Goal: Transaction & Acquisition: Purchase product/service

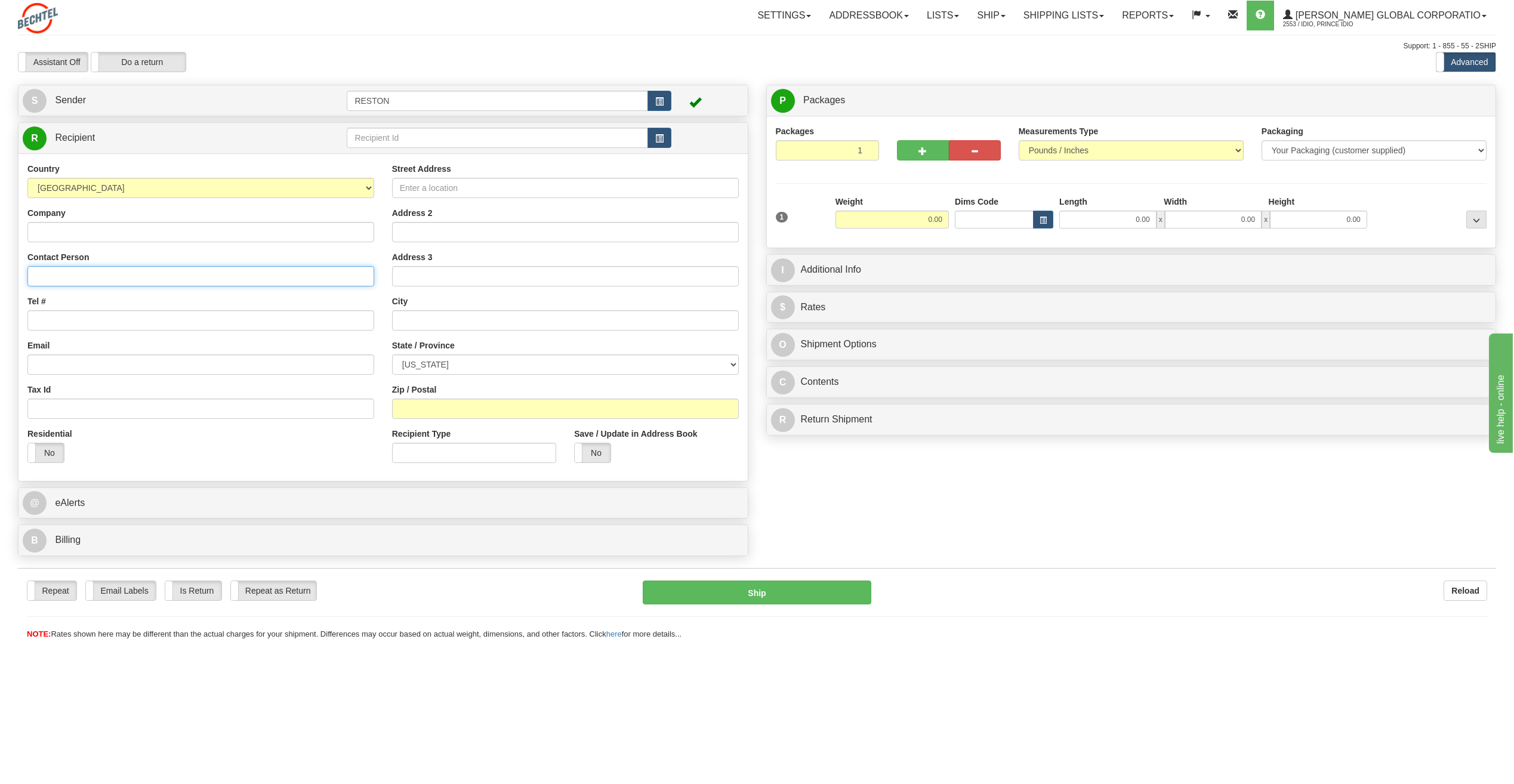
paste input "Oluwamumiye Olatunde-Salawu"
type input "Oluwamumiye Olatunde-Salawu"
paste input "ORN - Oriana Solar Project"
type input "ORN - Oriana Solar Project"
paste input "OOLATUND@bechtel.com"
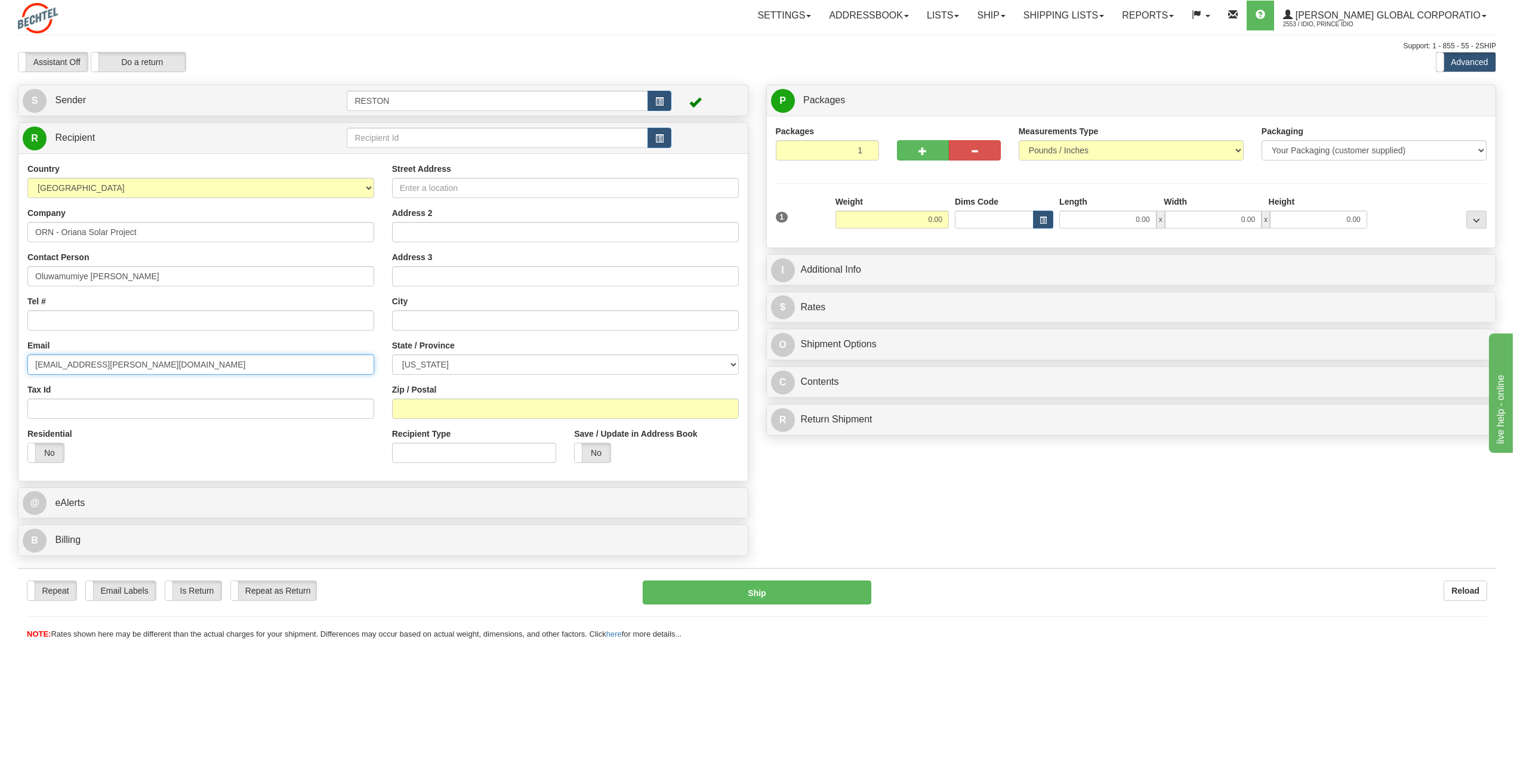
type input "OOLATUND@bechtel.com"
click at [133, 382] on div "Country AFGHANISTAN ALAND ISLANDS ALBANIA ALGERIA AMERICAN SAMOA ANDORRA ANGOLA…" at bounding box center [201, 317] width 365 height 309
click at [101, 316] on input "Tel #" at bounding box center [200, 320] width 346 height 20
paste input "+15715217217"
type input "+15715217217"
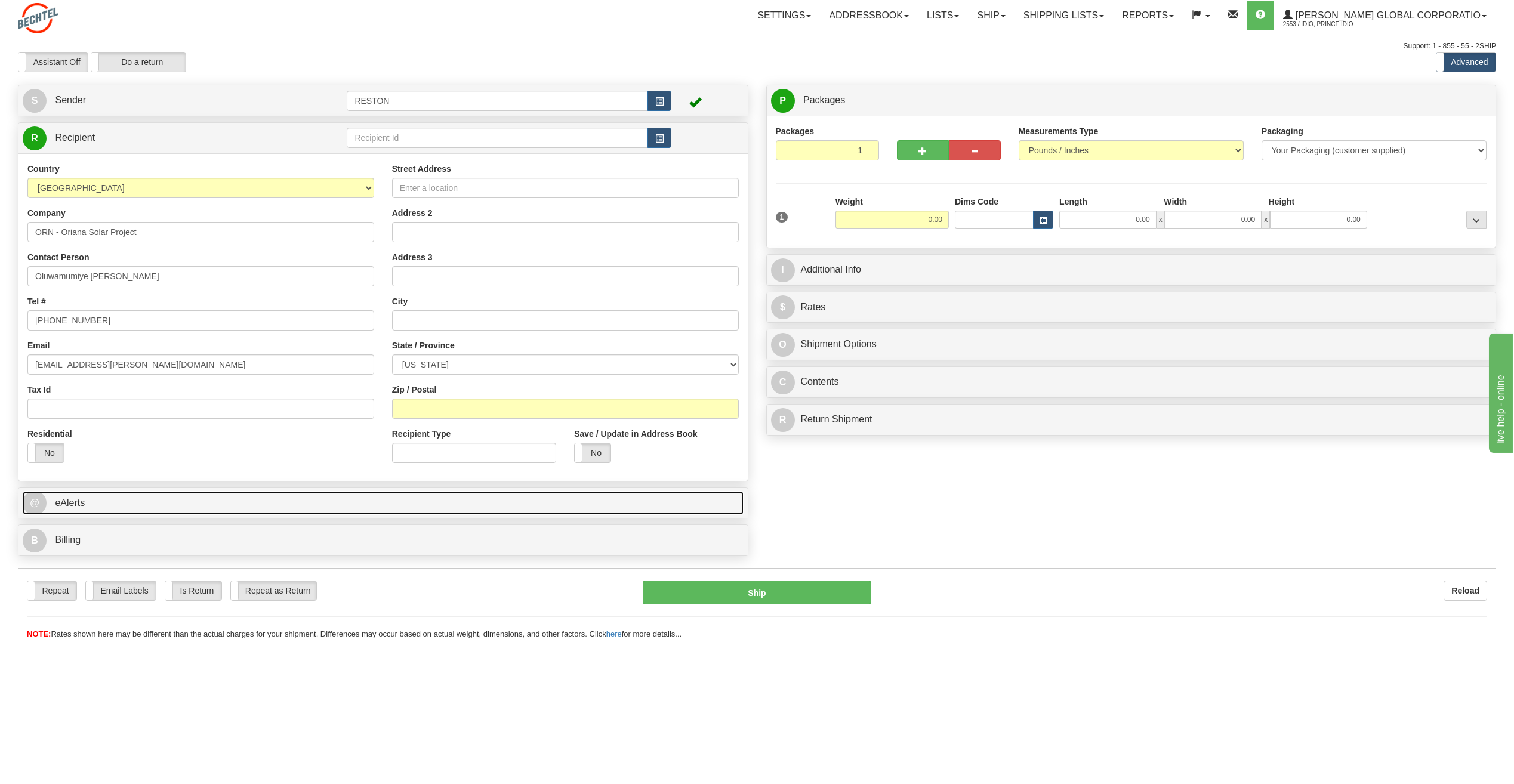
click at [181, 494] on link "@ eAlerts" at bounding box center [383, 503] width 721 height 24
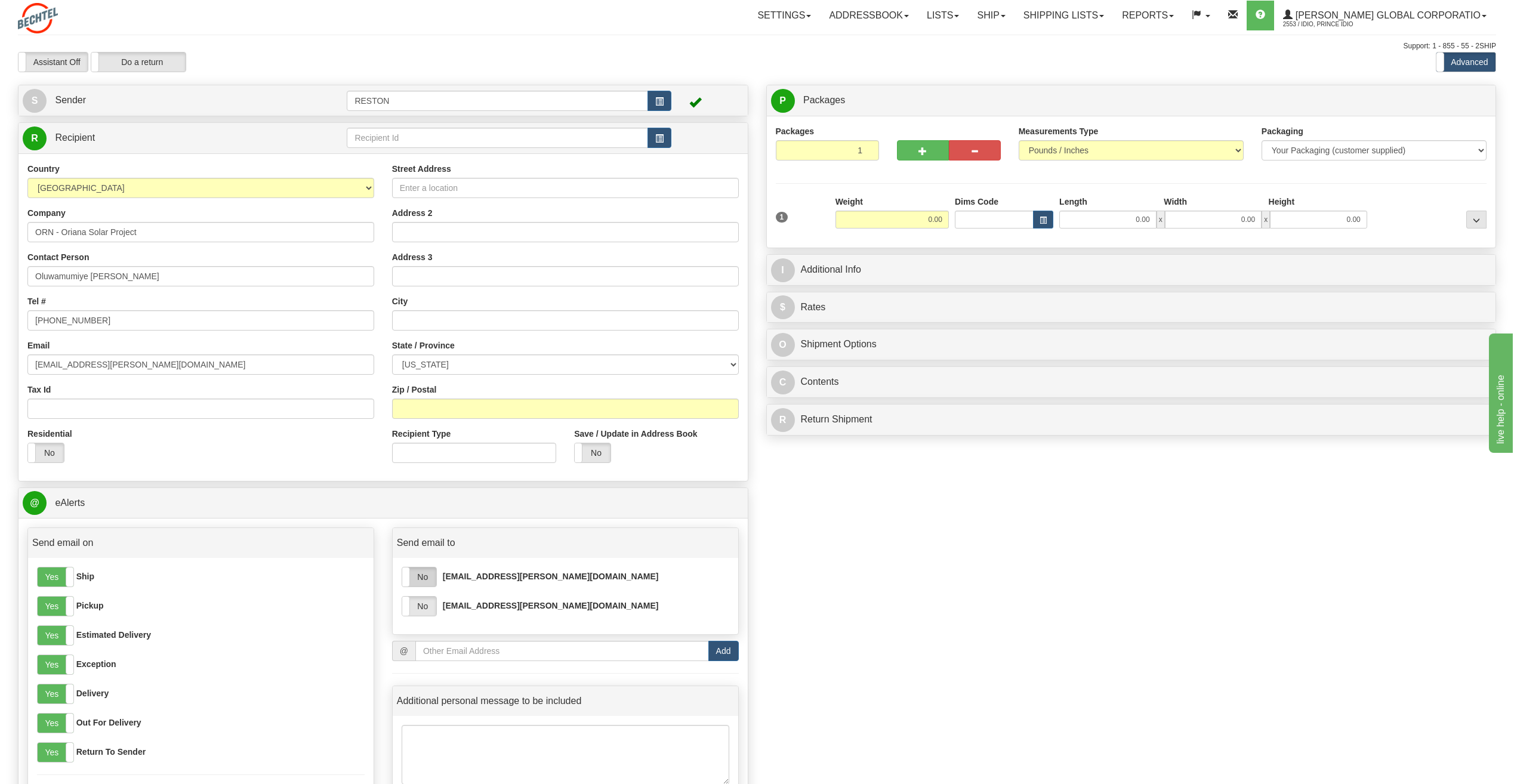
click at [430, 581] on label "No" at bounding box center [419, 576] width 34 height 19
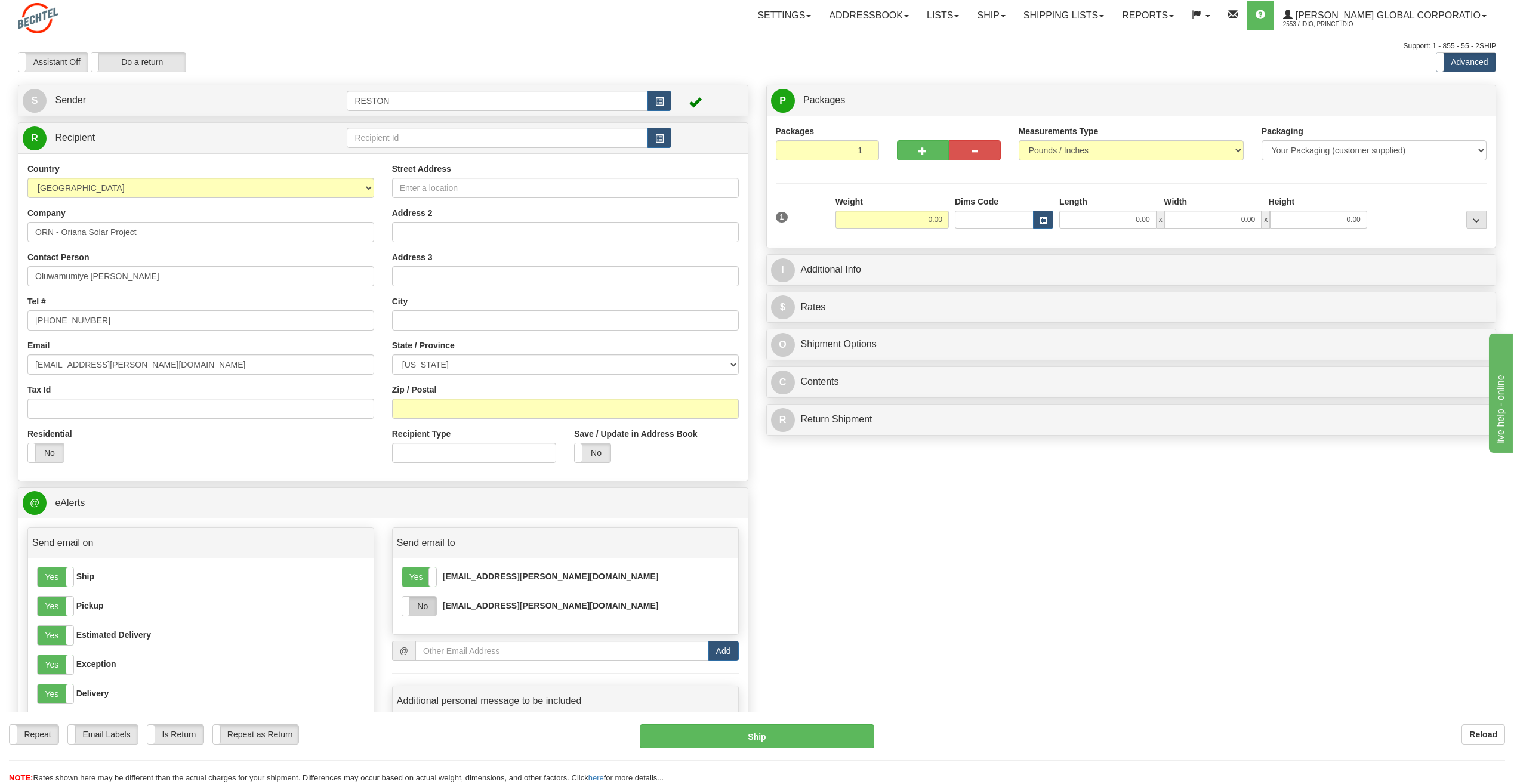
click at [428, 616] on label "No" at bounding box center [419, 606] width 34 height 19
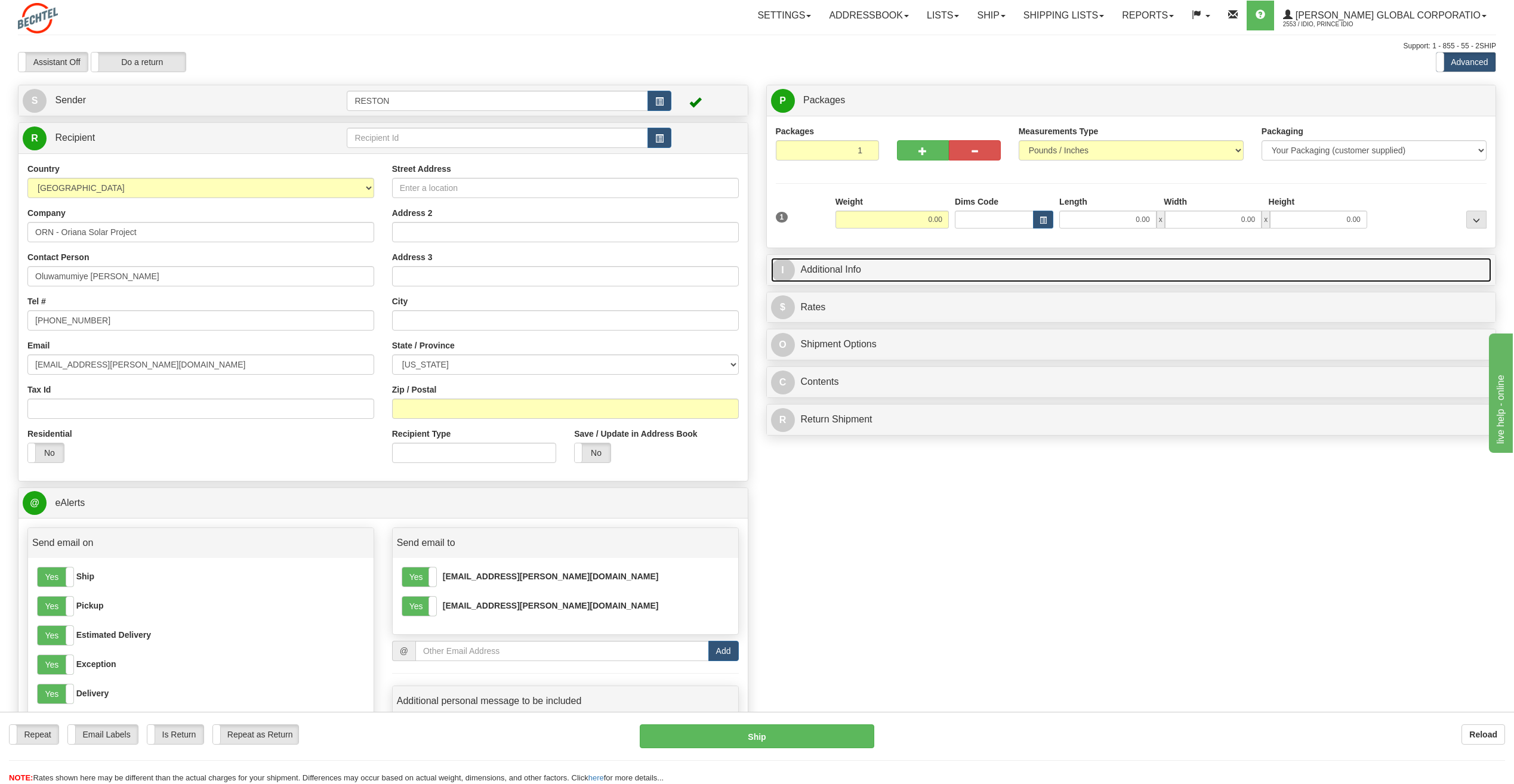
click at [866, 267] on link "I Additional Info" at bounding box center [1131, 269] width 721 height 24
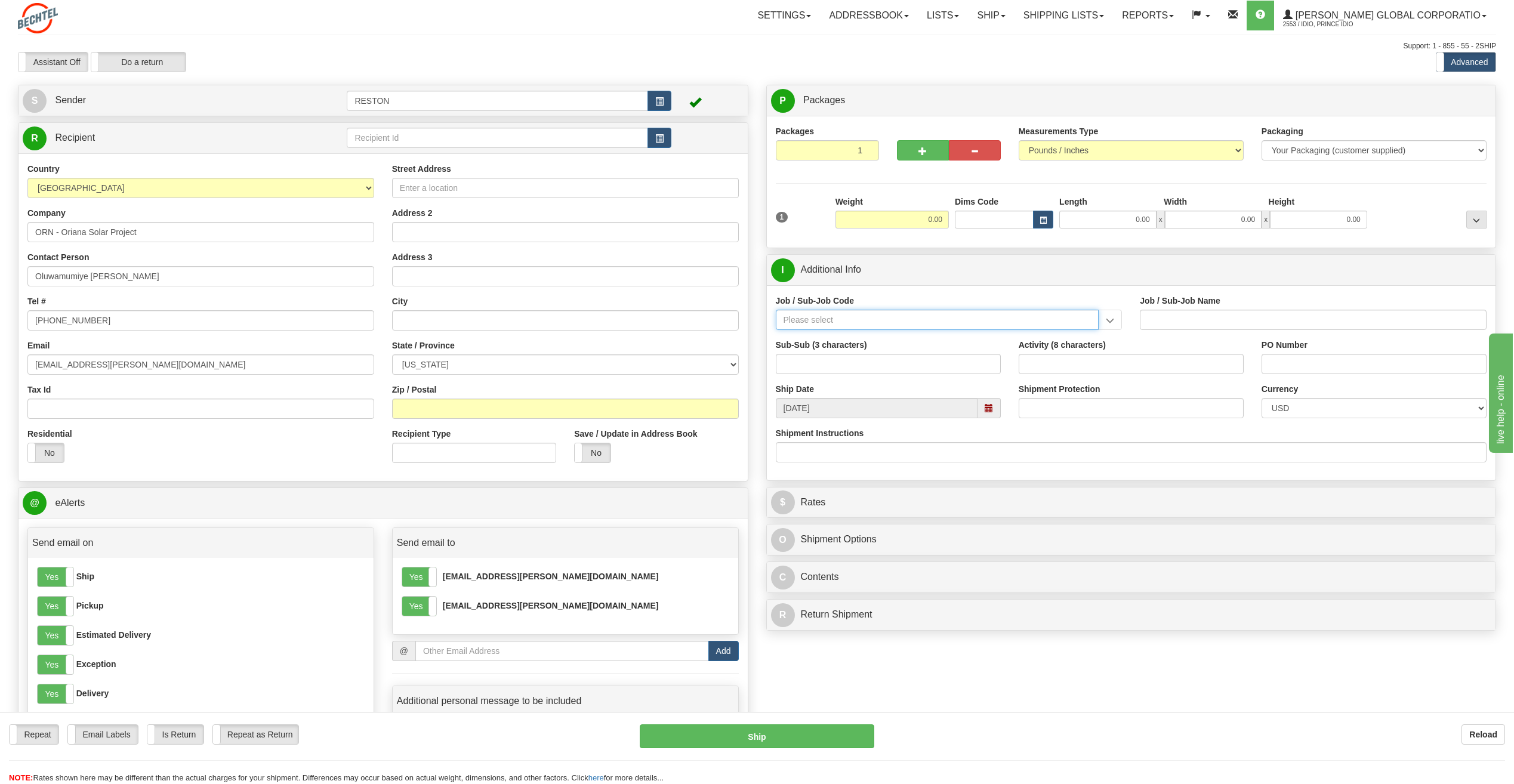
click at [841, 323] on input "Job / Sub-Job Code" at bounding box center [937, 319] width 324 height 20
paste input "26674-210"
type input "26674-210"
click at [843, 331] on div "26674-210" at bounding box center [934, 337] width 312 height 13
type input "CHARGER SOLAR PROJECT EPC - FIELD NON-MANUAL"
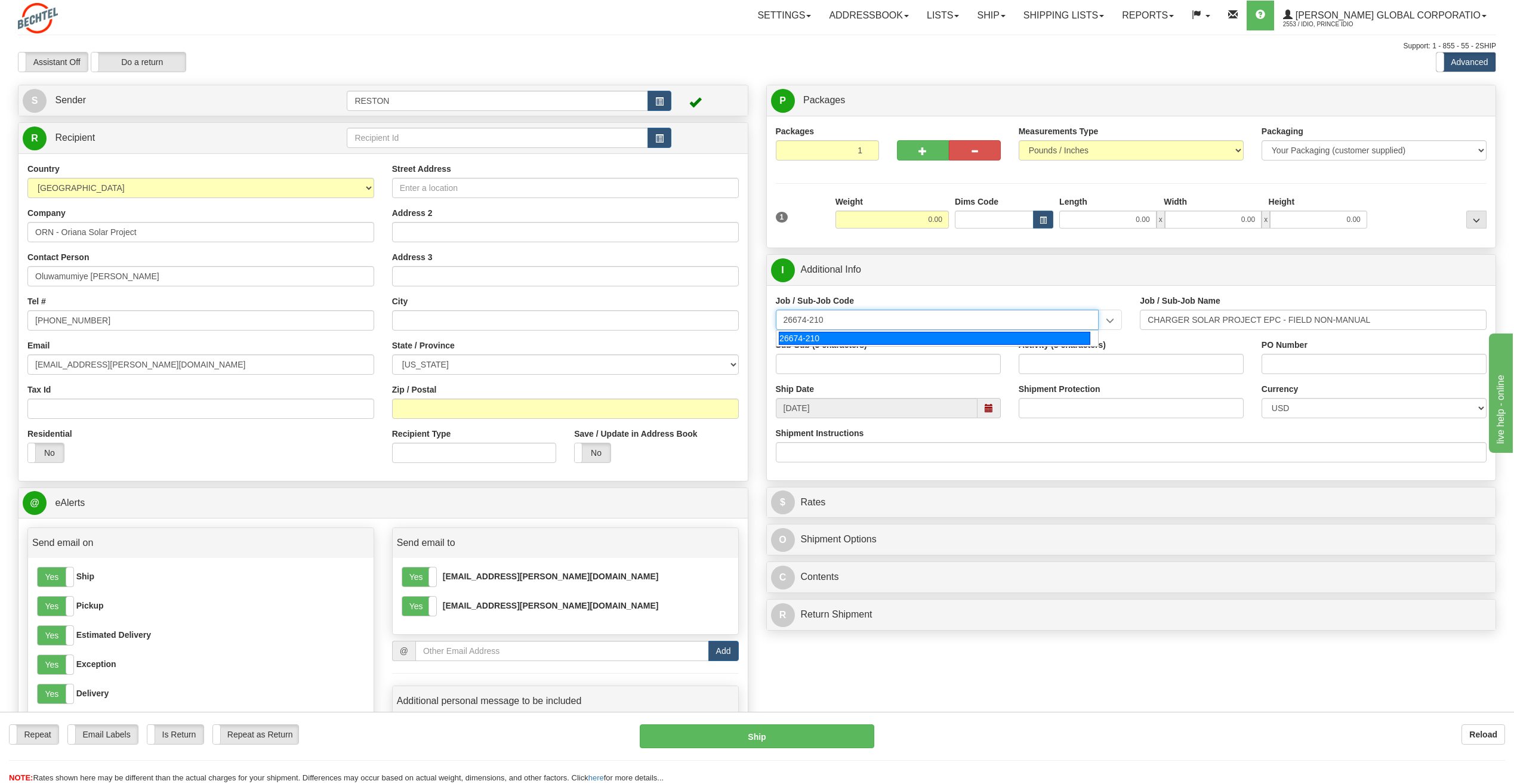
type input "26674-210"
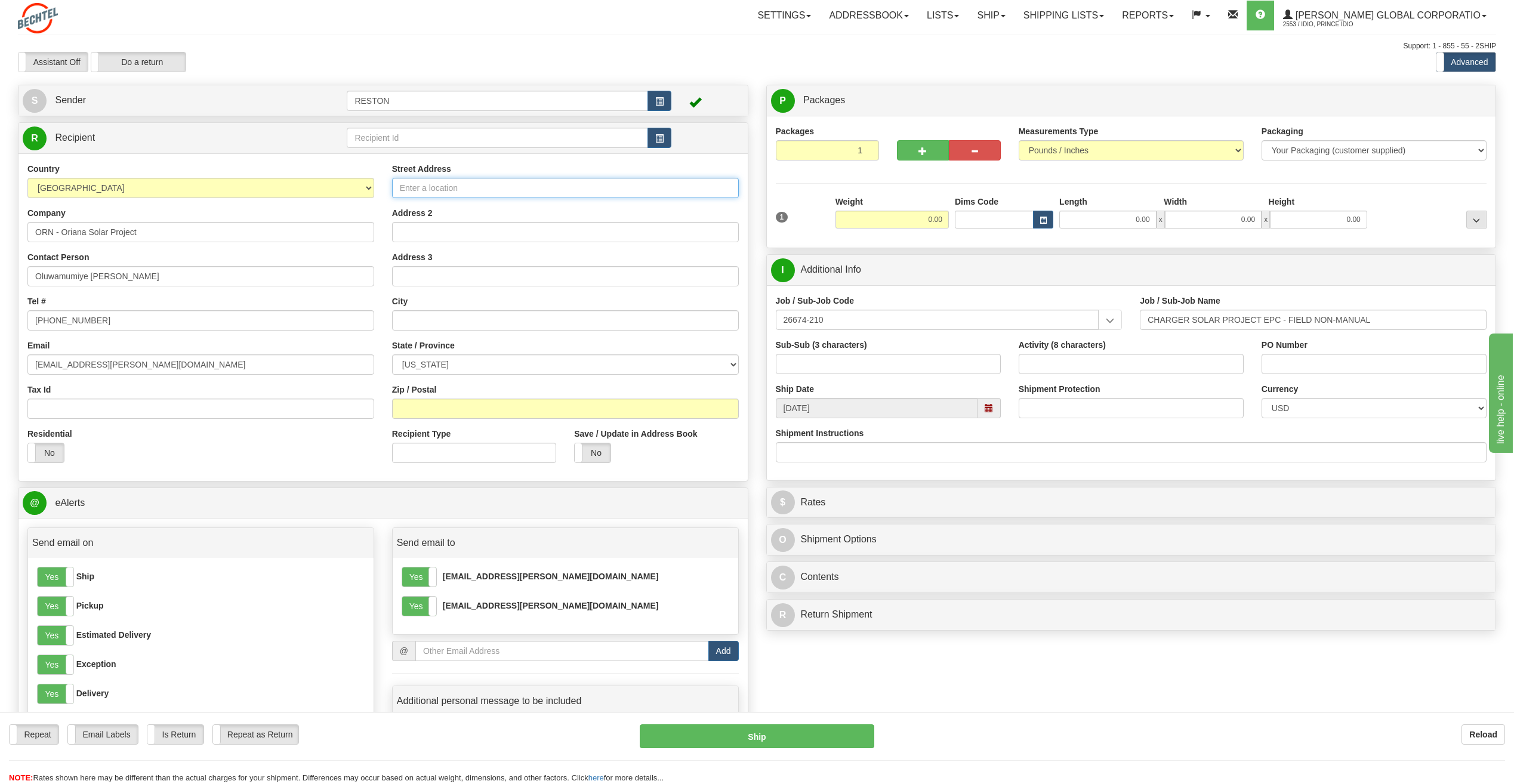
paste input "14832 US Hwy 77 N"
type input "14832 US Hwy 77 N"
click at [432, 324] on input "text" at bounding box center [565, 320] width 346 height 20
paste input "Victoria"
type input "Victoria"
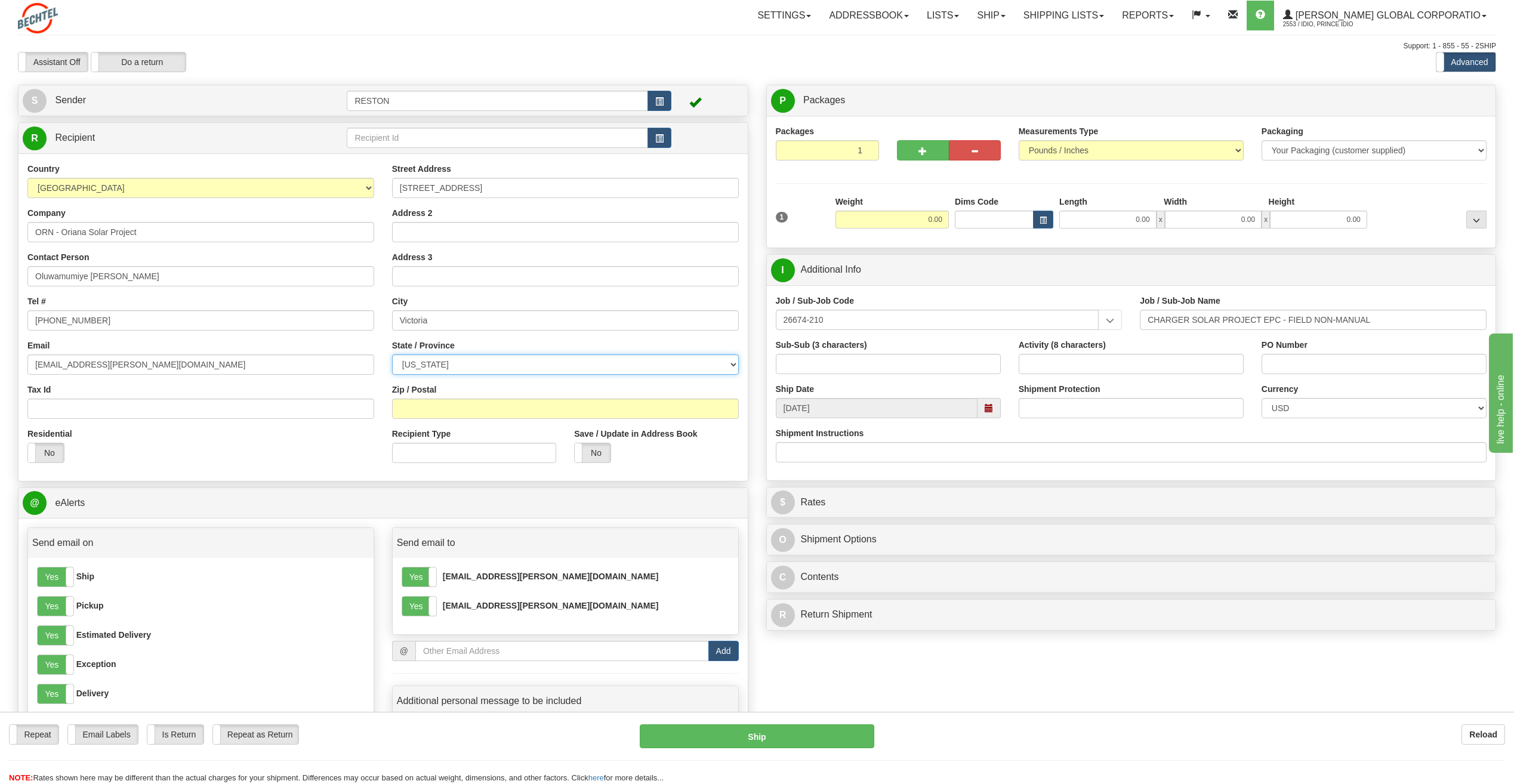
click at [433, 361] on select "[US_STATE] [US_STATE] [US_STATE] [US_STATE] Armed Forces America Armed Forces E…" at bounding box center [565, 364] width 346 height 20
select select "[GEOGRAPHIC_DATA]"
click at [392, 354] on select "[US_STATE] [US_STATE] [US_STATE] [US_STATE] Armed Forces America Armed Forces E…" at bounding box center [565, 364] width 346 height 20
click at [413, 407] on input "Zip / Postal" at bounding box center [565, 408] width 346 height 20
paste input "77904"
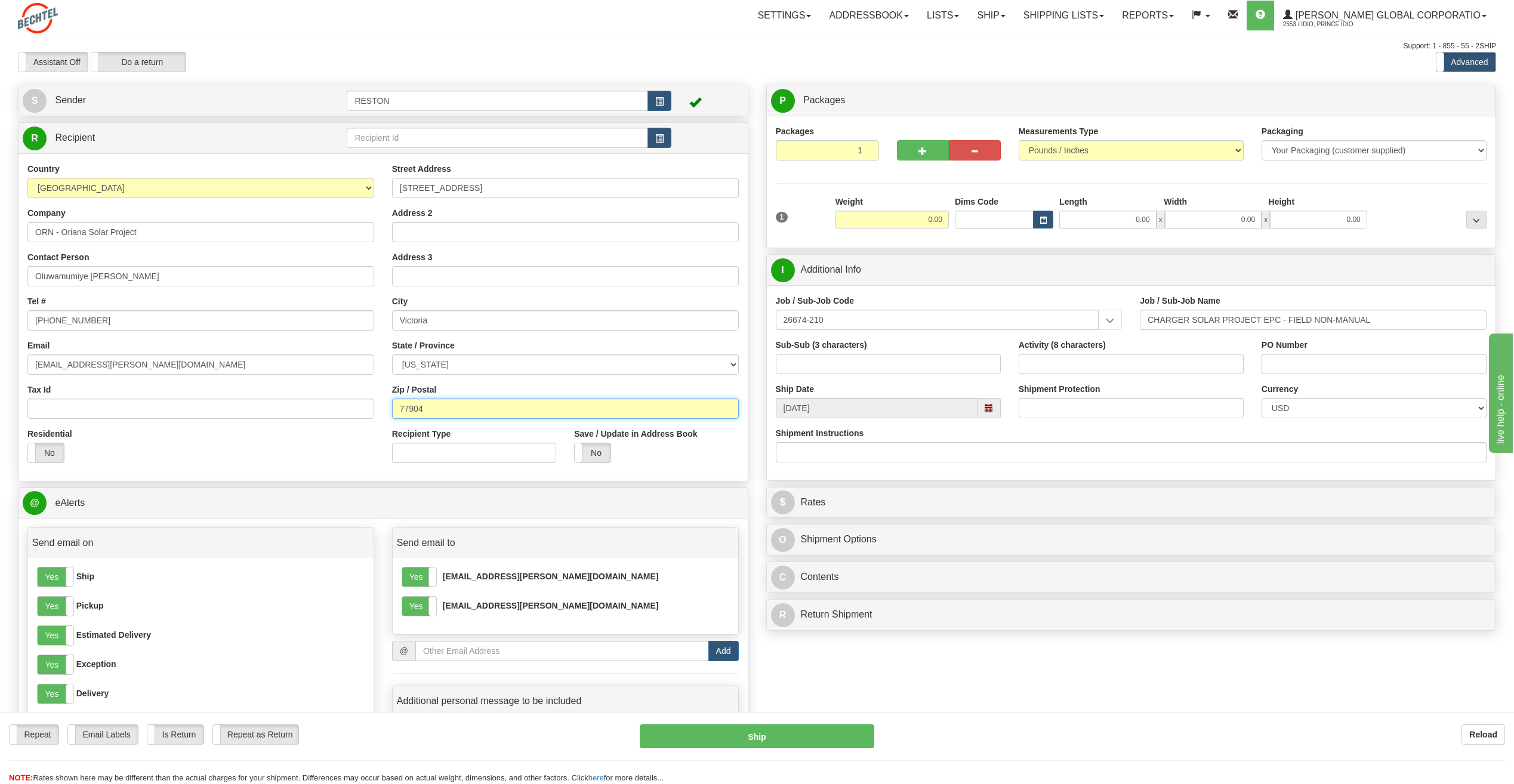
type input "77904"
click at [286, 456] on div "Residential Yes No" at bounding box center [201, 449] width 365 height 44
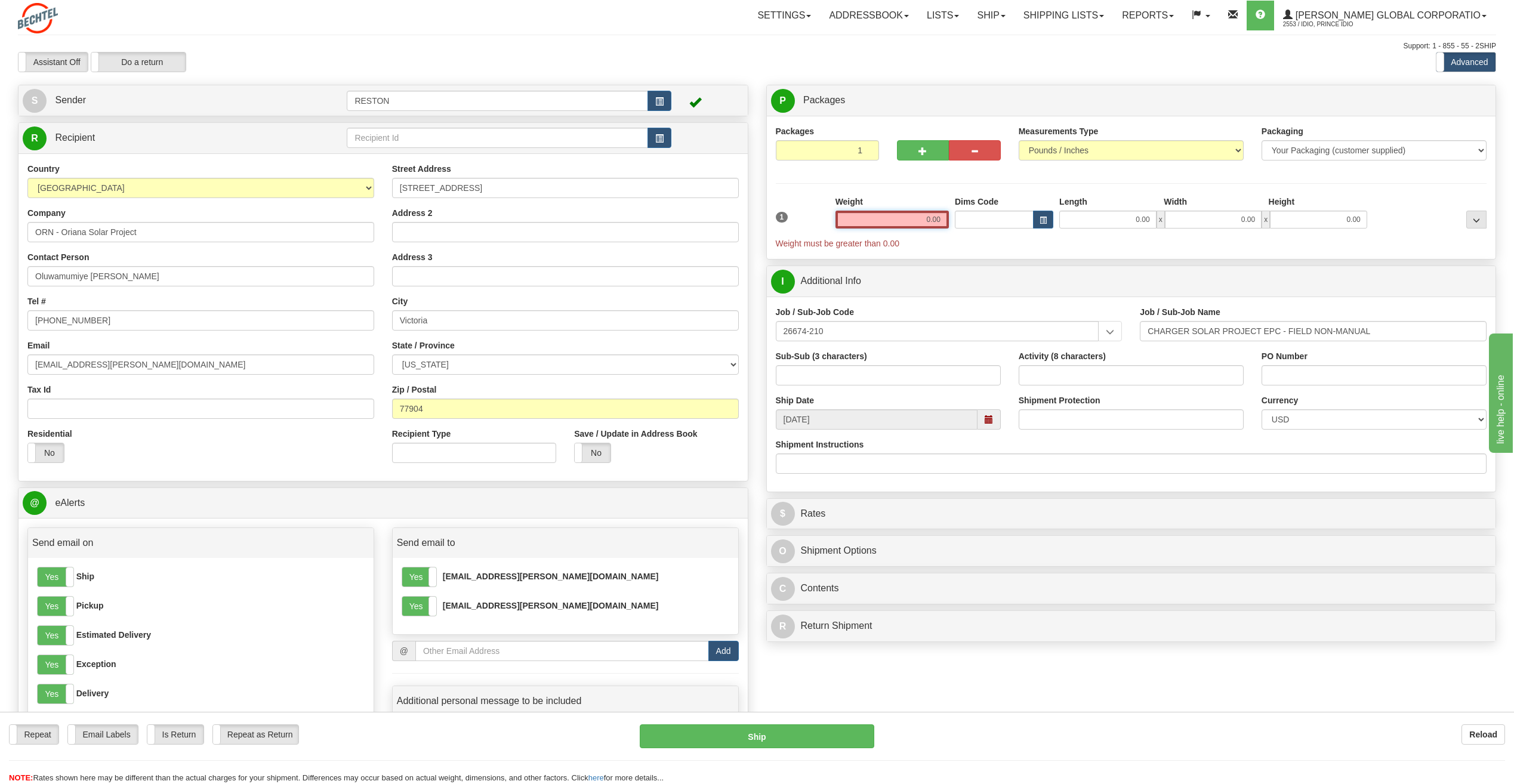
click at [926, 215] on input "0.00" at bounding box center [892, 219] width 113 height 18
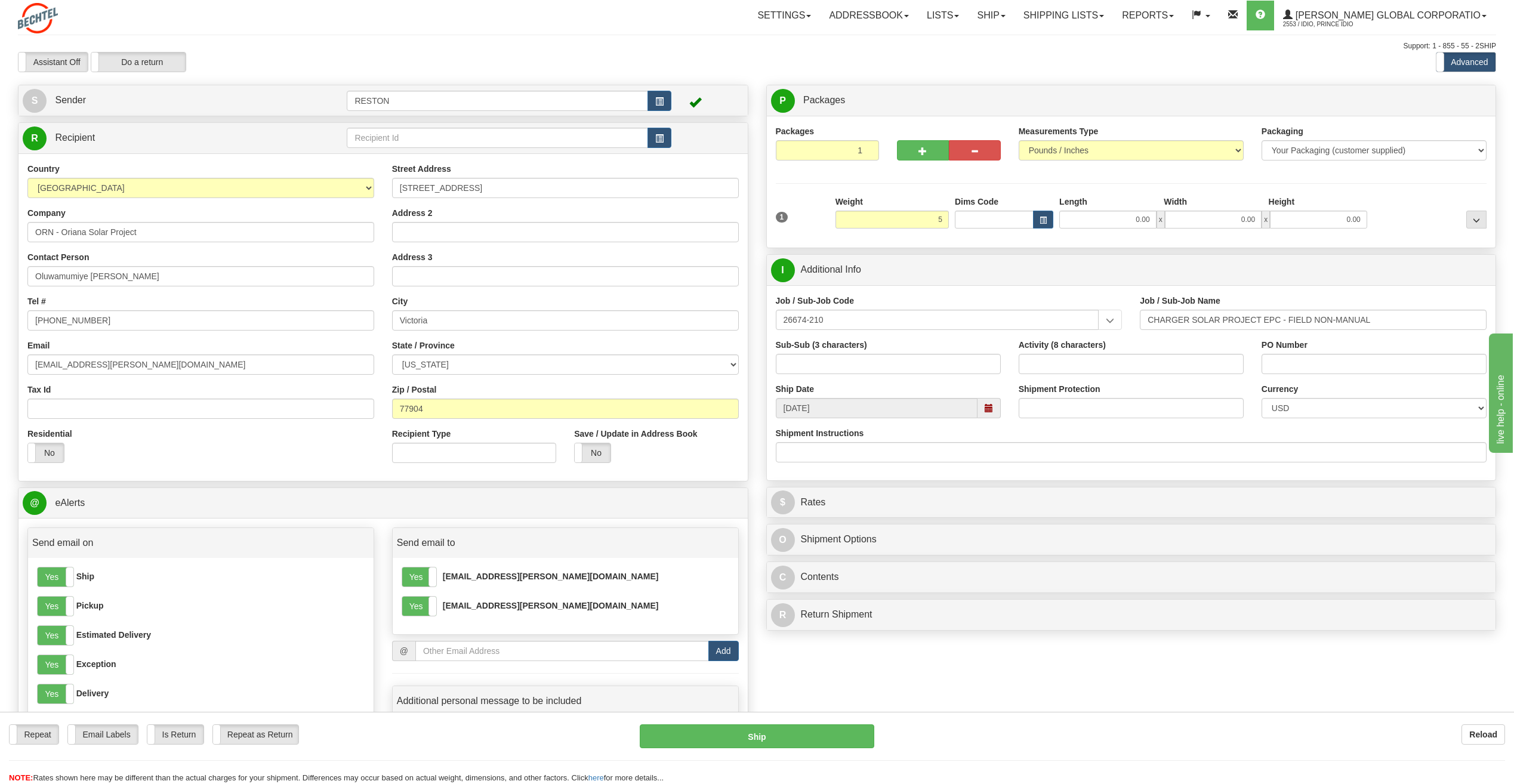
type input "5.00"
click at [785, 181] on div "Packages 1 1 Measurements Type" at bounding box center [1131, 182] width 711 height 113
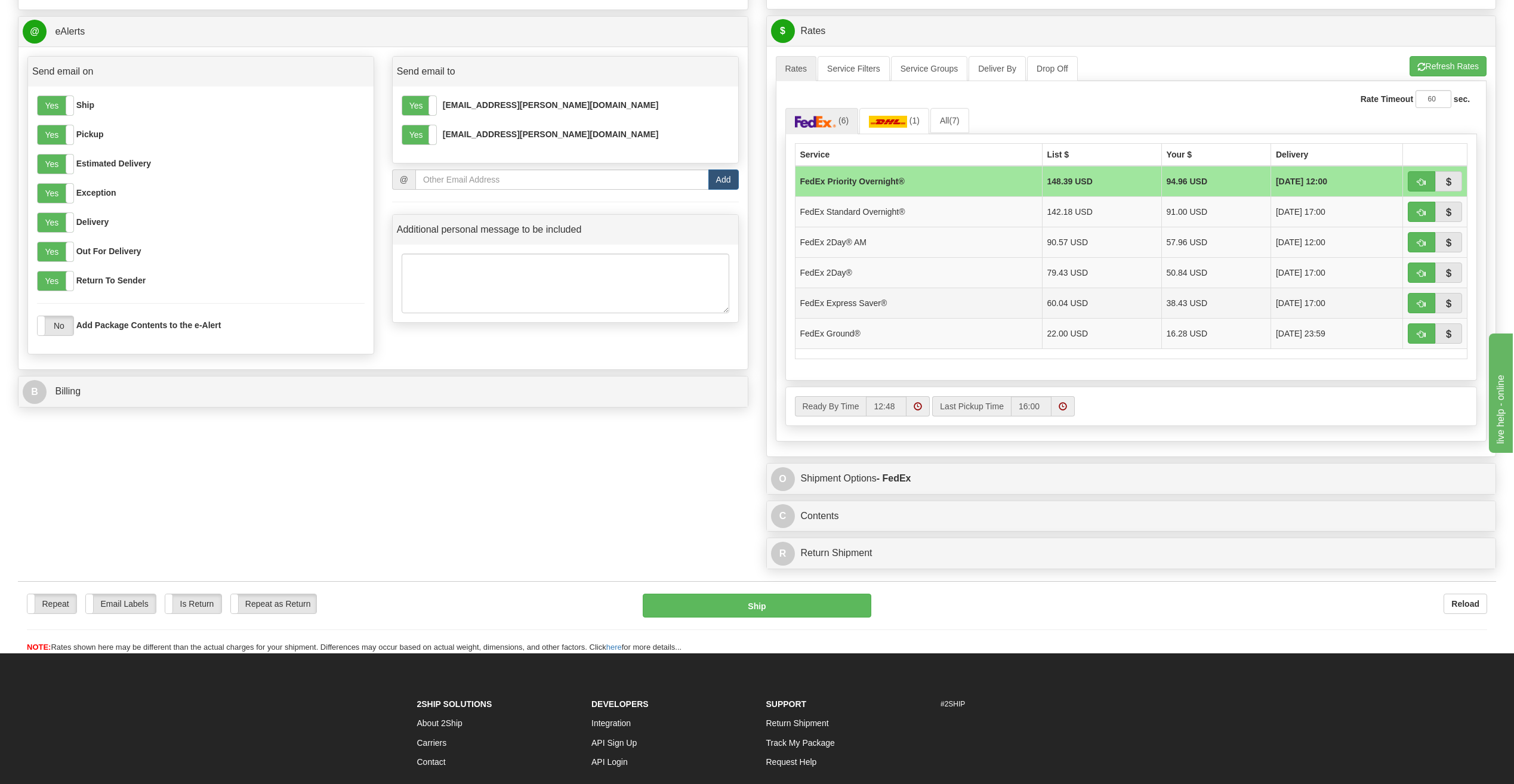
scroll to position [477, 0]
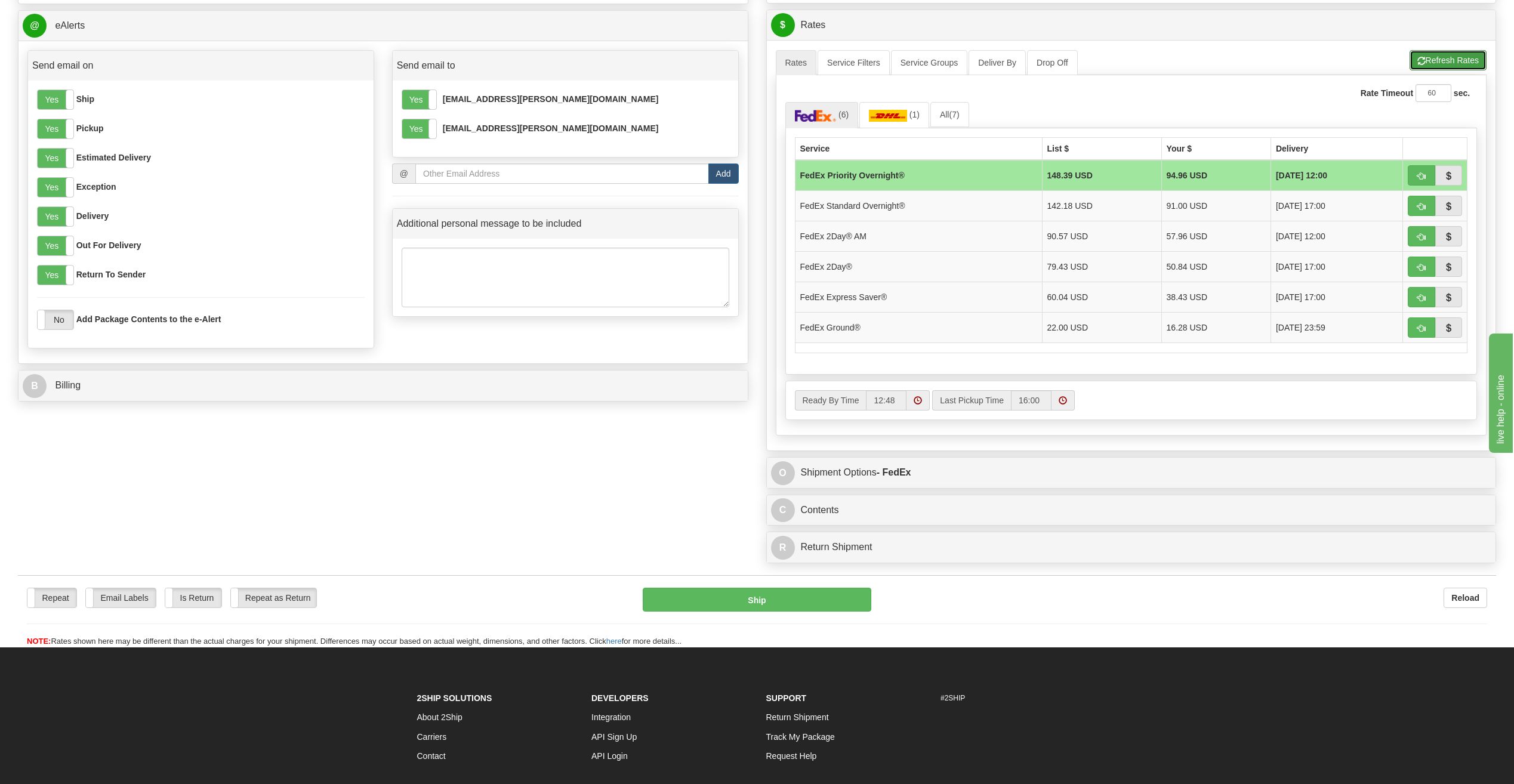
click at [1444, 57] on button "Refresh Rates" at bounding box center [1448, 59] width 77 height 20
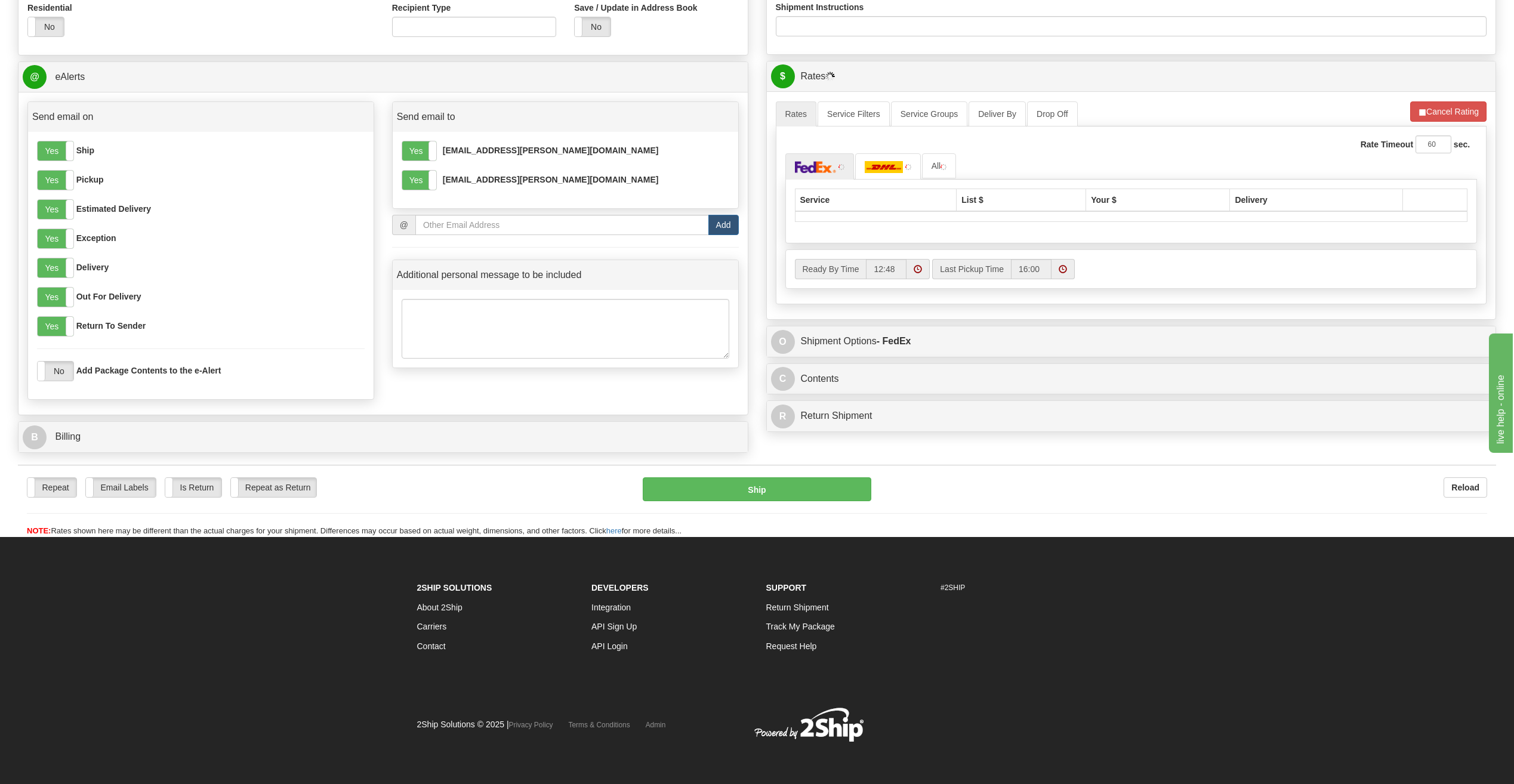
scroll to position [426, 0]
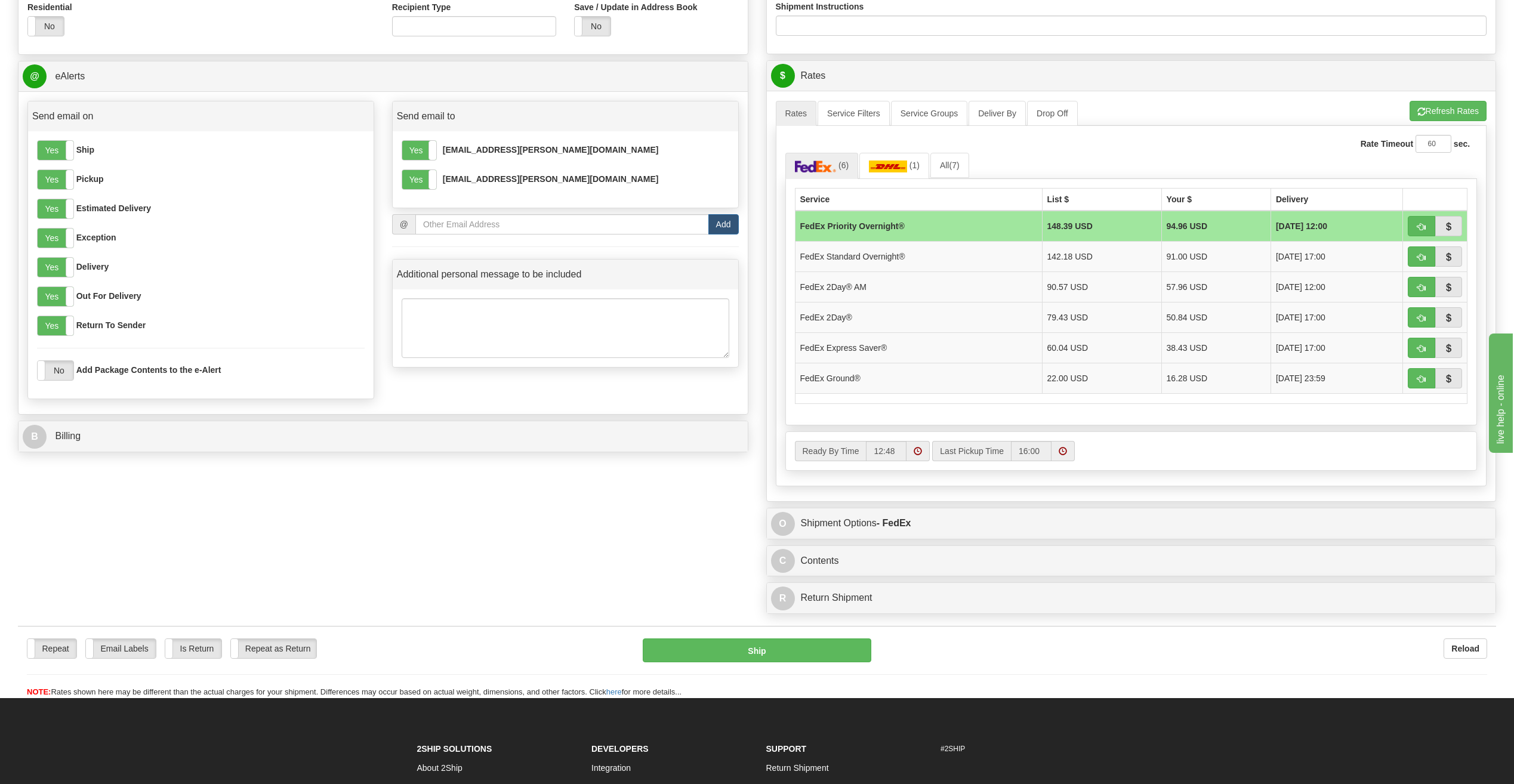
click at [867, 235] on td "FedEx Priority Overnight®" at bounding box center [918, 226] width 247 height 31
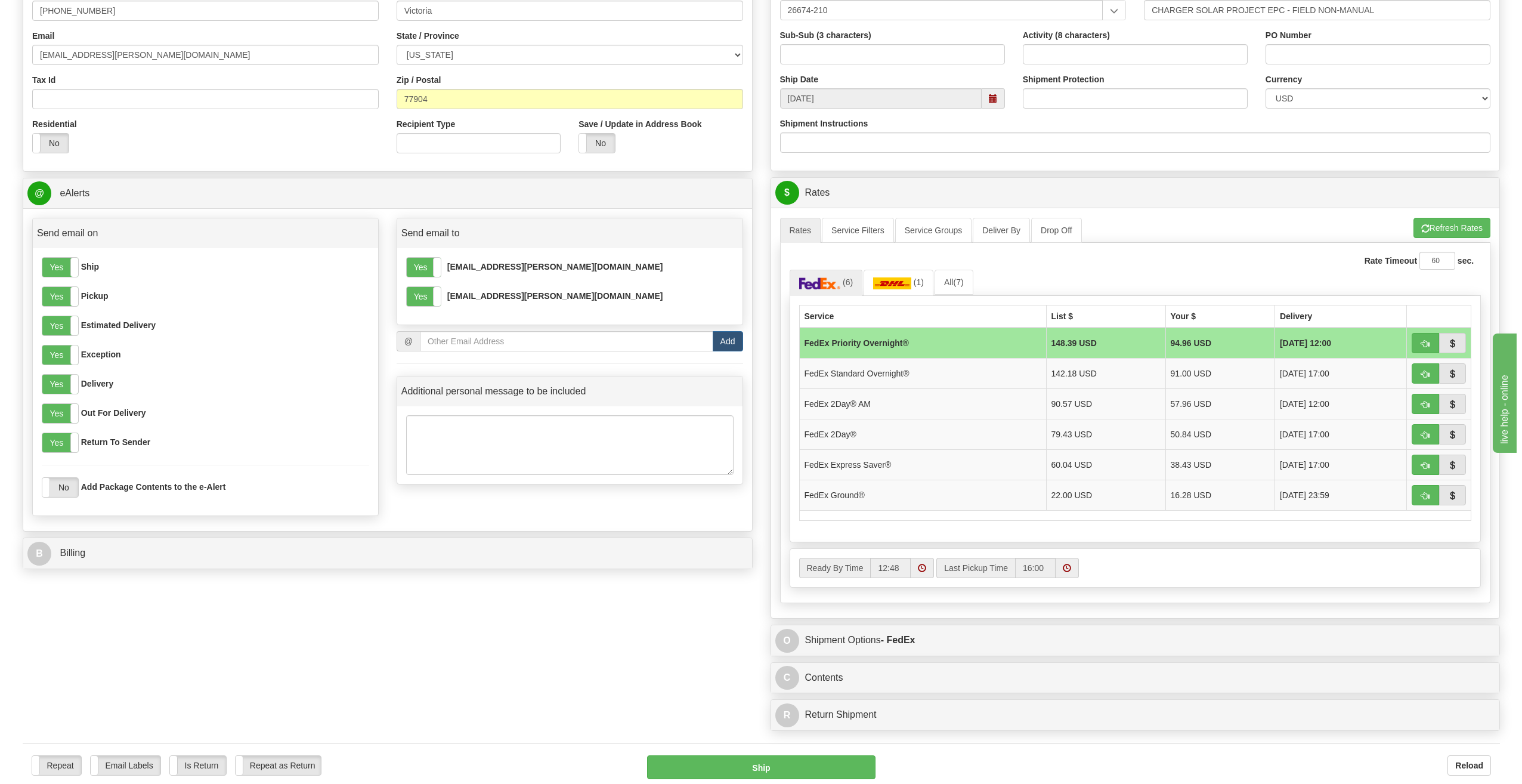
scroll to position [0, 0]
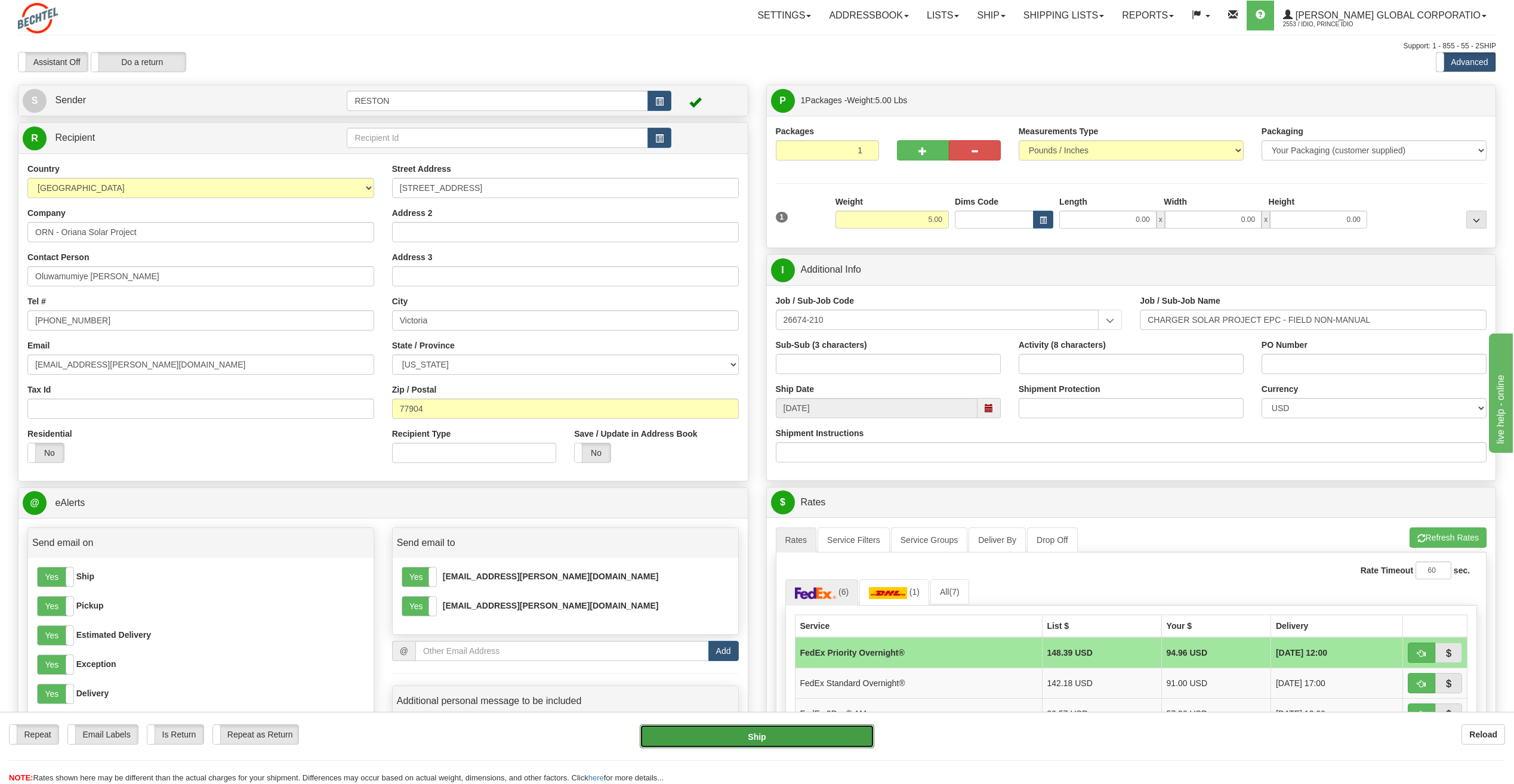
click at [787, 746] on button "Ship" at bounding box center [757, 735] width 235 height 24
type input "01"
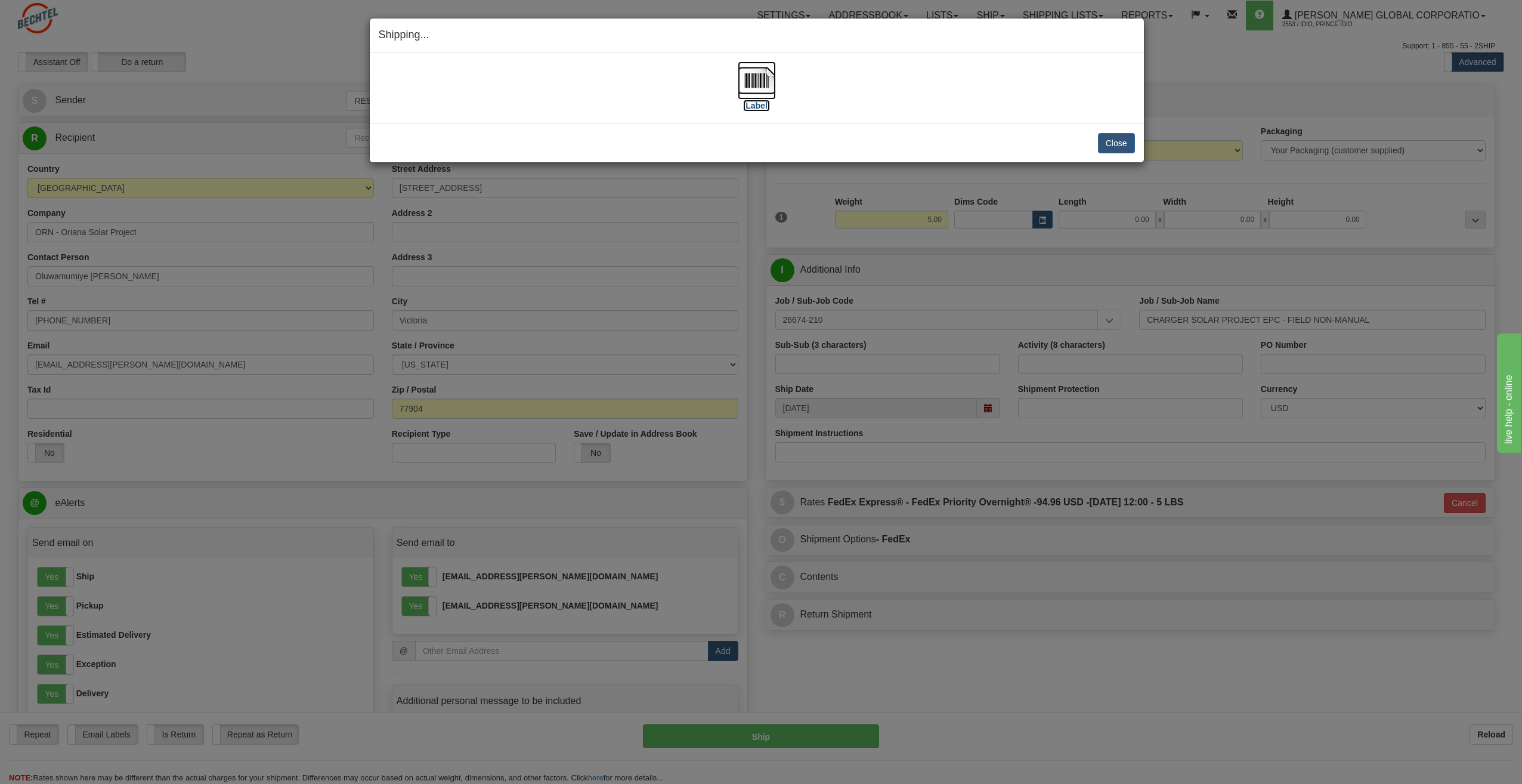
click at [752, 106] on label "[Label]" at bounding box center [756, 106] width 27 height 12
click at [1093, 147] on div "Close Cancel" at bounding box center [756, 142] width 756 height 20
click at [1117, 143] on button "Close" at bounding box center [1116, 142] width 37 height 20
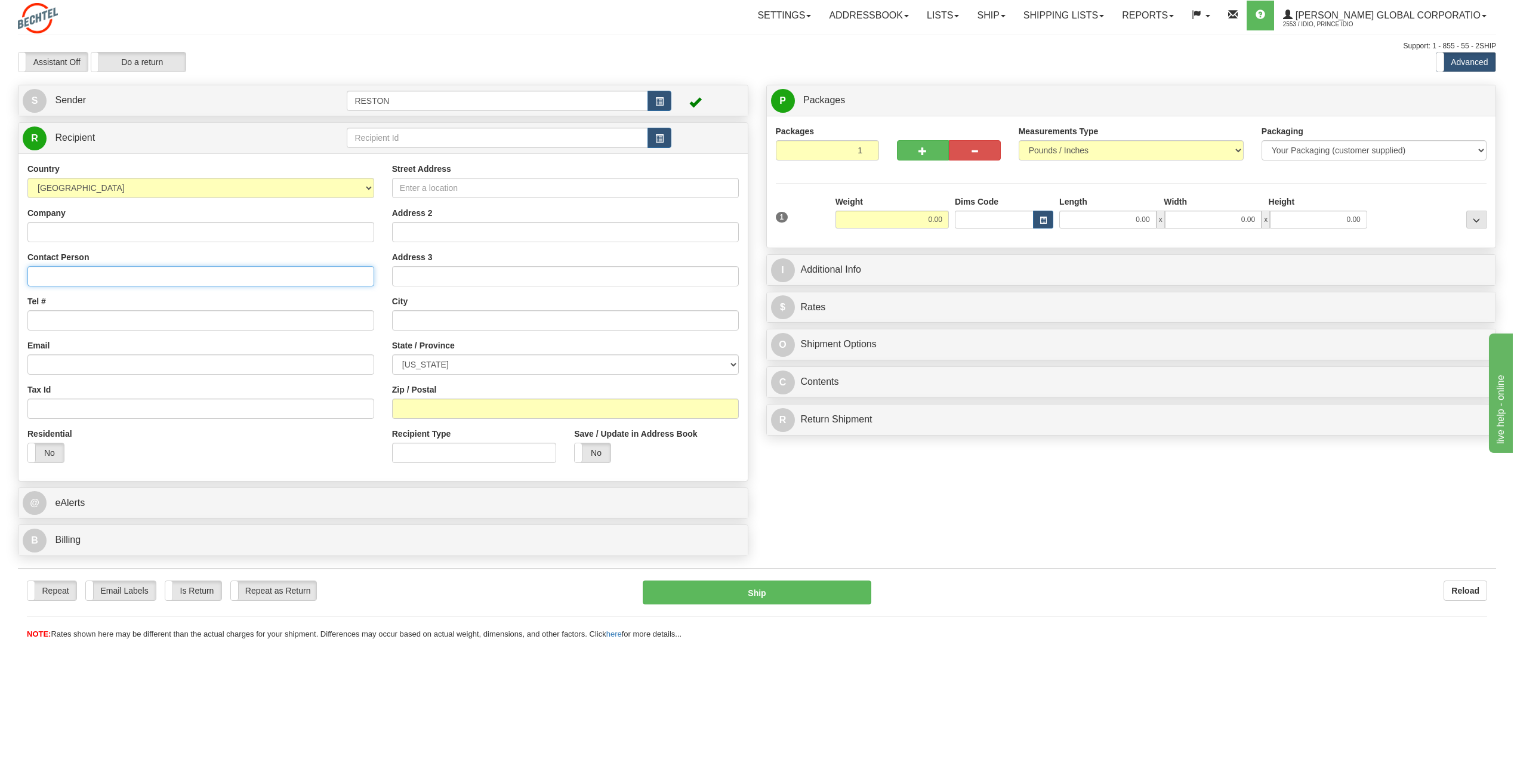
paste input "Djian Koester Francois"
type input "Djian Koester Francois"
click at [84, 323] on input "Tel #" at bounding box center [200, 320] width 346 height 20
click at [106, 233] on input "Company" at bounding box center [200, 231] width 346 height 20
paste input "ORN-Oriana Solar Project"
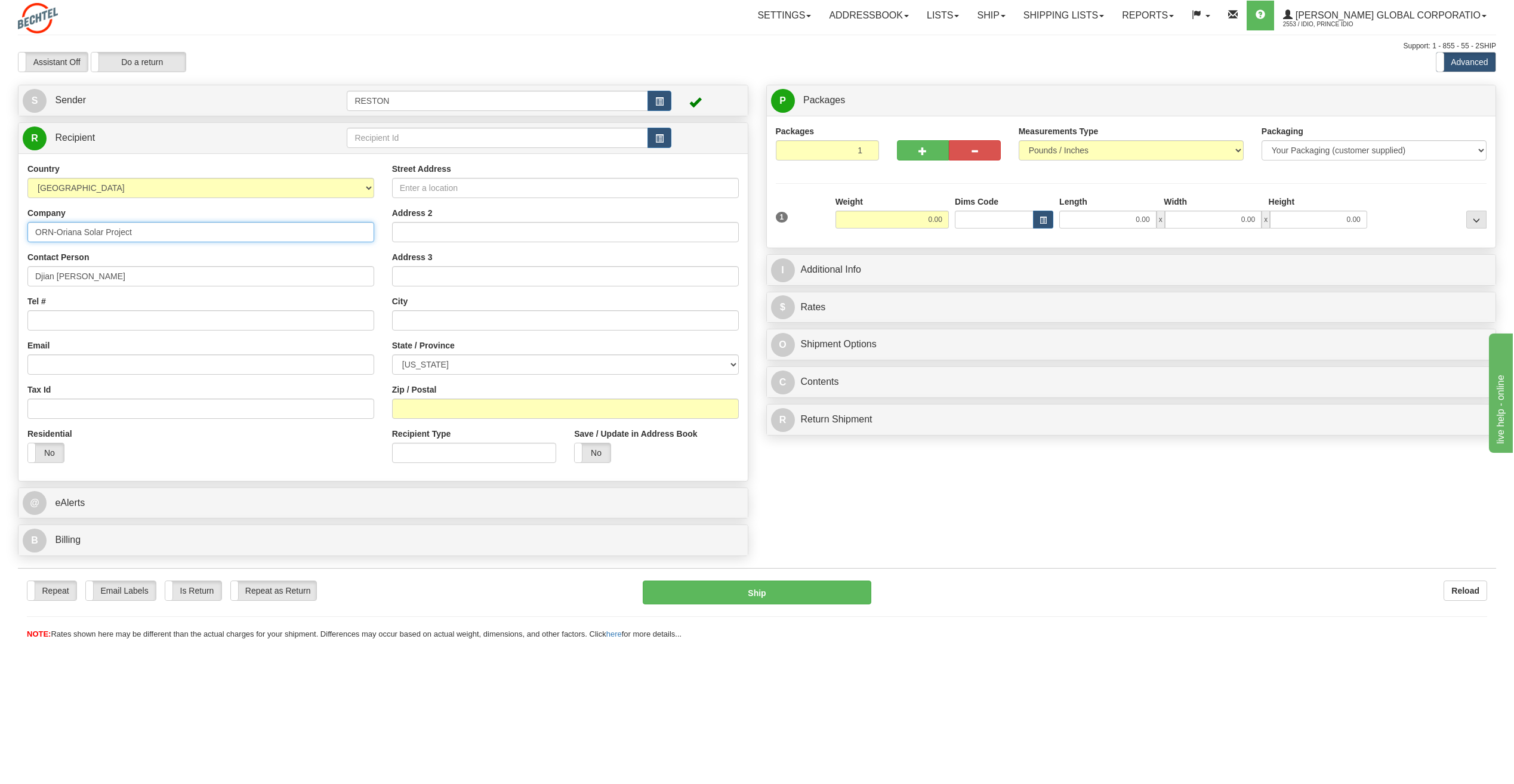
type input "ORN-Oriana Solar Project"
paste input "DKOESTER@bechtel.com"
type input "DKOESTER@bechtel.com"
click at [66, 319] on input "Tel #" at bounding box center [200, 320] width 346 height 20
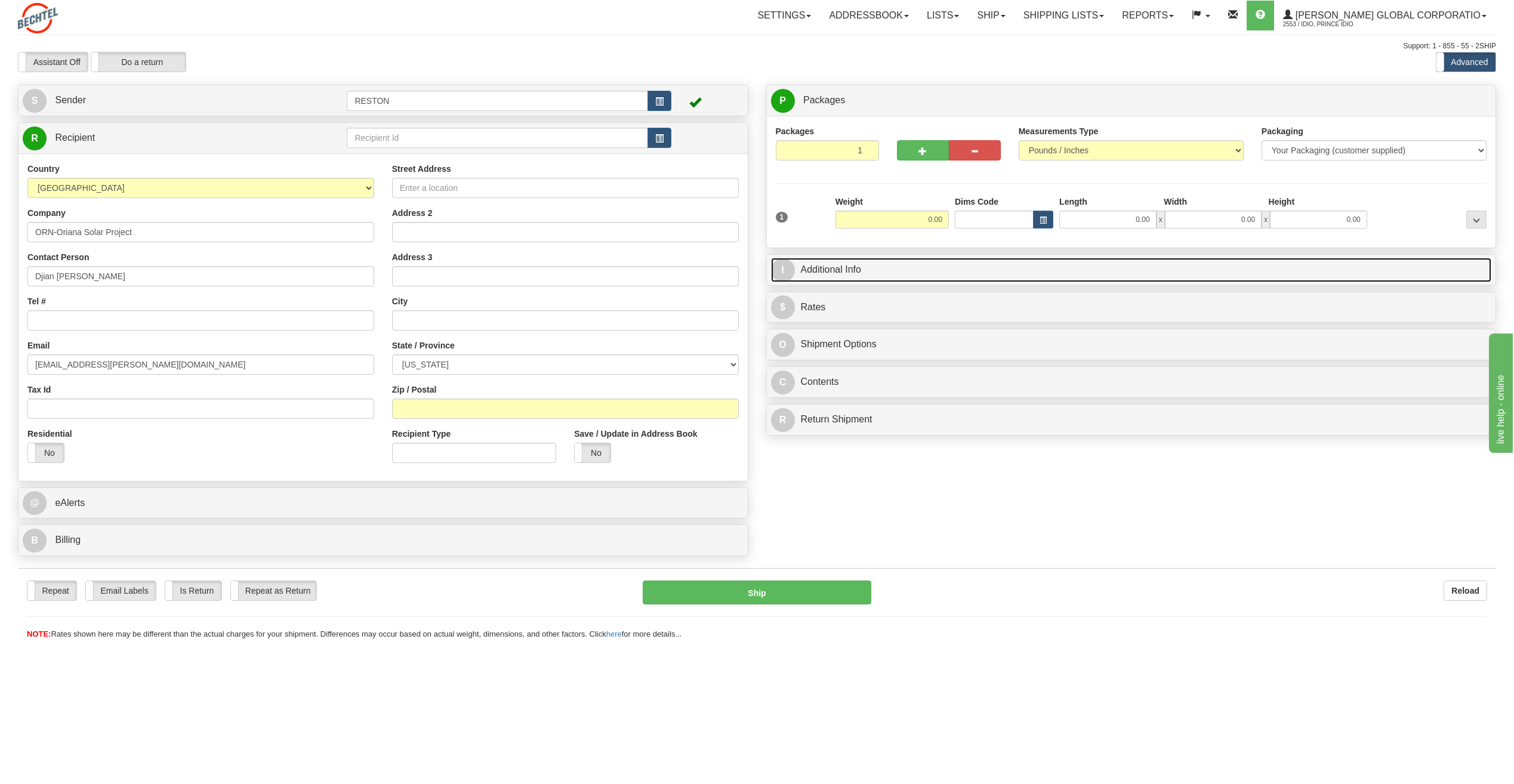
click at [826, 265] on link "I Additional Info" at bounding box center [1131, 269] width 721 height 24
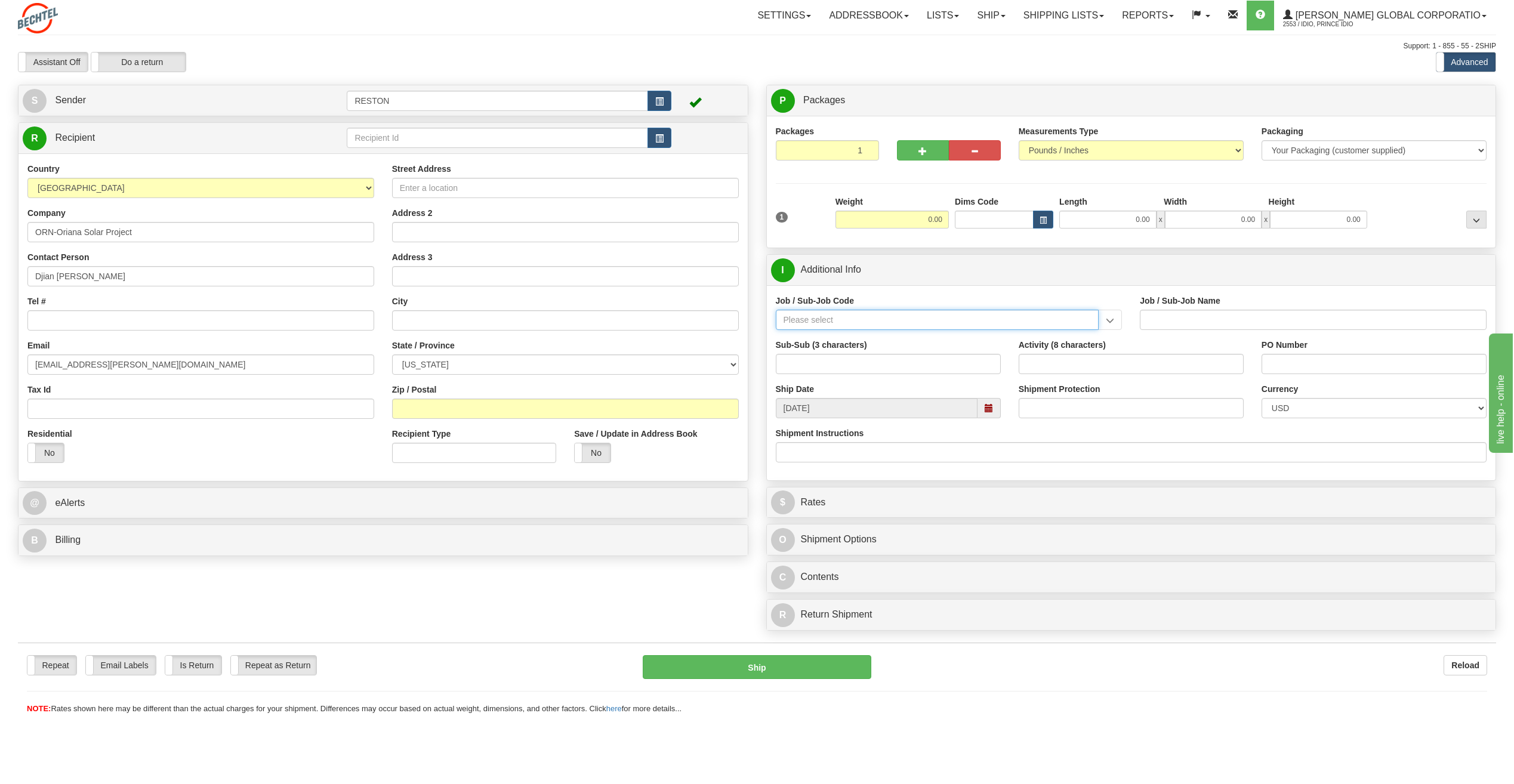
click at [827, 319] on input "Job / Sub-Job Code" at bounding box center [937, 319] width 324 height 20
paste input "26674-210"
type input "26674-210"
click at [871, 337] on div "26674-210" at bounding box center [934, 337] width 312 height 13
type input "CHARGER SOLAR PROJECT EPC - FIELD NON-MANUAL"
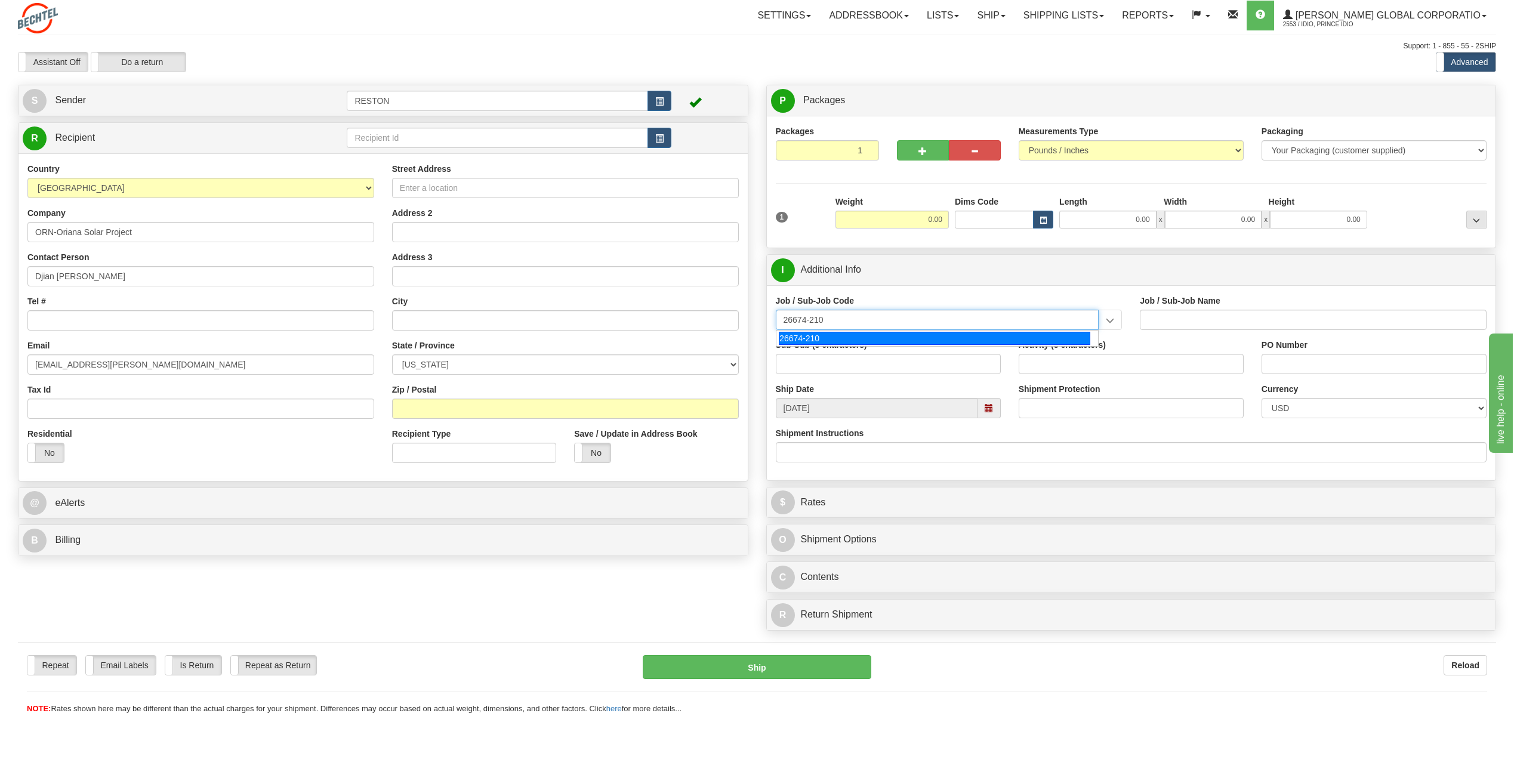
type input "26674-210"
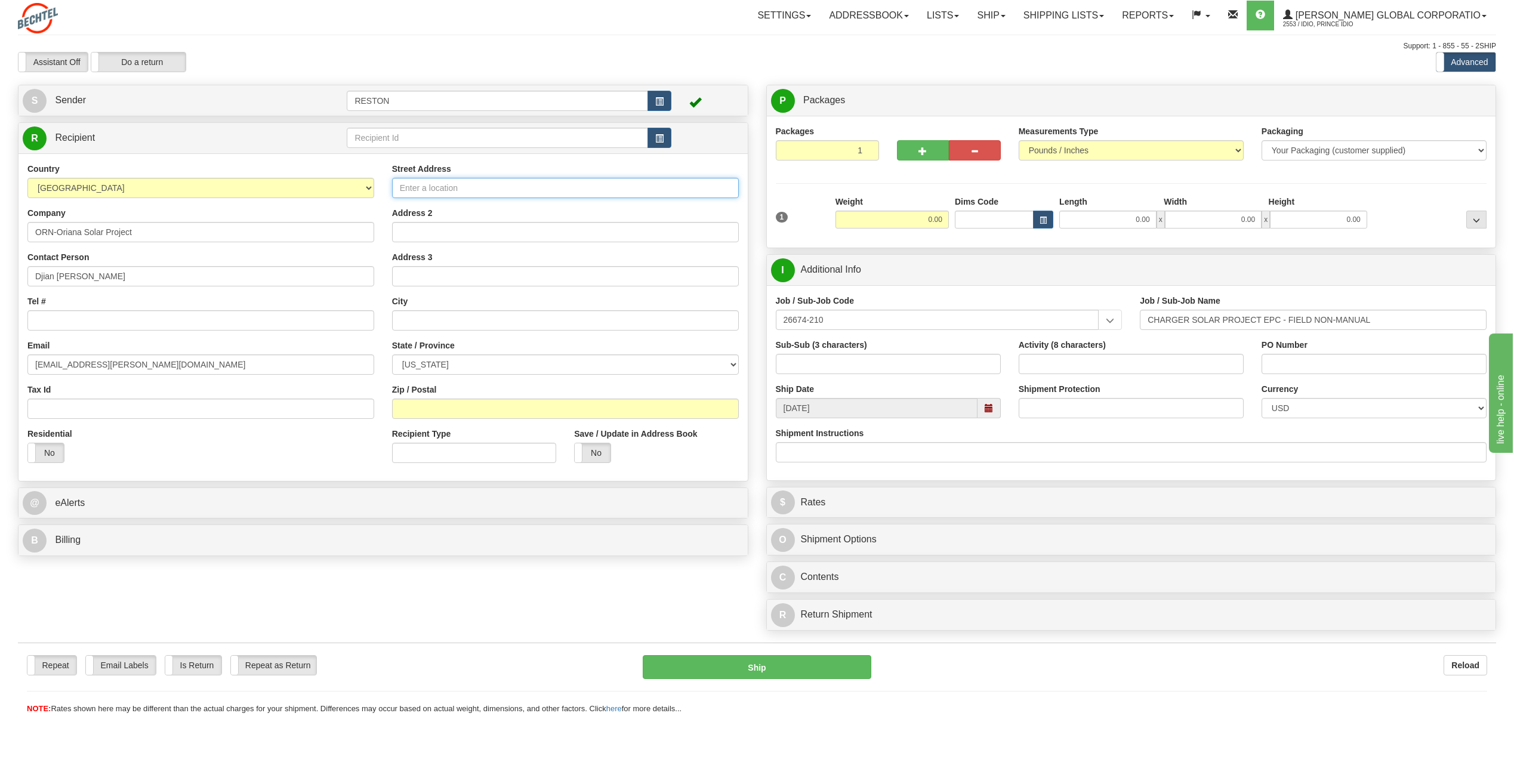
paste input "14832 US Hwy 77 N"
type input "14832 US Hwy 77 N"
click at [413, 317] on input "text" at bounding box center [565, 320] width 346 height 20
paste input "Victoria"
type input "Victoria"
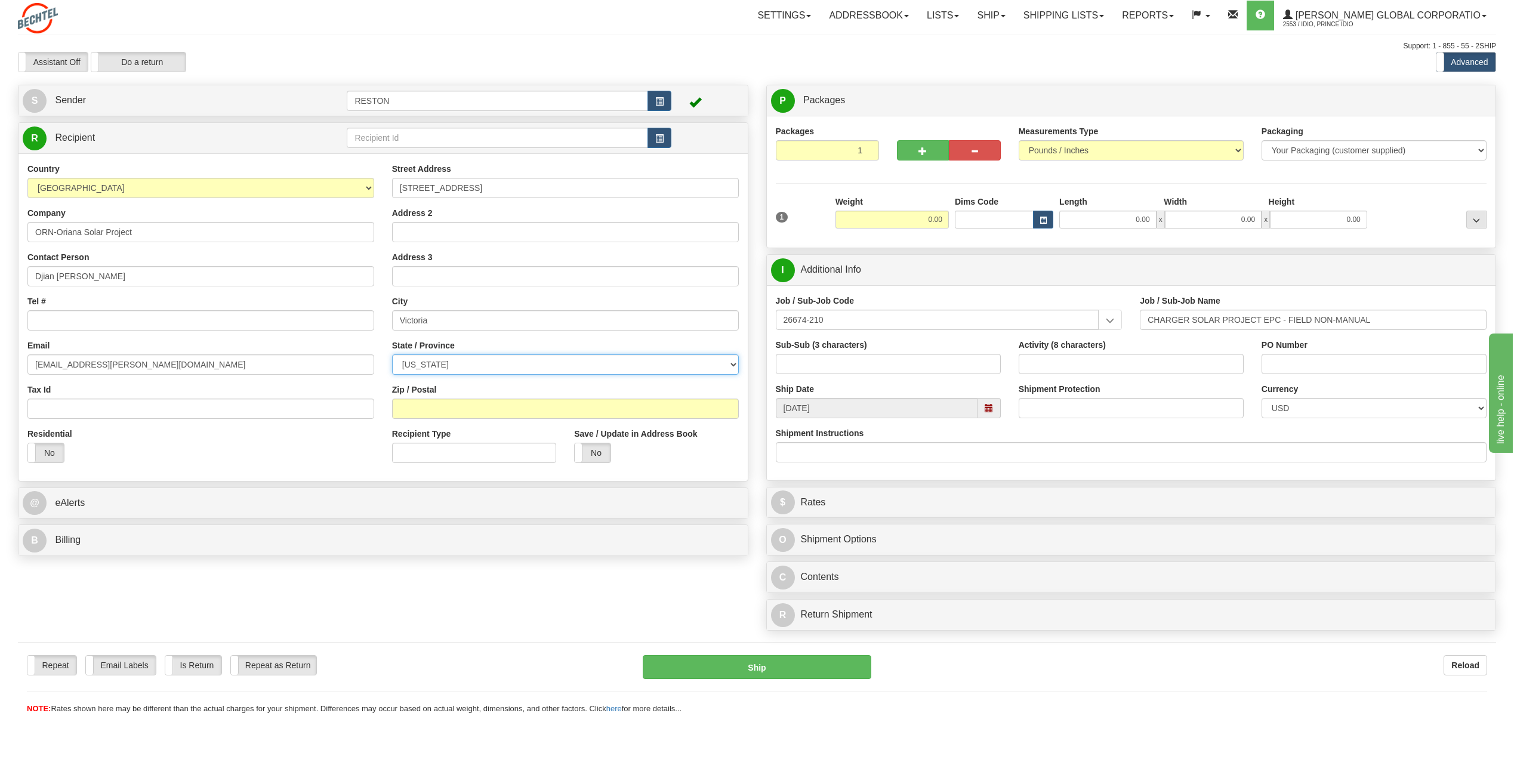
click at [422, 367] on select "[US_STATE] [US_STATE] [US_STATE] [US_STATE] Armed Forces America Armed Forces E…" at bounding box center [565, 364] width 346 height 20
select select "[GEOGRAPHIC_DATA]"
click at [392, 354] on select "[US_STATE] [US_STATE] [US_STATE] [US_STATE] Armed Forces America Armed Forces E…" at bounding box center [565, 364] width 346 height 20
click at [420, 412] on input "Zip / Postal" at bounding box center [565, 408] width 346 height 20
paste input "77904"
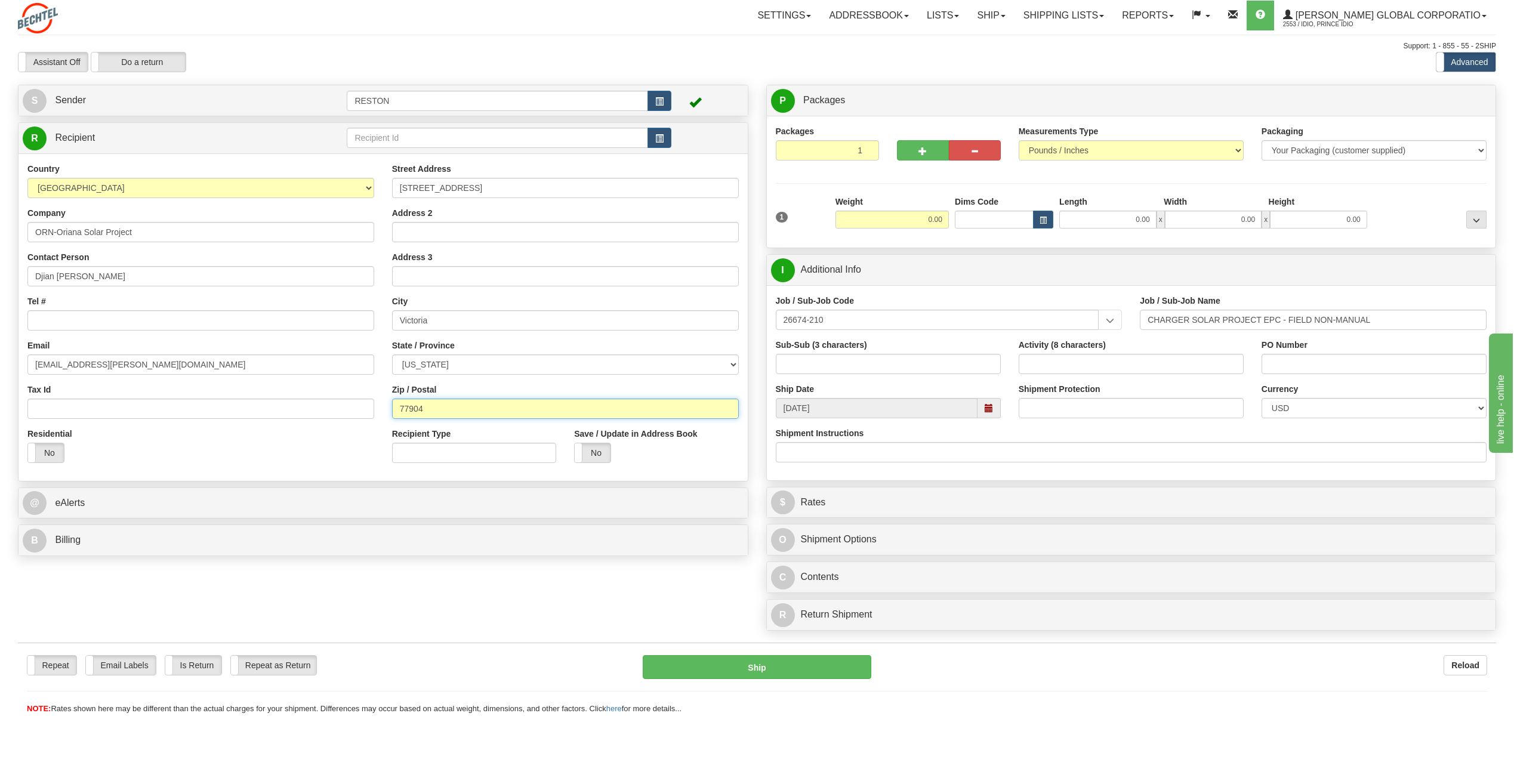
type input "77904"
click at [229, 471] on div "Residential Yes No" at bounding box center [201, 449] width 365 height 44
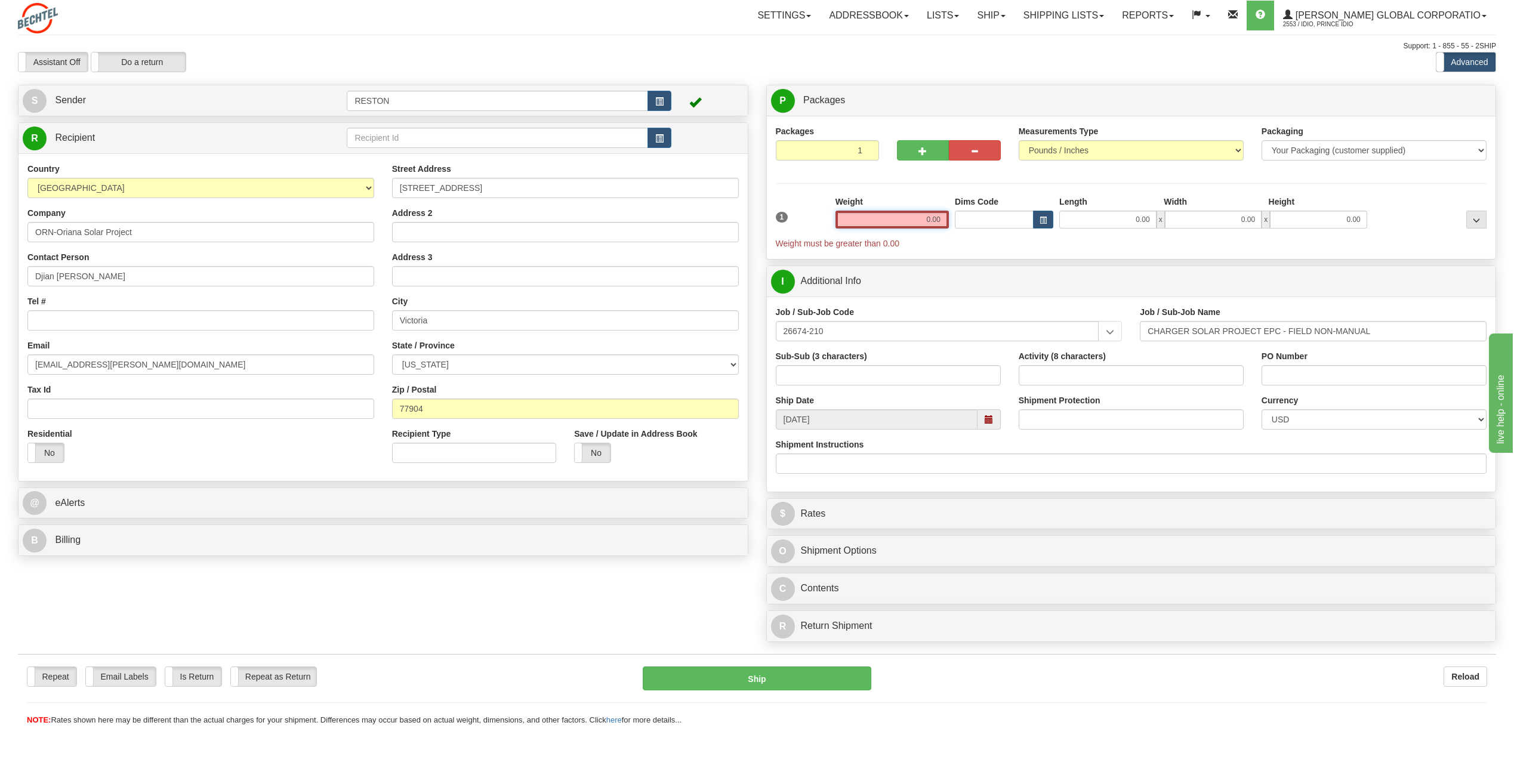
click at [901, 214] on input "0.00" at bounding box center [892, 219] width 113 height 18
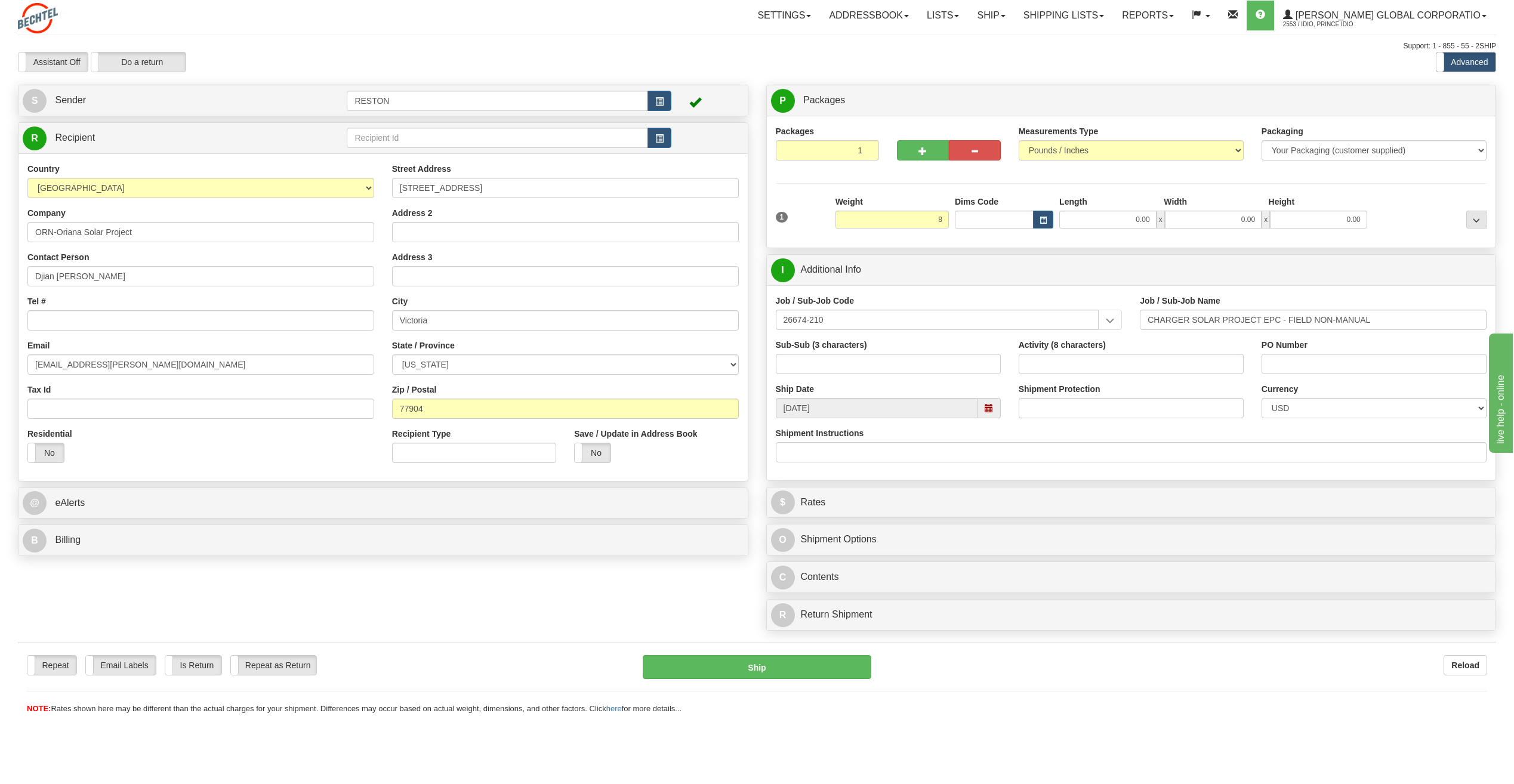
type input "8.00"
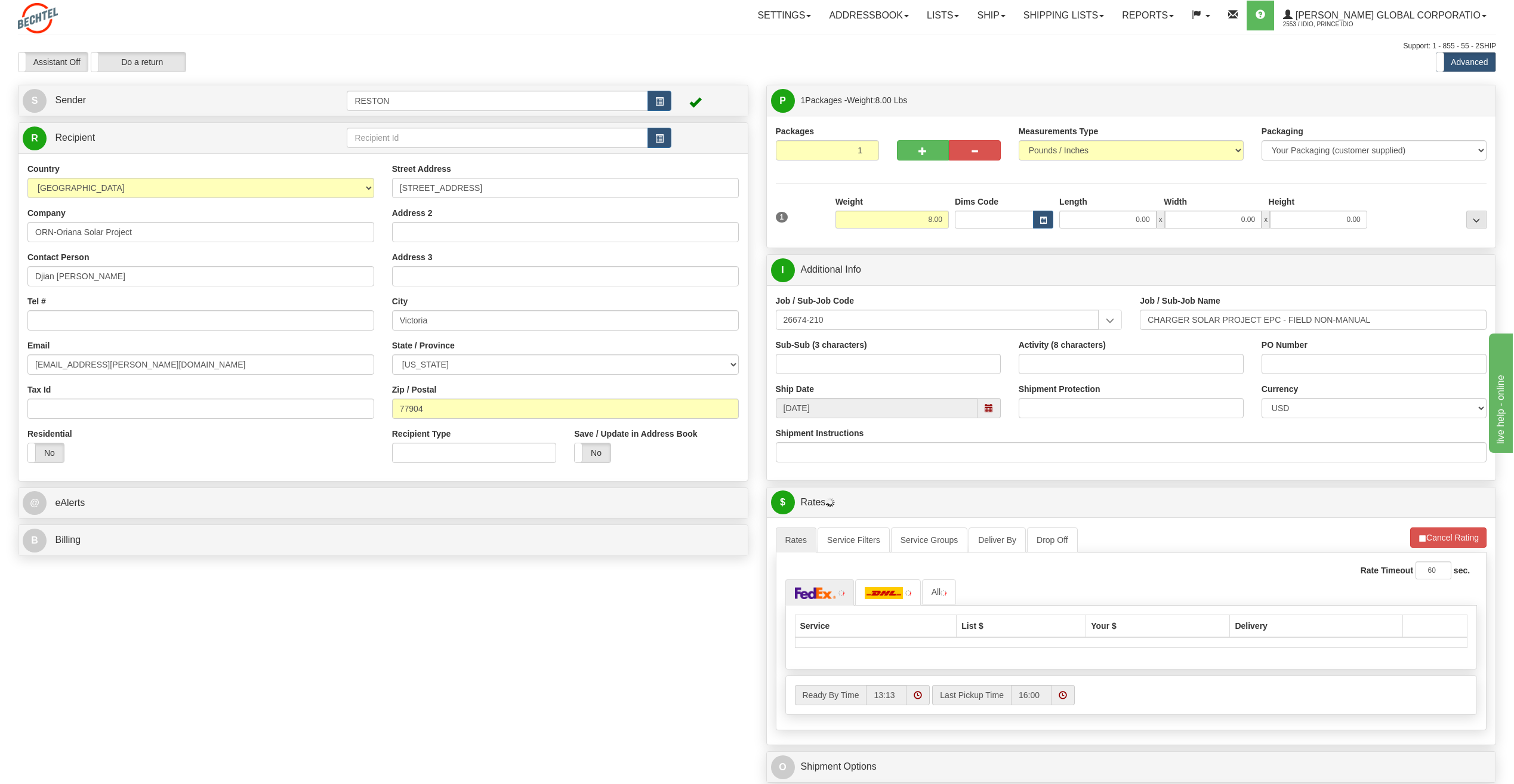
click at [809, 189] on div "Packages 1 1 Measurements Type" at bounding box center [1131, 182] width 711 height 113
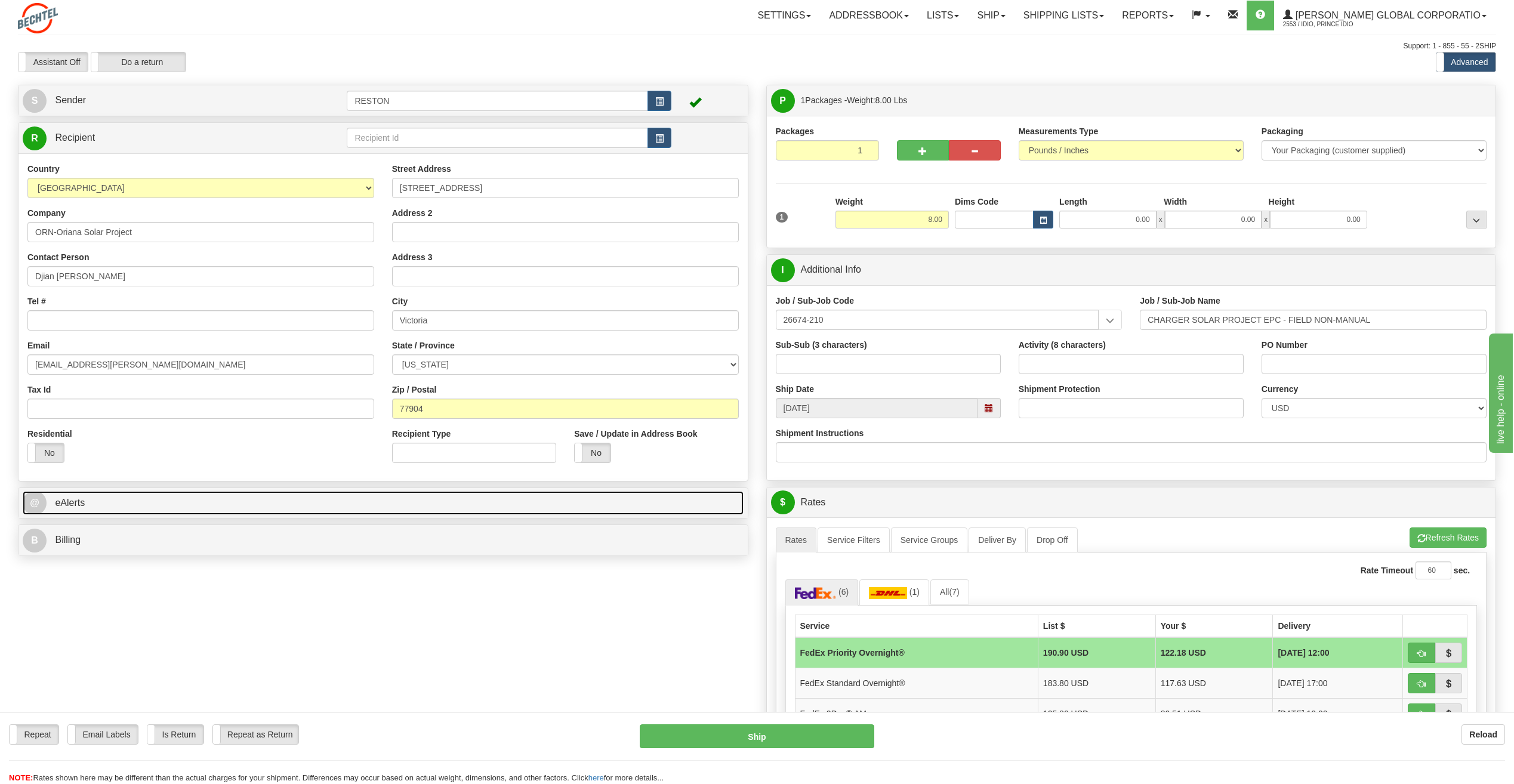
click at [131, 497] on link "@ eAlerts" at bounding box center [383, 503] width 721 height 24
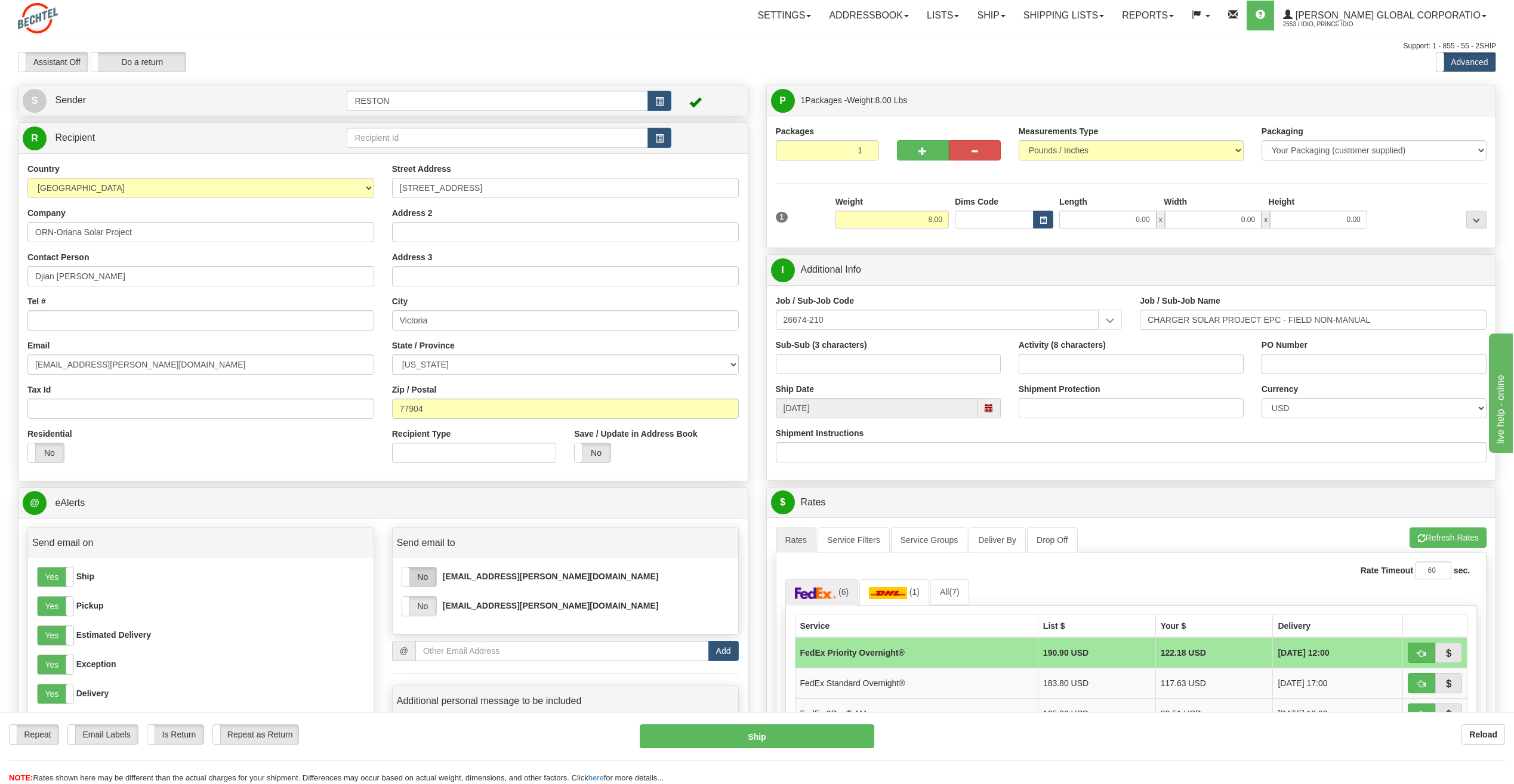
click at [428, 576] on label "No" at bounding box center [419, 576] width 34 height 19
click at [427, 598] on label "No" at bounding box center [419, 606] width 34 height 19
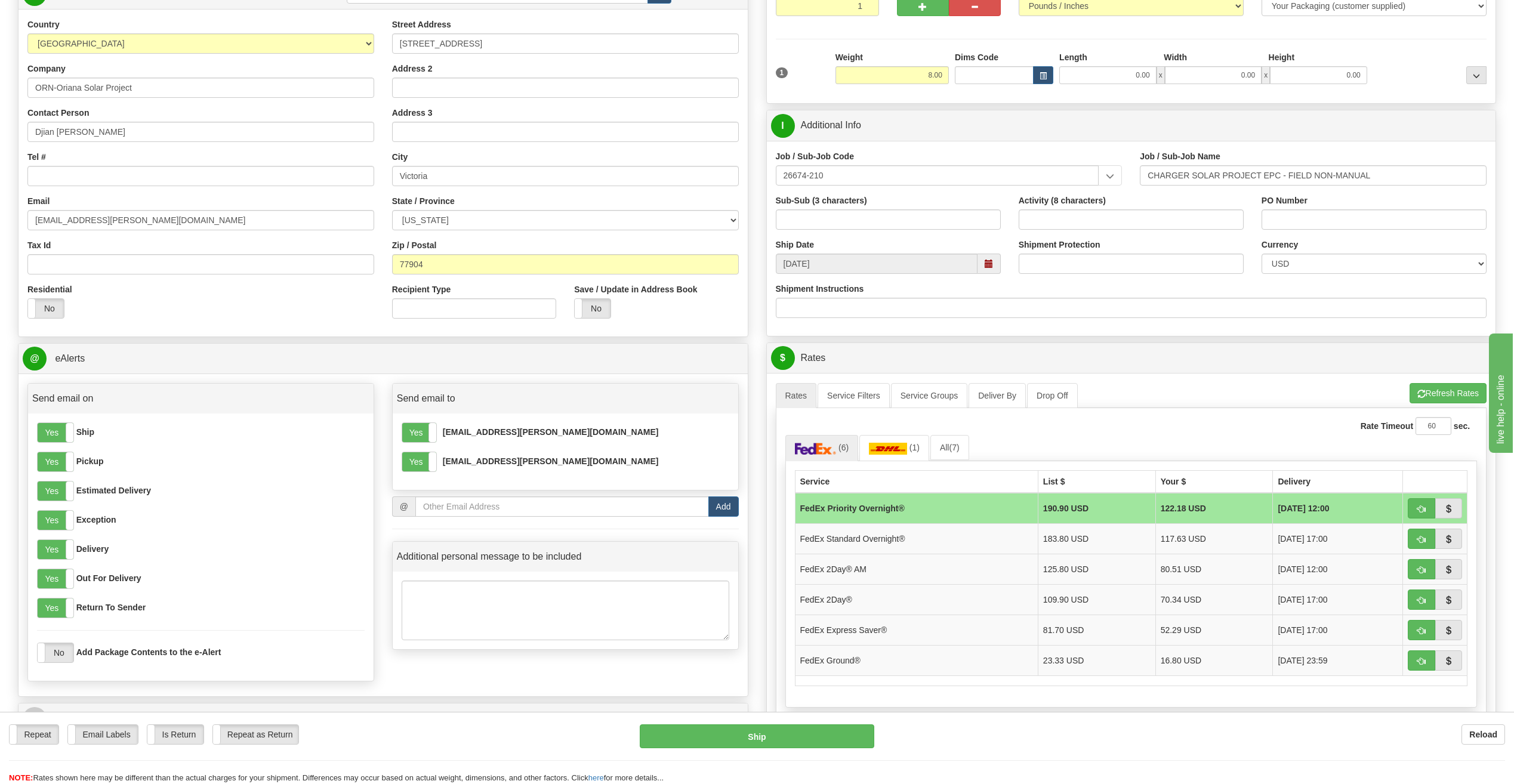
scroll to position [179, 0]
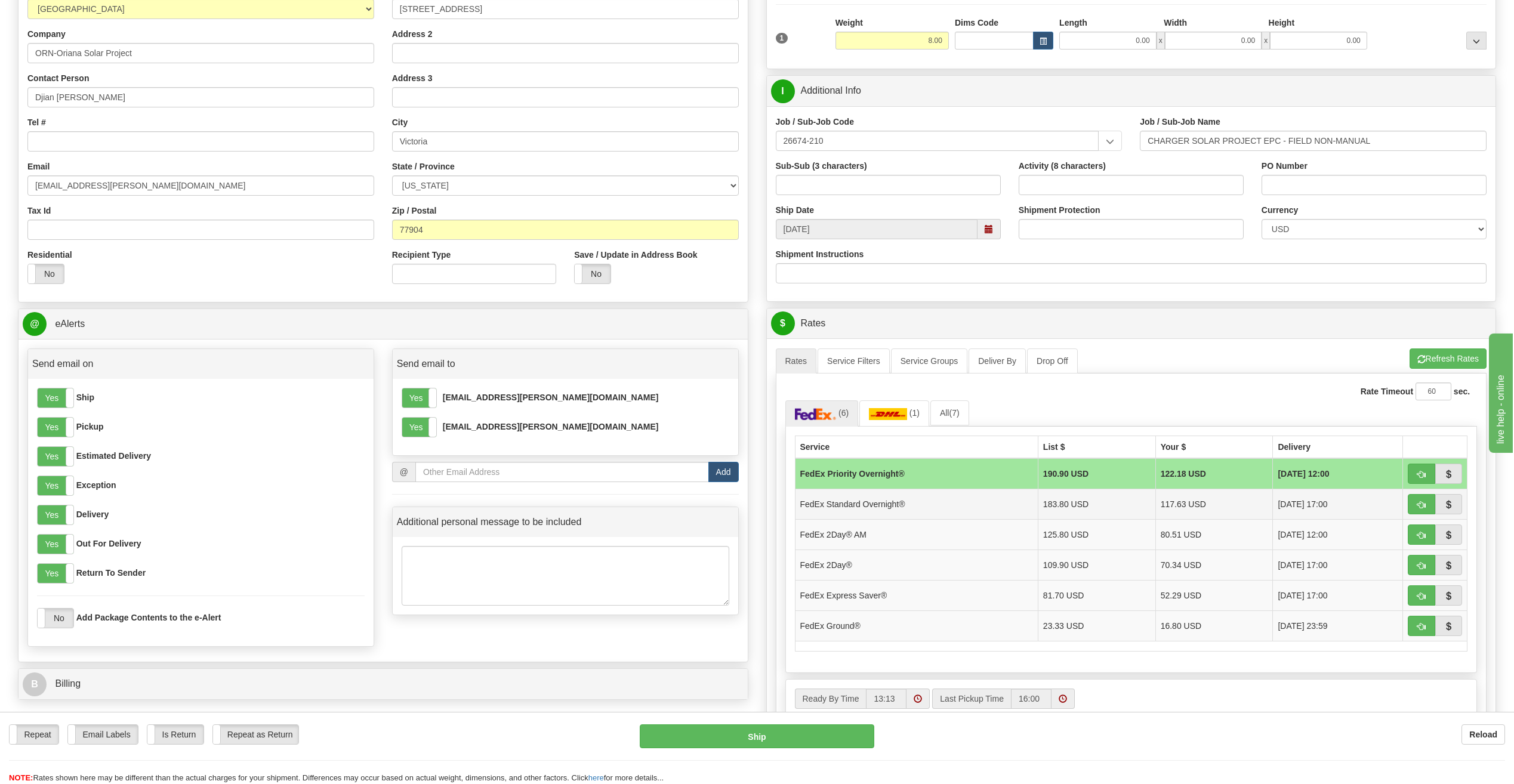
click at [900, 513] on td "FedEx Standard Overnight®" at bounding box center [916, 503] width 243 height 31
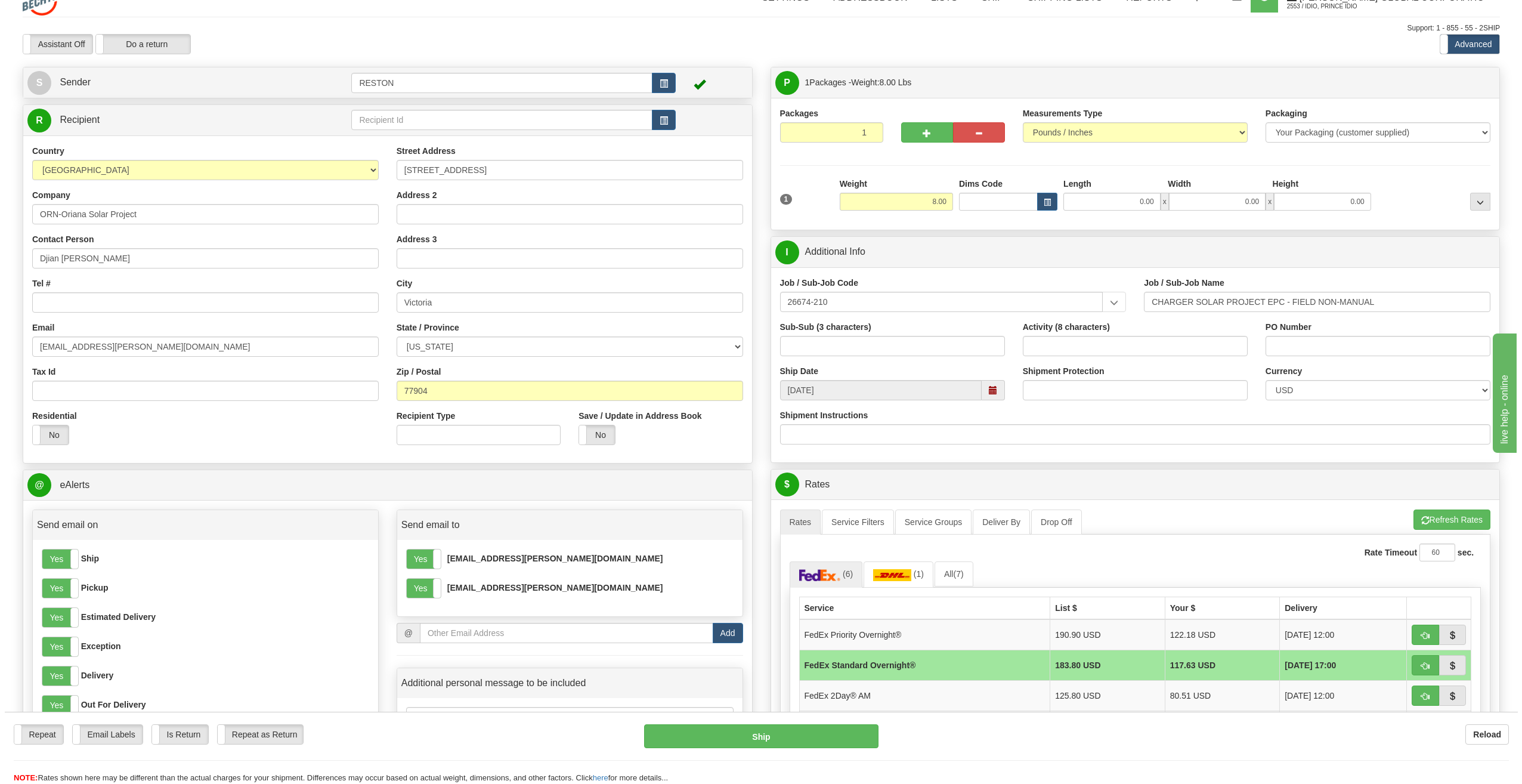
scroll to position [0, 0]
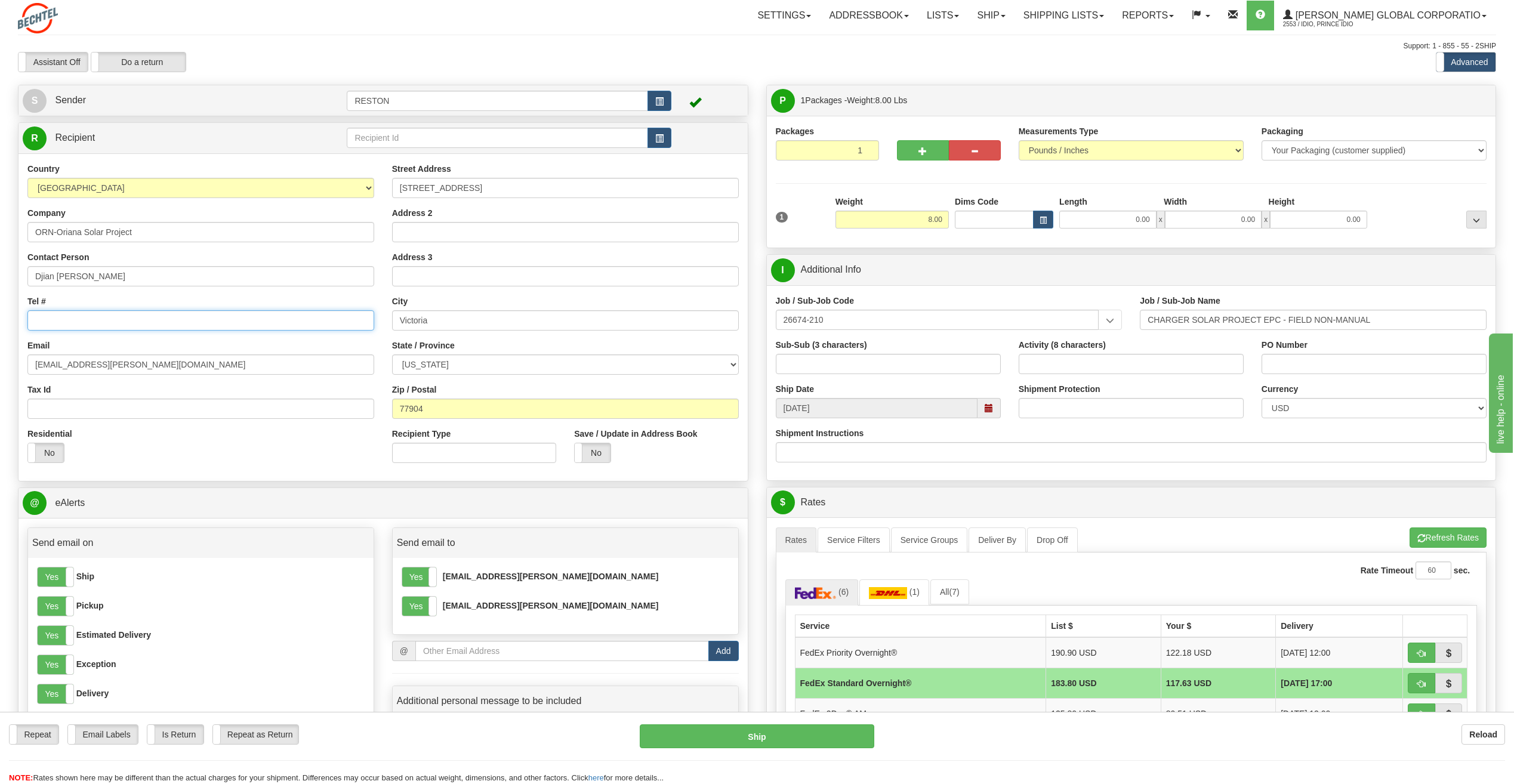
paste input "+15715217217"
type input "+15715217217"
click at [120, 342] on div "Email DKOESTER@bechtel.com" at bounding box center [200, 357] width 346 height 35
click at [809, 734] on button "Ship" at bounding box center [757, 735] width 235 height 24
type input "05"
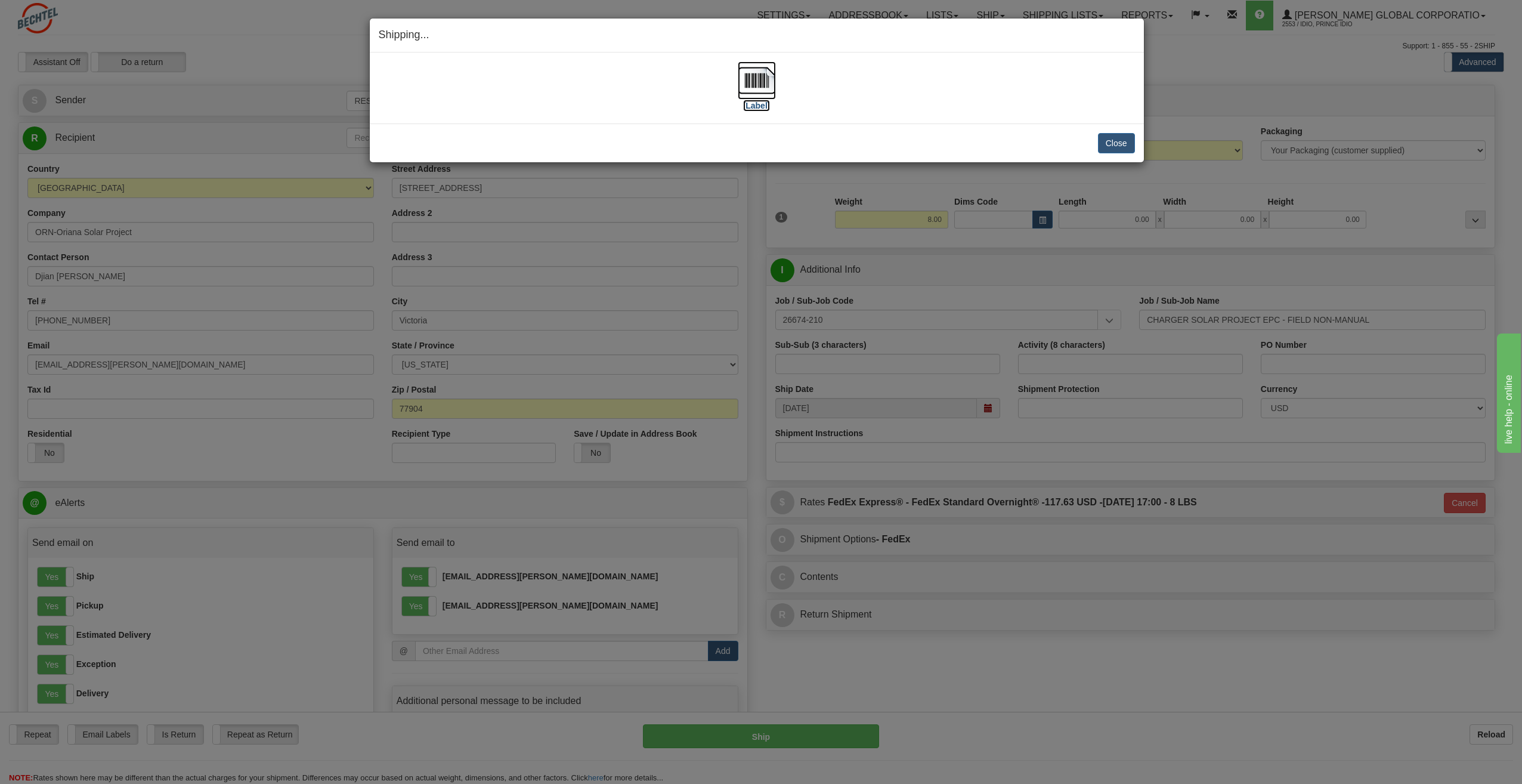
click at [761, 106] on label "[Label]" at bounding box center [756, 106] width 27 height 12
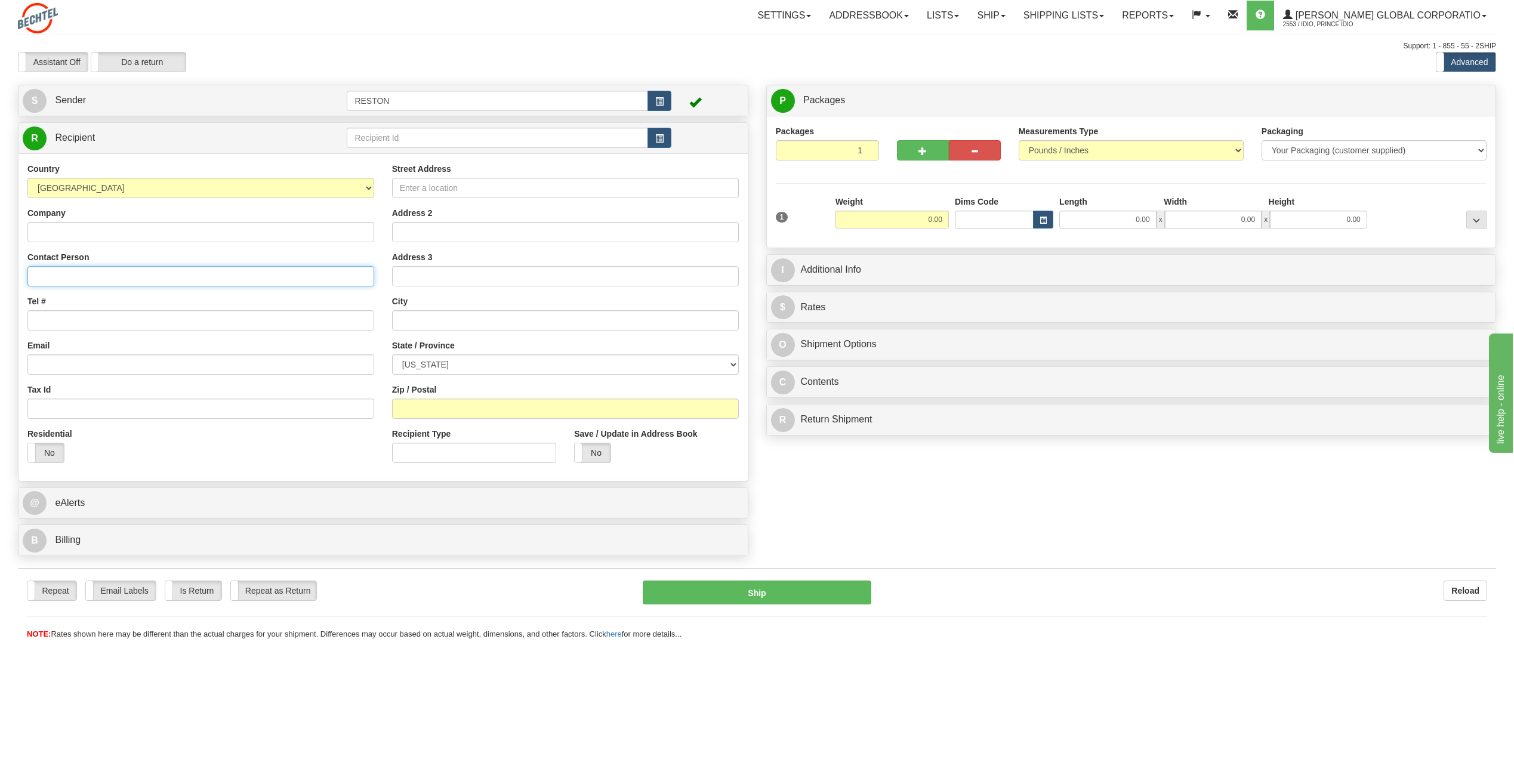
click at [63, 280] on input "Contact Person" at bounding box center [200, 276] width 346 height 20
paste input "Nael A Saleh"
type input "Nael A Saleh"
click at [63, 362] on input "Email" at bounding box center [200, 364] width 346 height 20
paste input "NSALEH@bechtel.com"
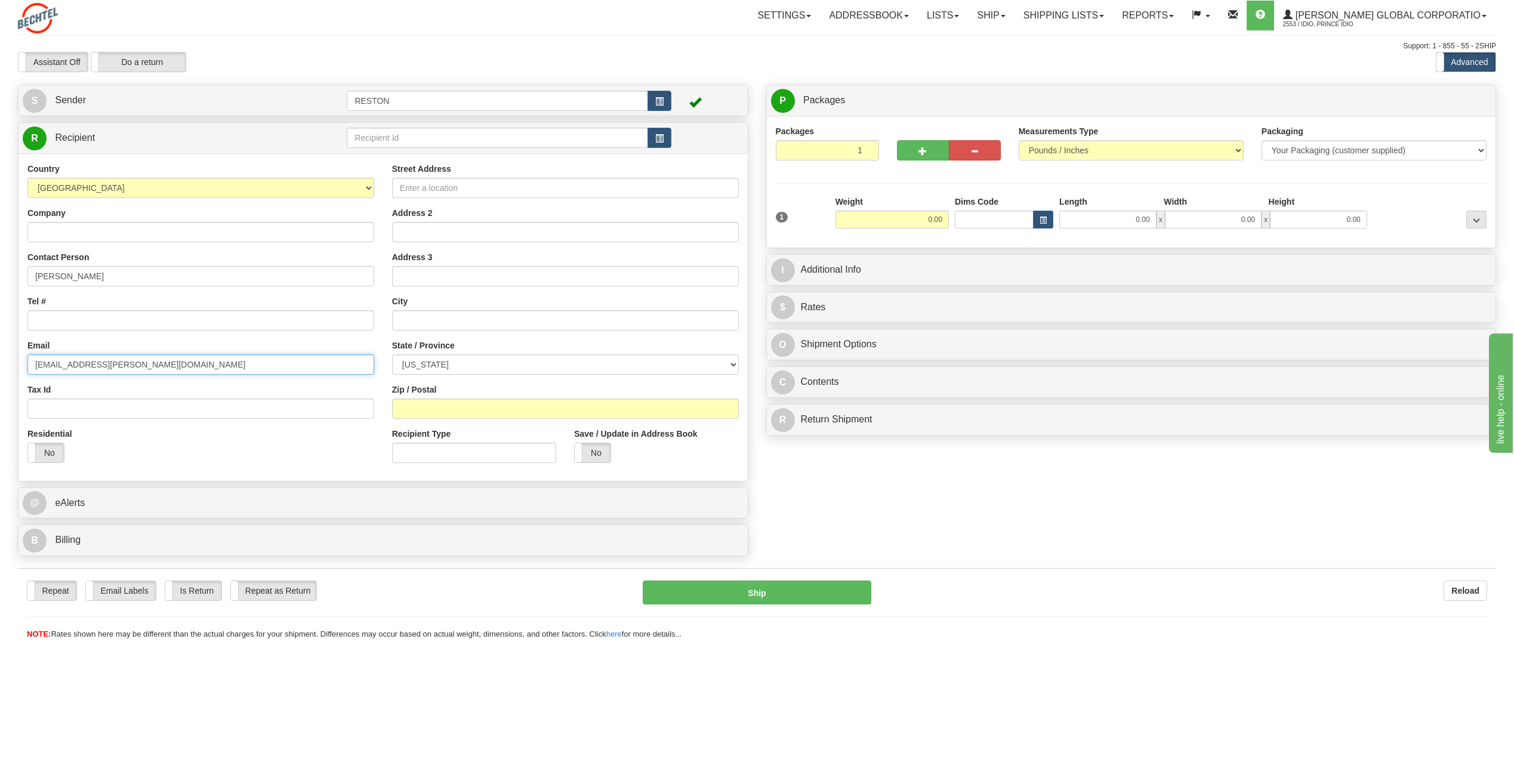
type input "NSALEH@bechtel.com"
click at [92, 314] on input "Tel #" at bounding box center [200, 320] width 346 height 20
paste input "2243985246"
type input "2243985246"
click at [131, 453] on div "Residential Yes No" at bounding box center [79, 449] width 121 height 44
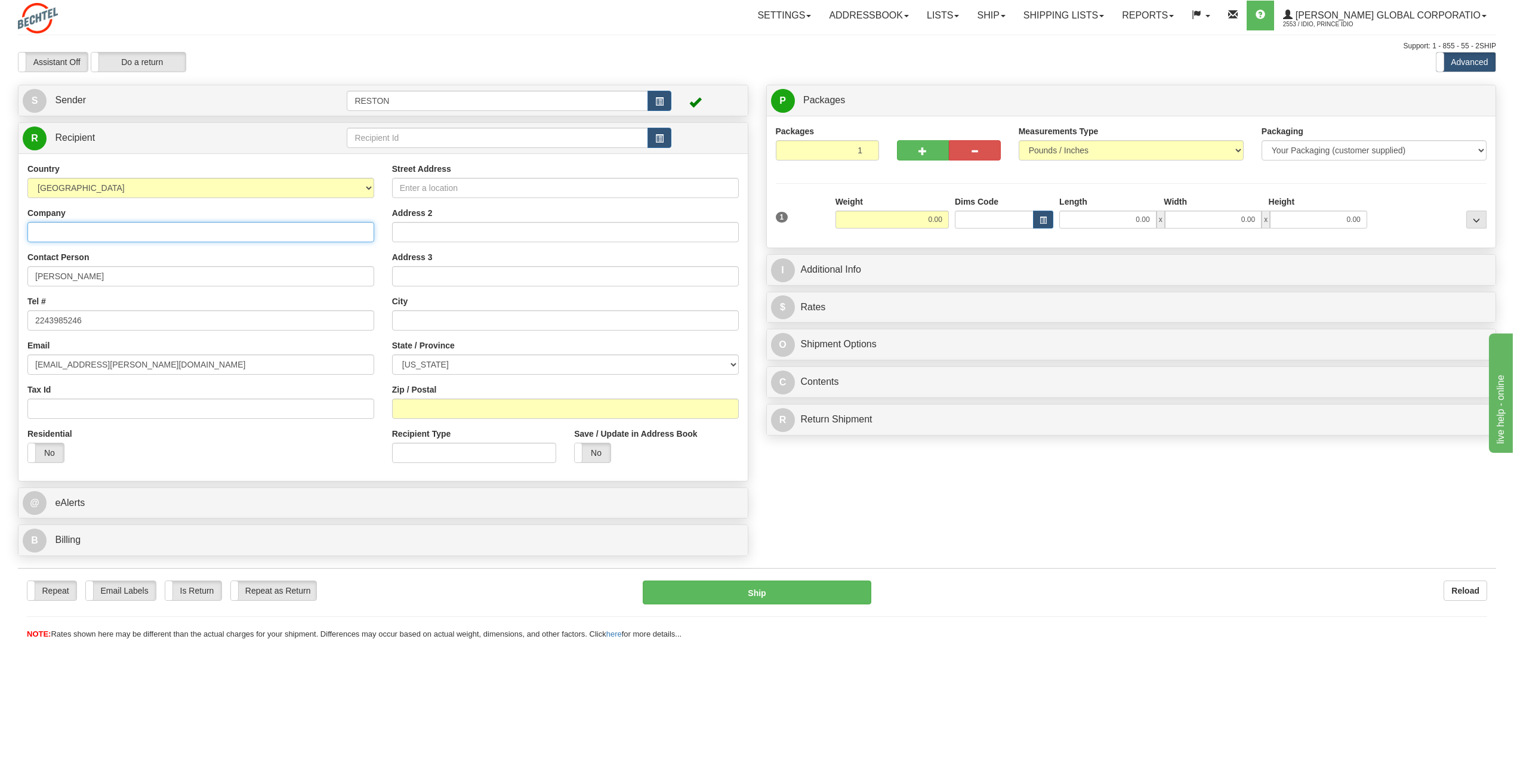
click at [74, 235] on input "Company" at bounding box center [200, 231] width 346 height 20
click at [65, 229] on input "Company" at bounding box center [200, 231] width 346 height 20
paste input "MMT - Mammoth Solar Project"
type input "MMT - Mammoth Solar Project"
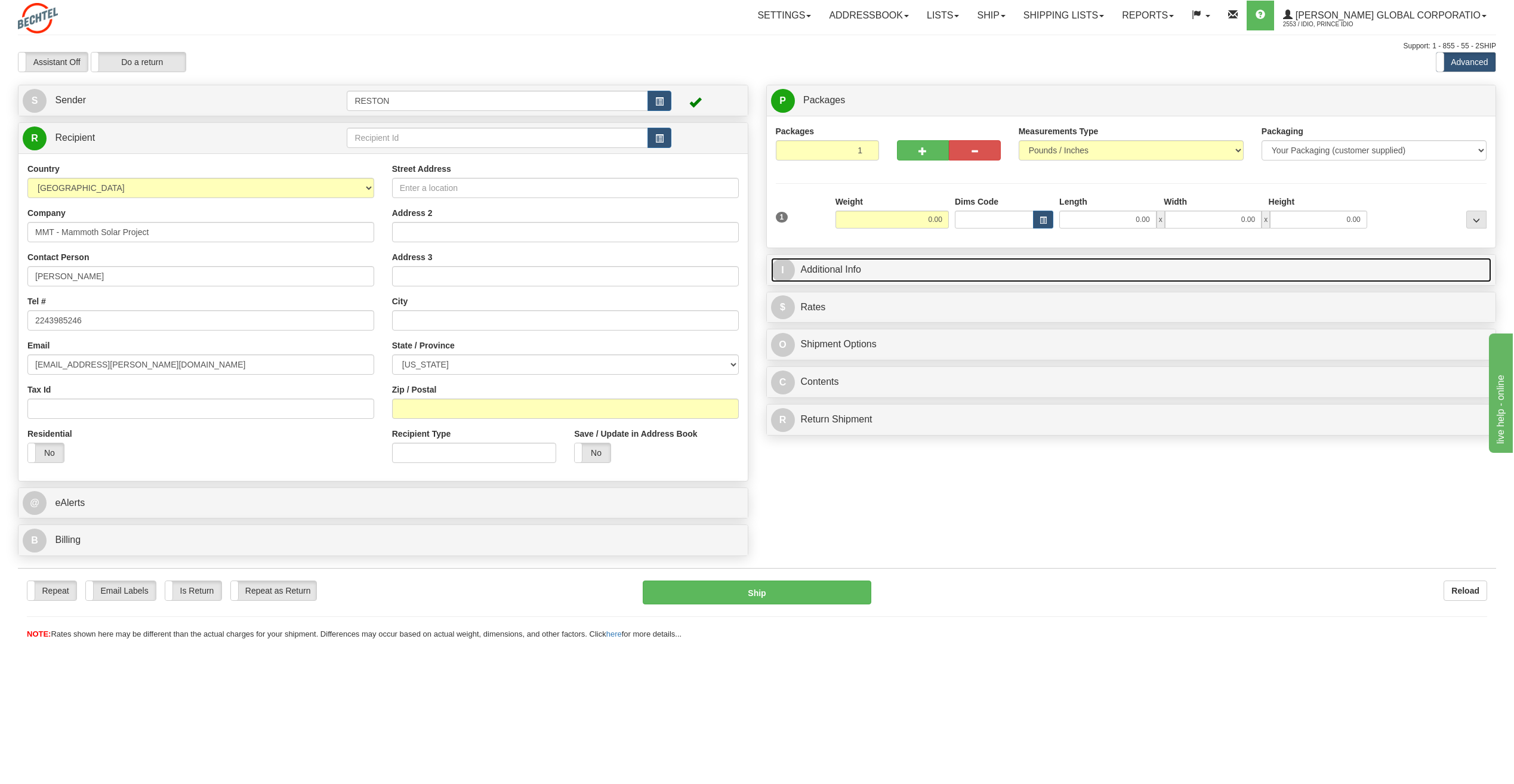
click at [854, 262] on link "I Additional Info" at bounding box center [1131, 269] width 721 height 24
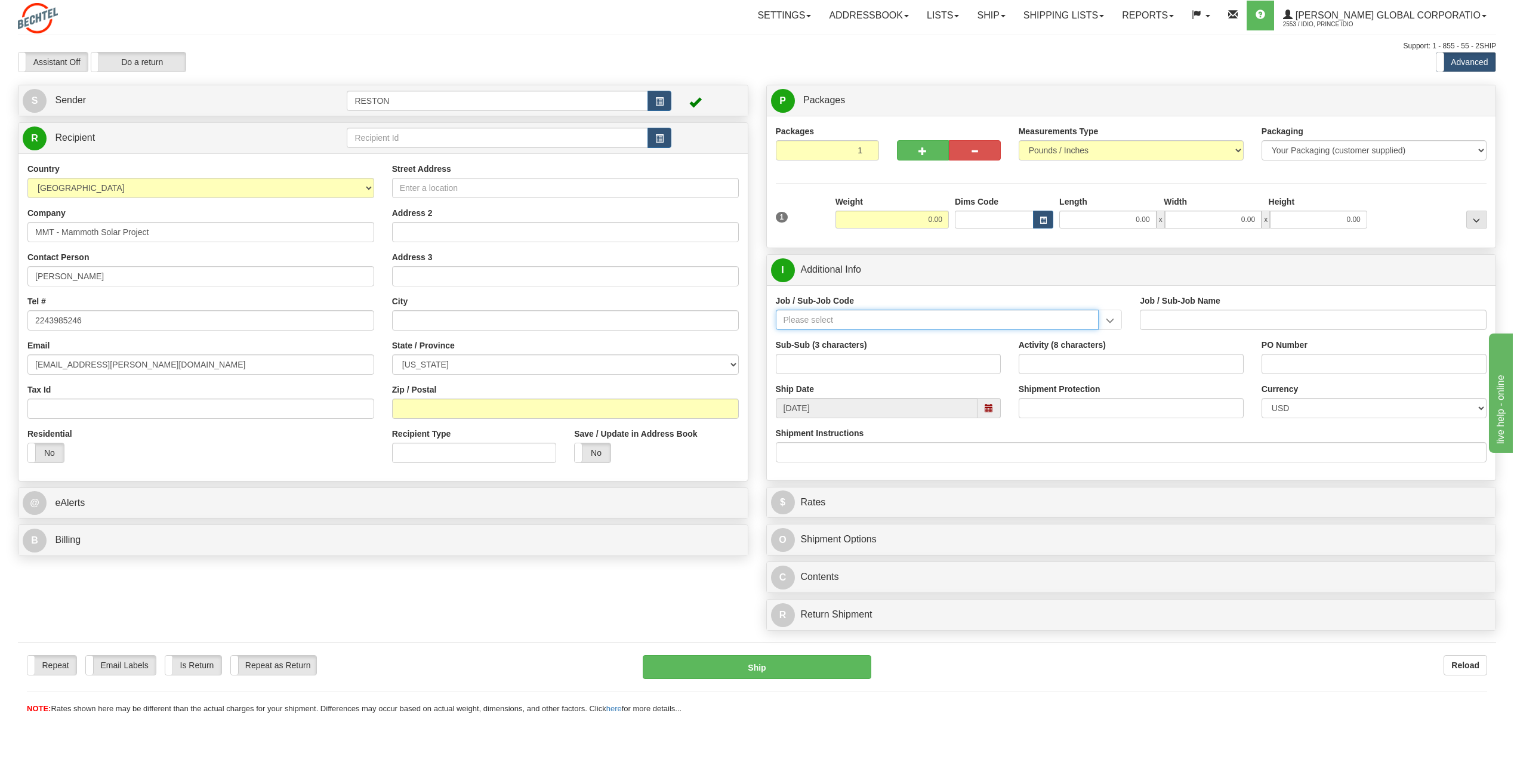
paste input "26660-210"
type input "26660-210"
click at [928, 340] on div "26660-210" at bounding box center [934, 337] width 312 height 13
type input "MAMMOTH SOUTH SOLAR PROJECT TSA - FIELD NON-MANUA"
type input "26660-210"
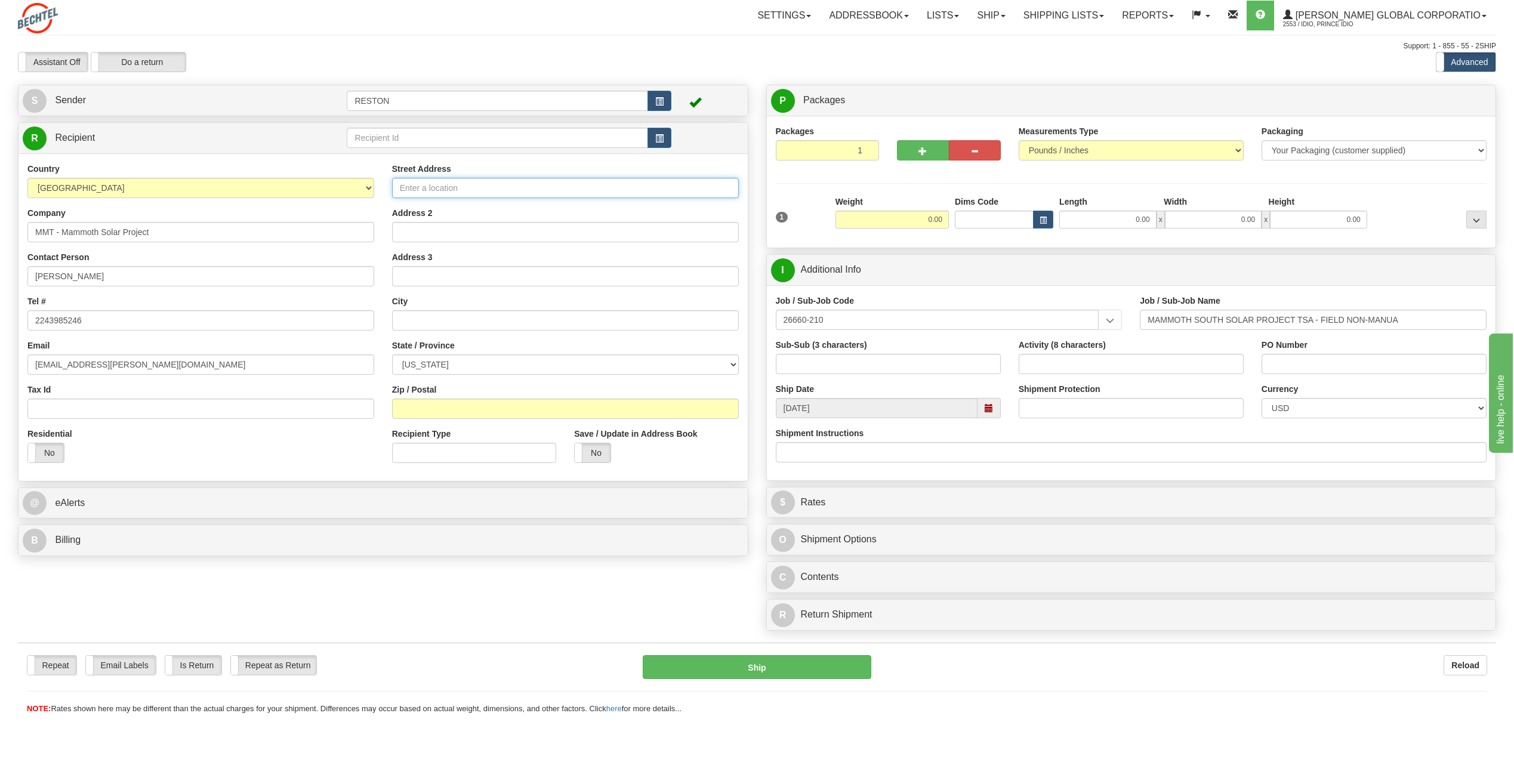
paste input "4618 W 200 N"
type input "4618 W 200 N"
drag, startPoint x: 159, startPoint y: 231, endPoint x: -8, endPoint y: 230, distance: 167.0
click at [0, 230] on html "Training Course Close Toggle navigation Settings Shipping Preferences New Sende…" at bounding box center [757, 392] width 1514 height 784
paste input "Mammoth Central Laydown"
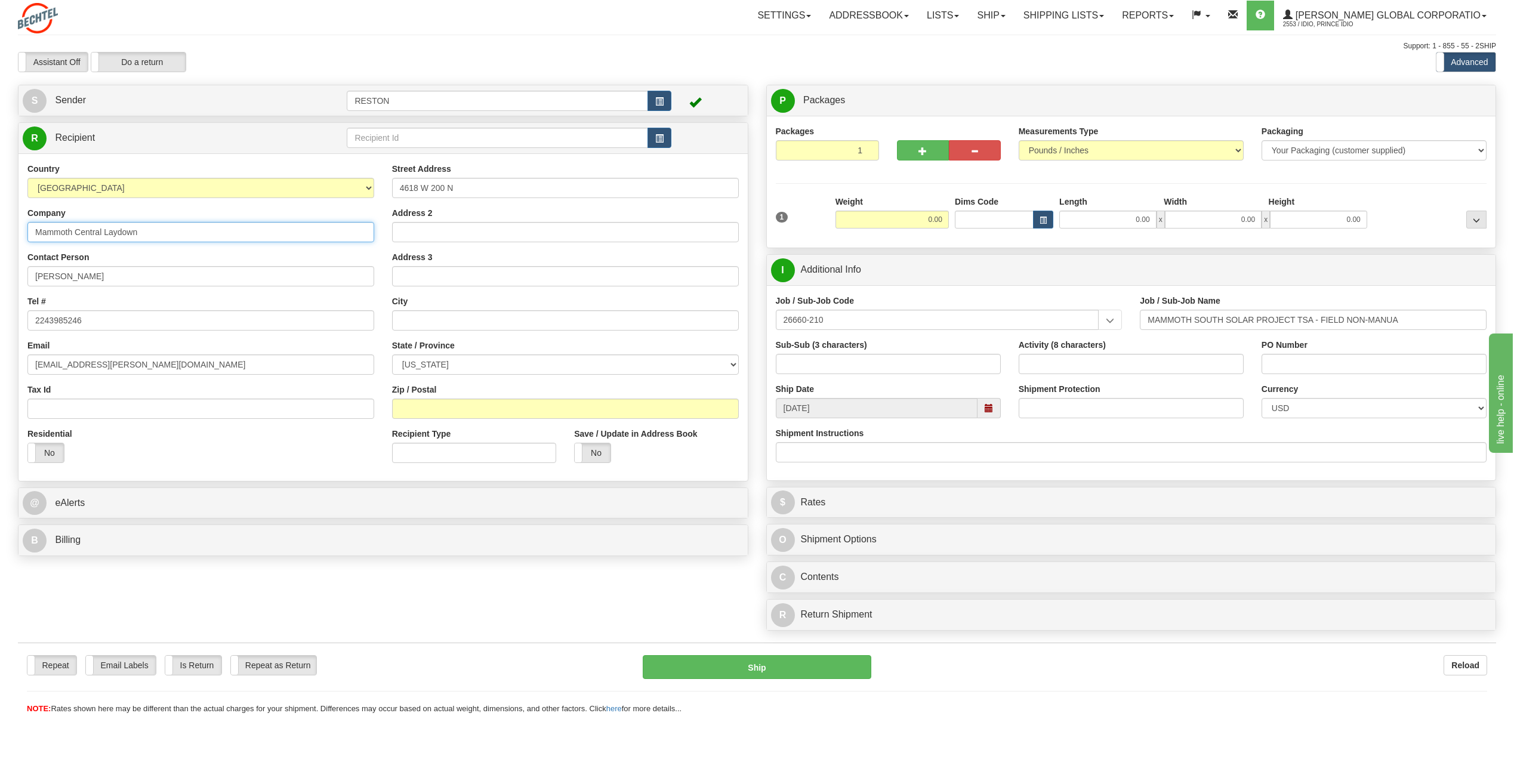
type input "Mammoth Central Laydown"
drag, startPoint x: 503, startPoint y: 189, endPoint x: 349, endPoint y: 153, distance: 158.2
click at [348, 169] on div "Country AFGHANISTAN ALAND ISLANDS ALBANIA ALGERIA AMERICAN SAMOA ANDORRA ANGOLA…" at bounding box center [383, 317] width 730 height 309
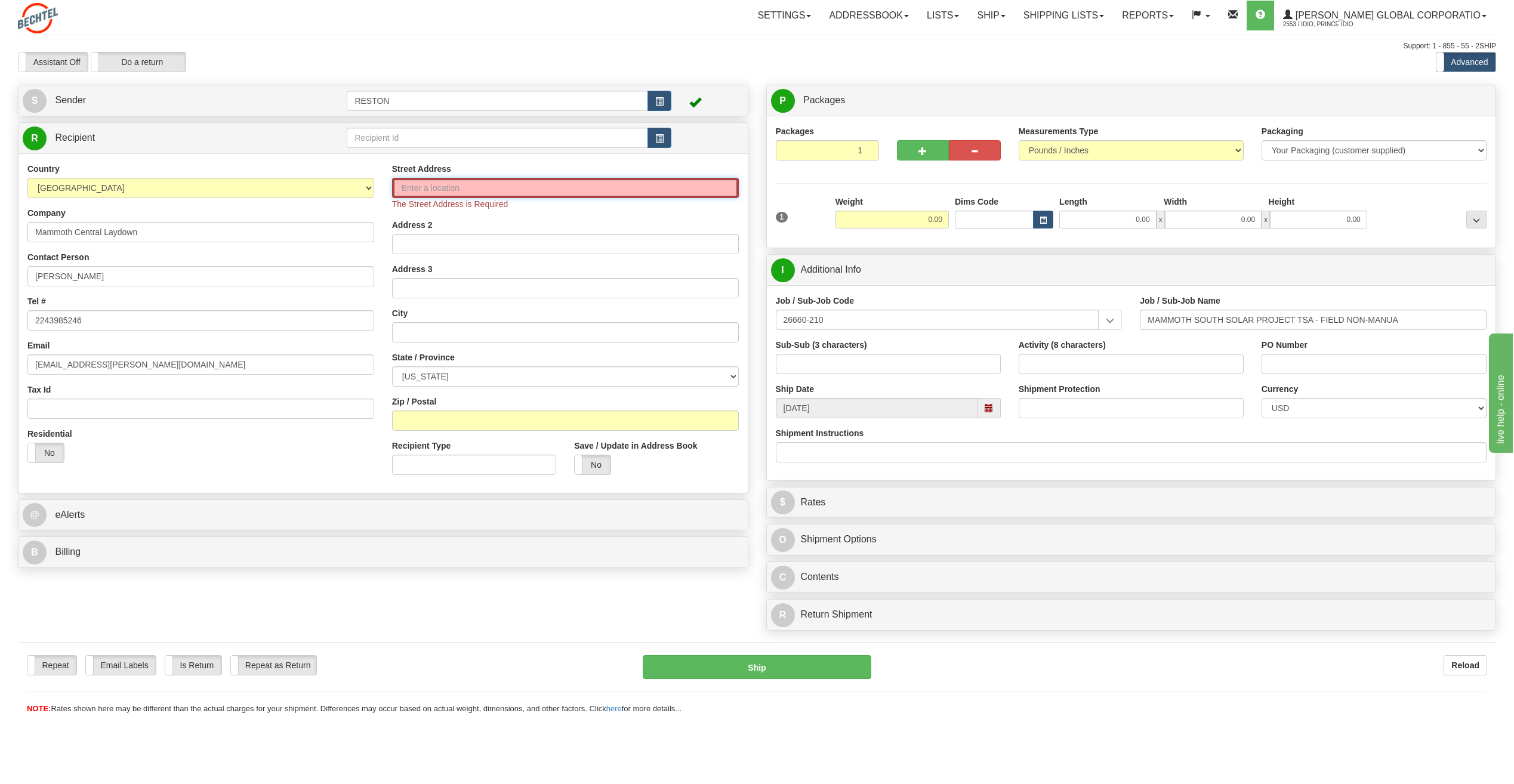
paste input "4618 West County Road 200 N"
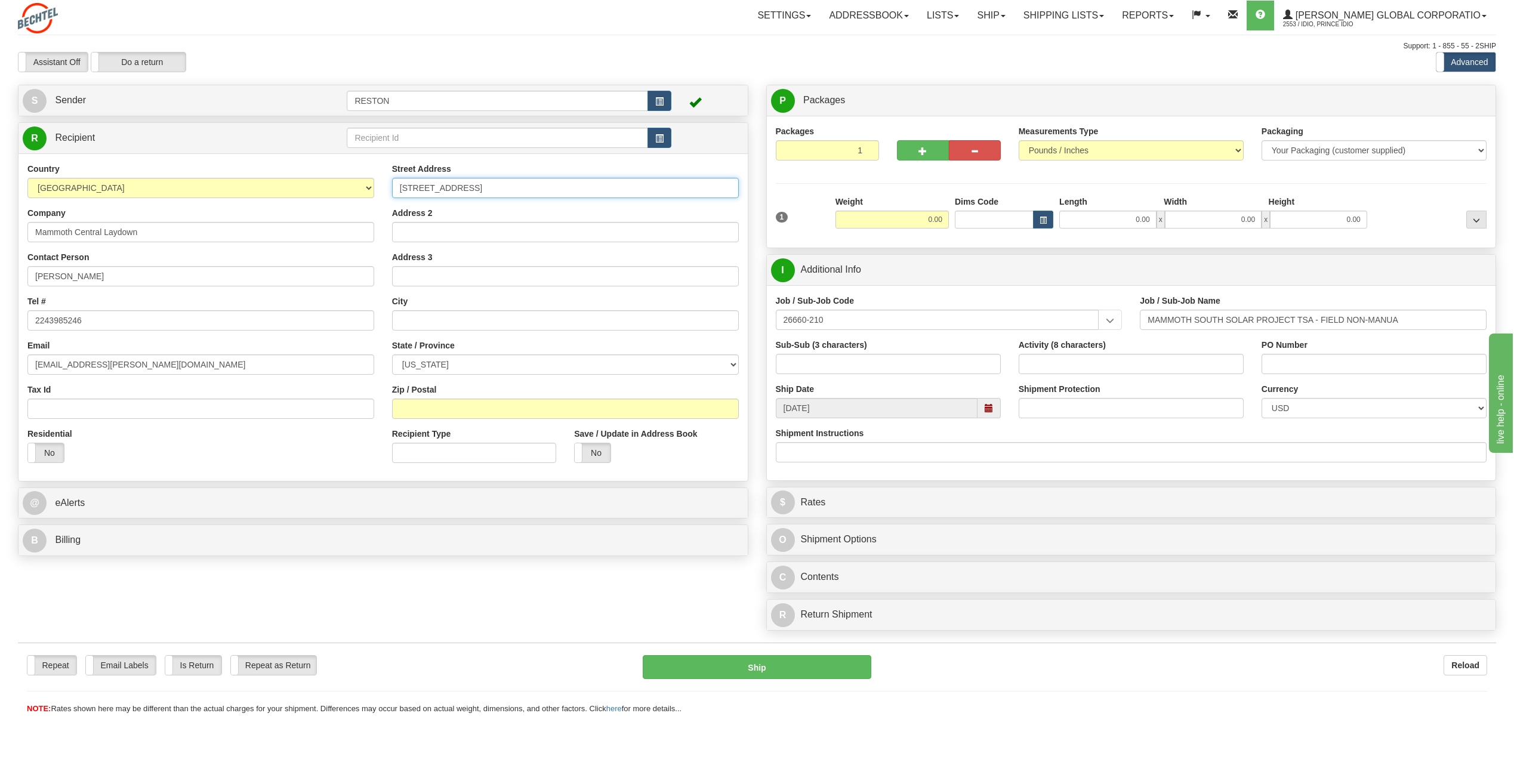
type input "4618 West County Road 200 N"
click at [407, 322] on input "text" at bounding box center [565, 320] width 346 height 20
paste input "Winamac"
type input "Winamac"
click at [446, 361] on select "[US_STATE] [US_STATE] [US_STATE] [US_STATE] Armed Forces America Armed Forces E…" at bounding box center [565, 364] width 346 height 20
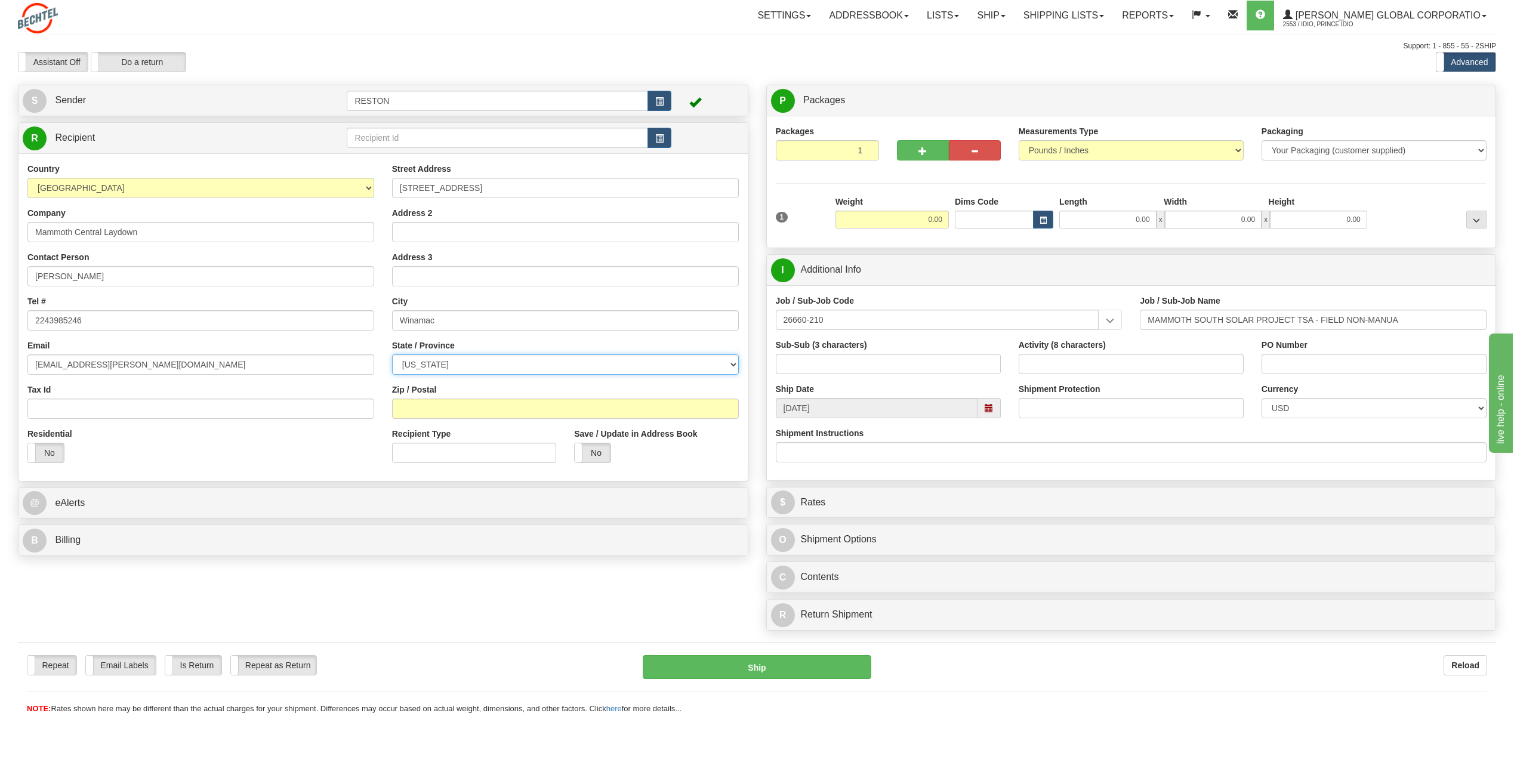
select select "IN"
click at [392, 354] on select "[US_STATE] [US_STATE] [US_STATE] [US_STATE] Armed Forces America Armed Forces E…" at bounding box center [565, 364] width 346 height 20
click at [484, 413] on input "Zip / Postal" at bounding box center [565, 408] width 346 height 20
paste input "46996"
type input "46996"
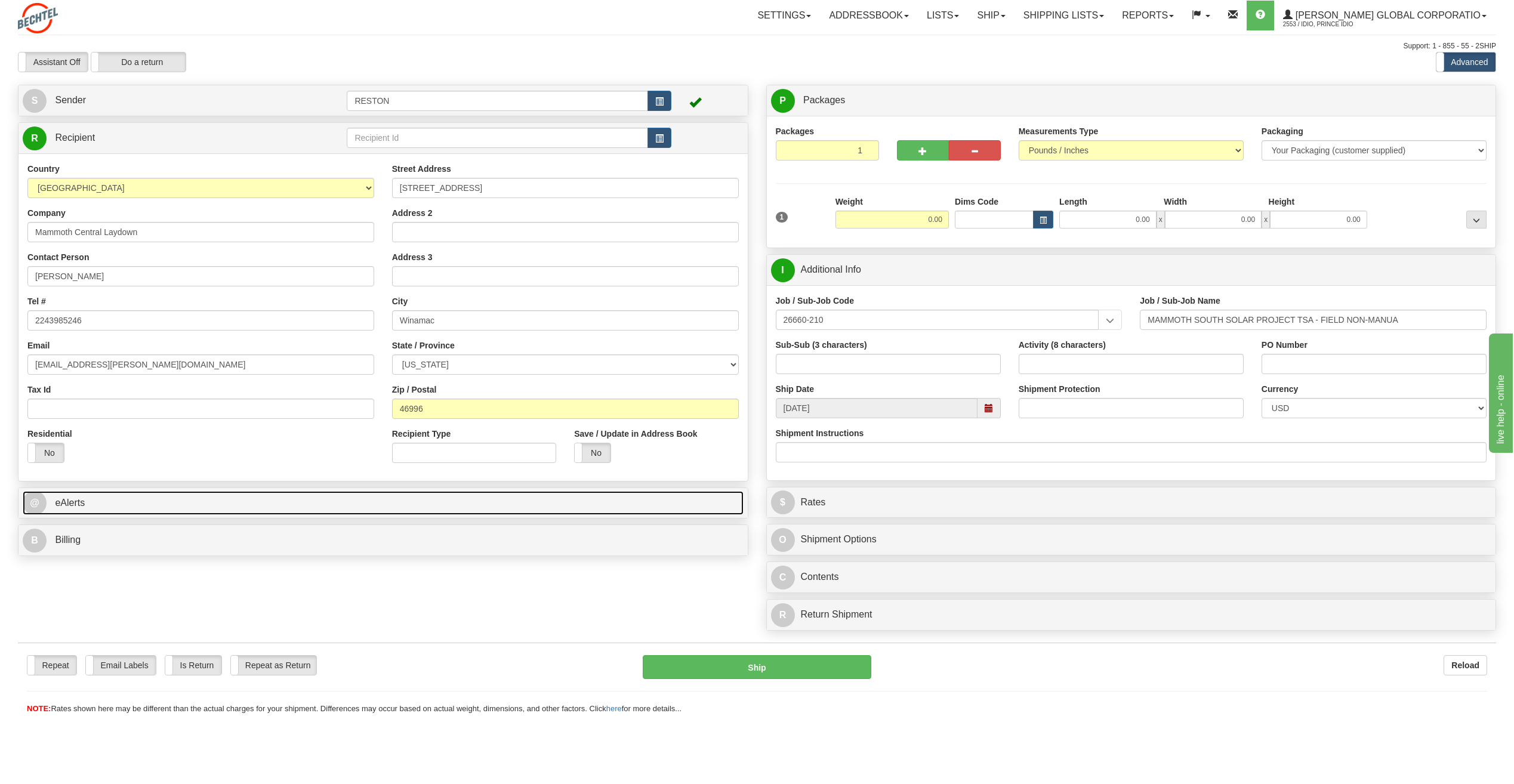
click at [114, 501] on link "@ eAlerts" at bounding box center [383, 503] width 721 height 24
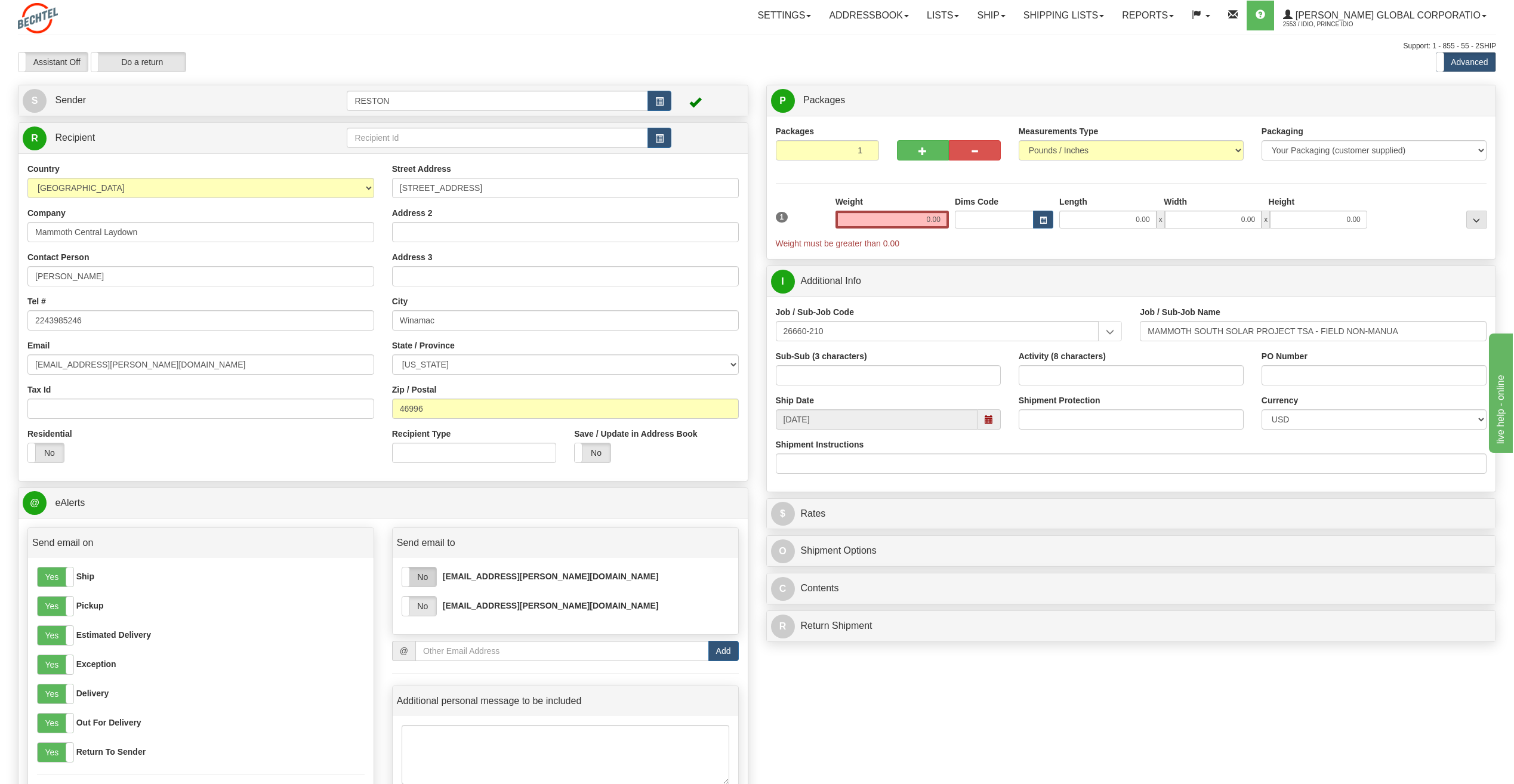
click at [431, 581] on label "No" at bounding box center [419, 576] width 34 height 19
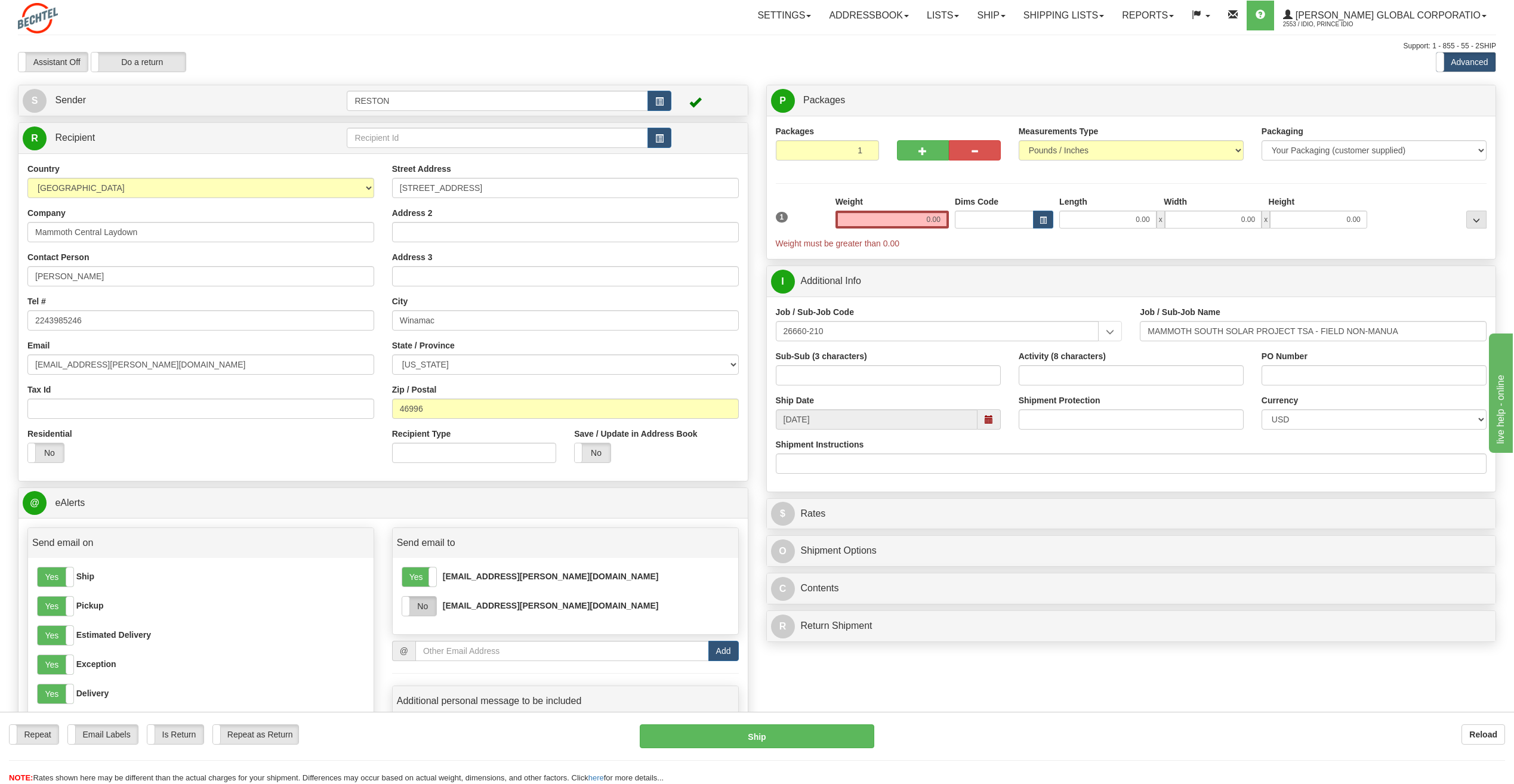
click at [433, 608] on label "No" at bounding box center [419, 606] width 34 height 19
click at [929, 222] on input "0.00" at bounding box center [892, 219] width 113 height 18
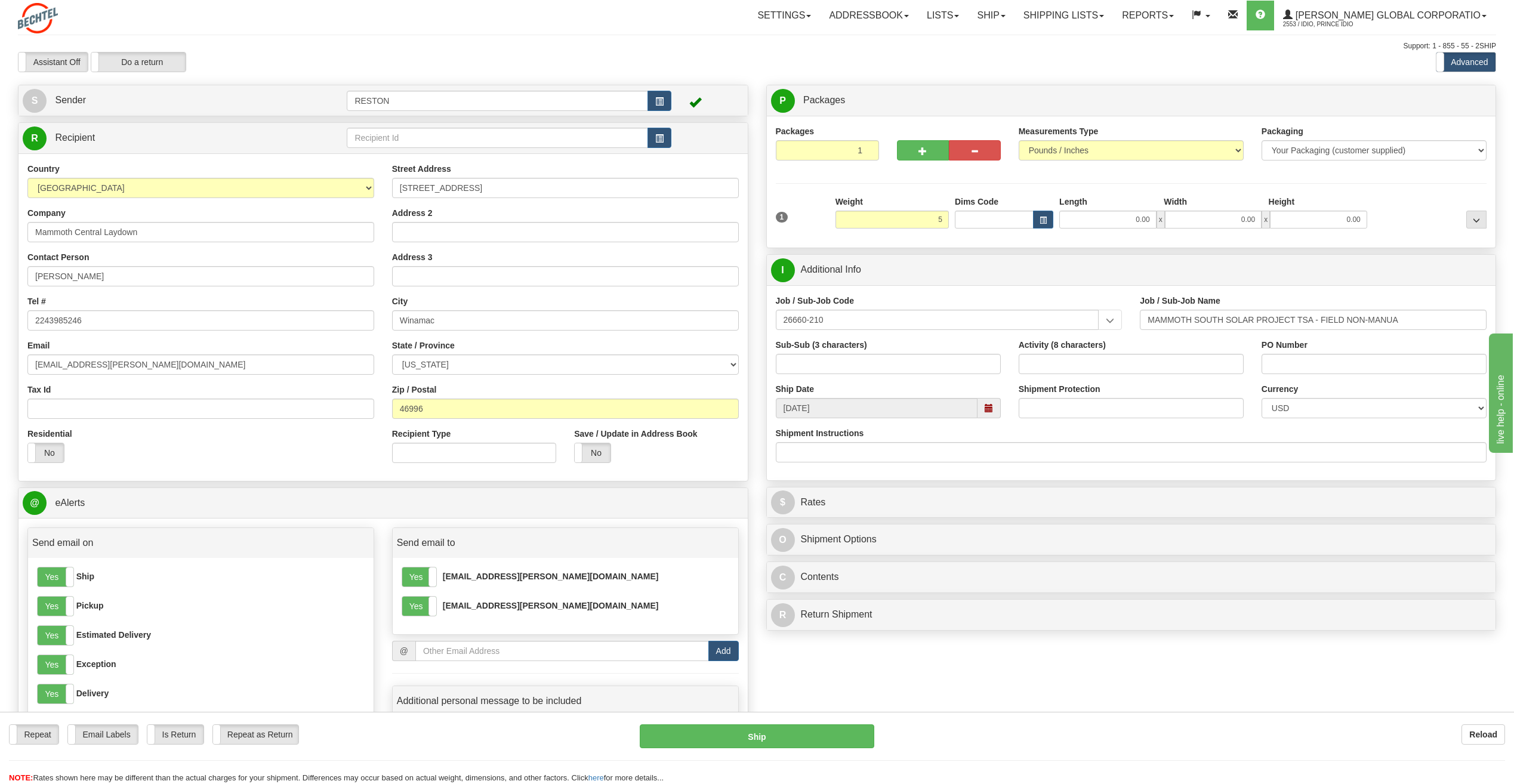
type input "5.00"
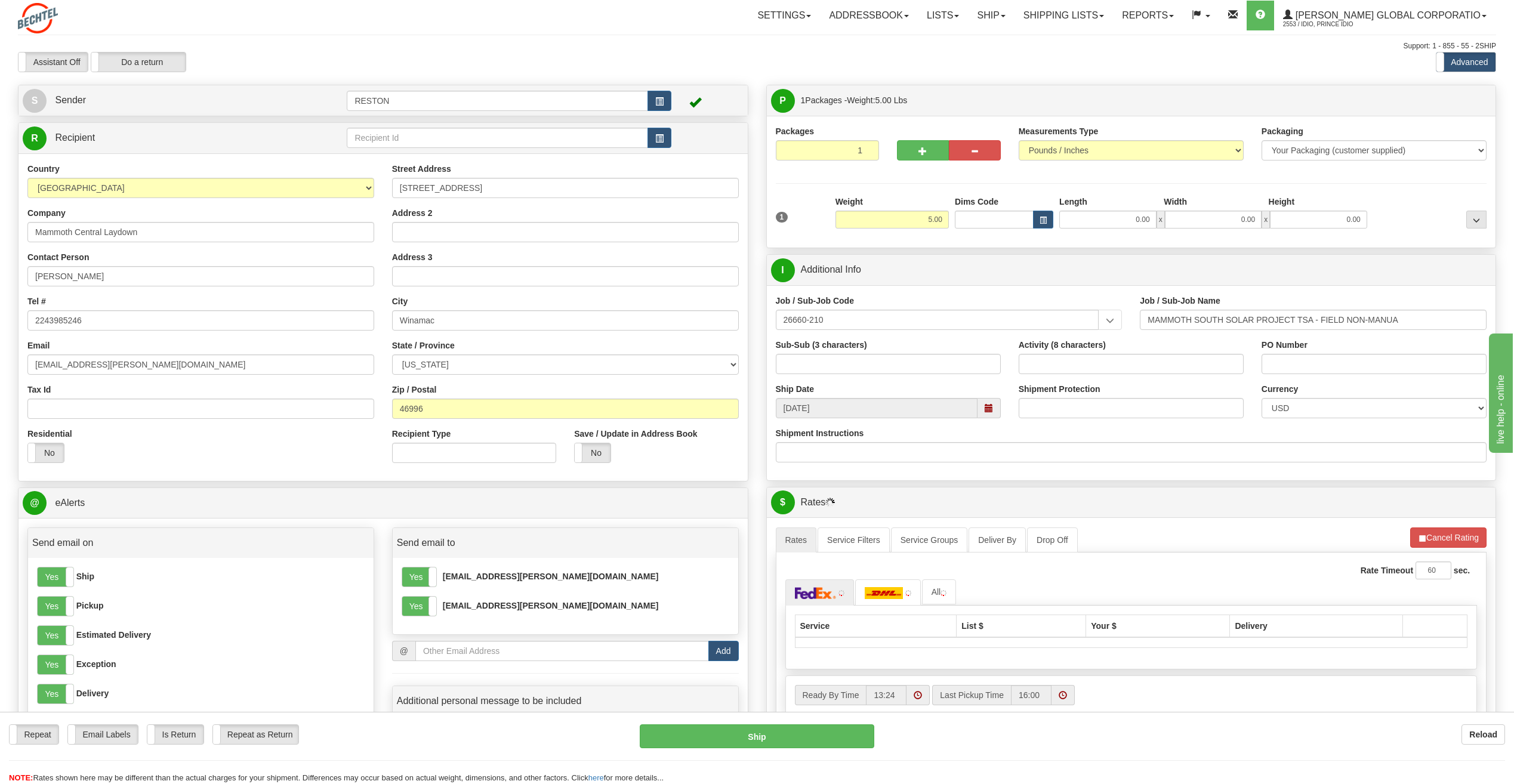
click at [924, 194] on div "Packages 1 1 Measurements Type" at bounding box center [1131, 182] width 711 height 113
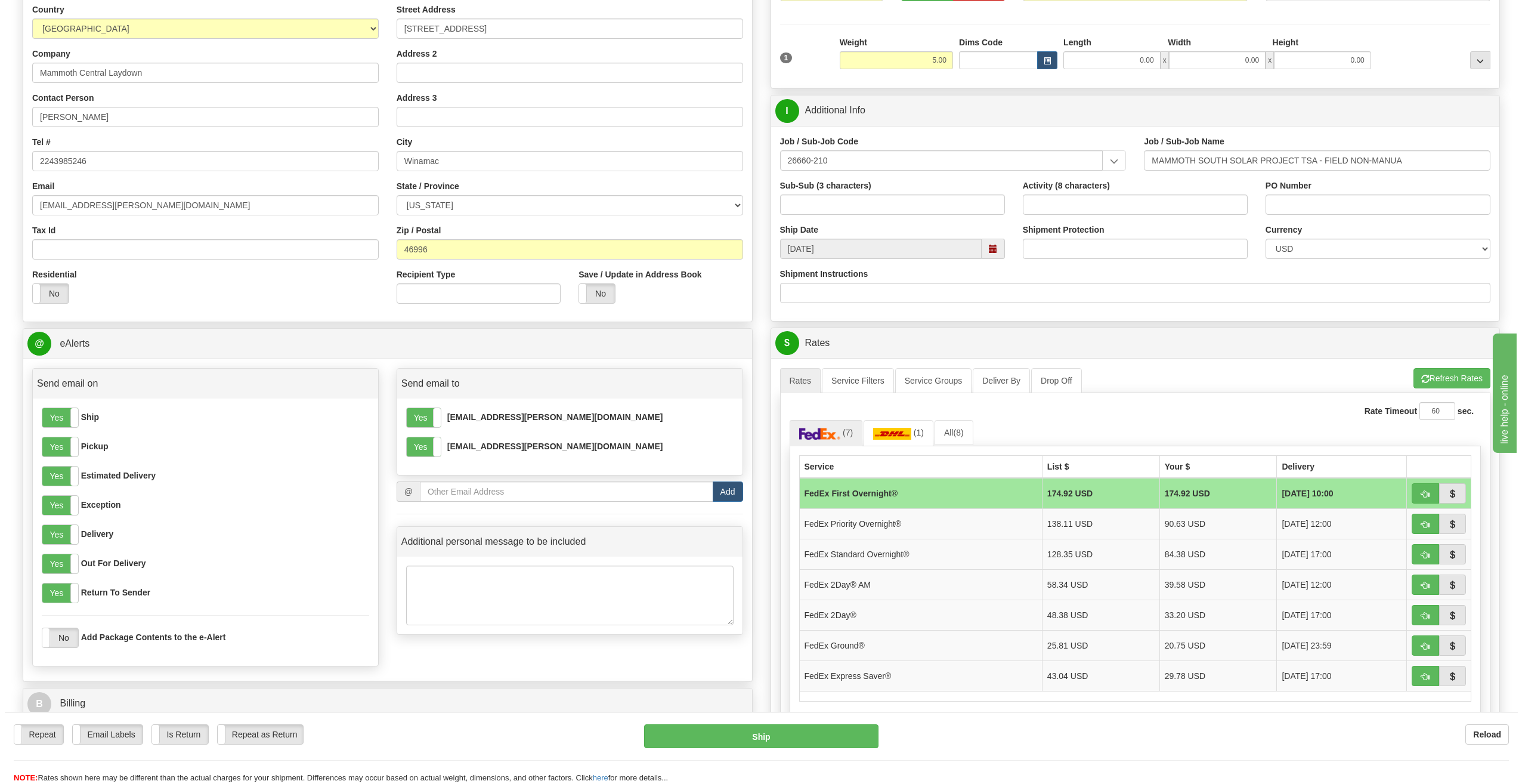
scroll to position [239, 0]
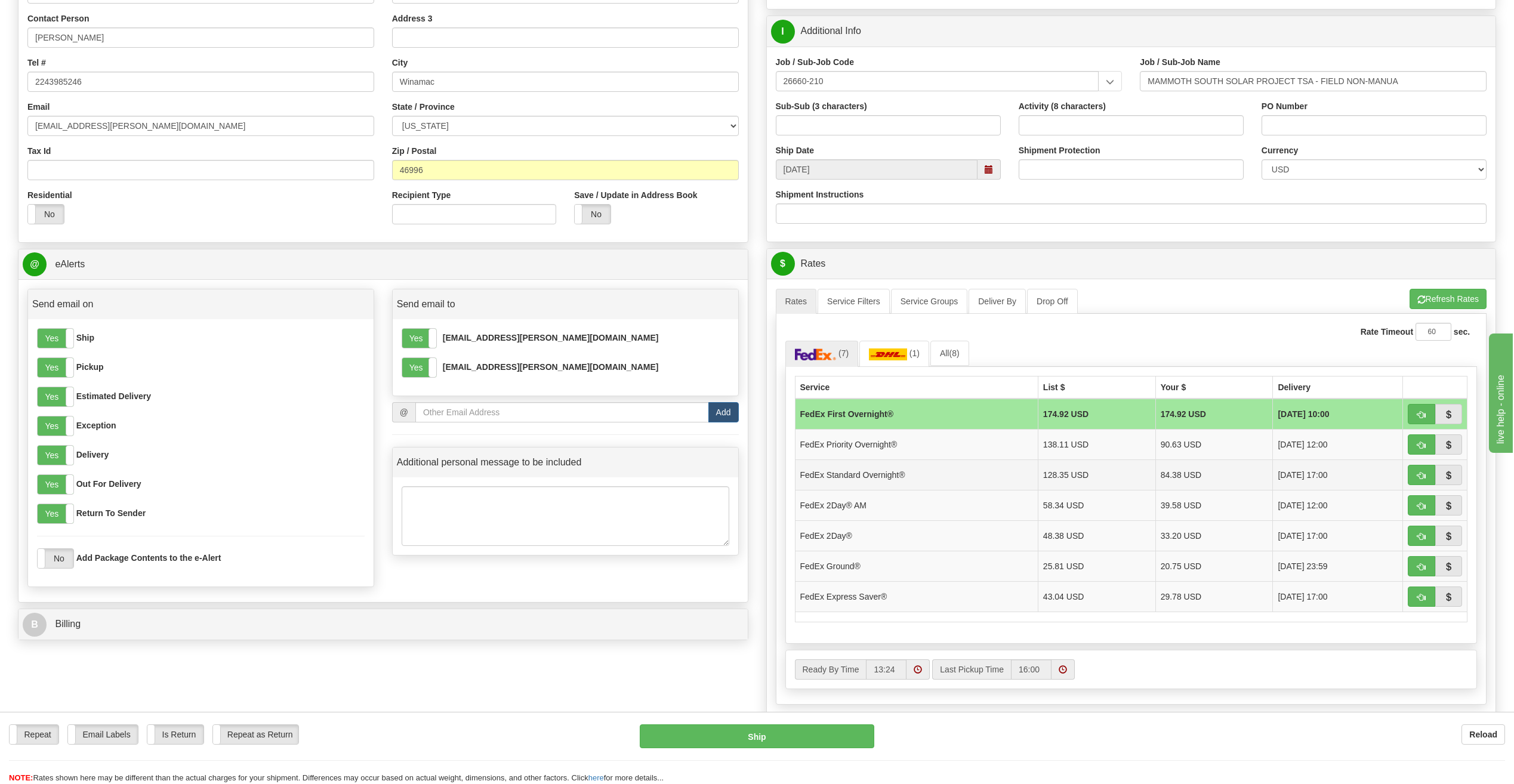
click at [861, 473] on td "FedEx Standard Overnight®" at bounding box center [916, 474] width 243 height 31
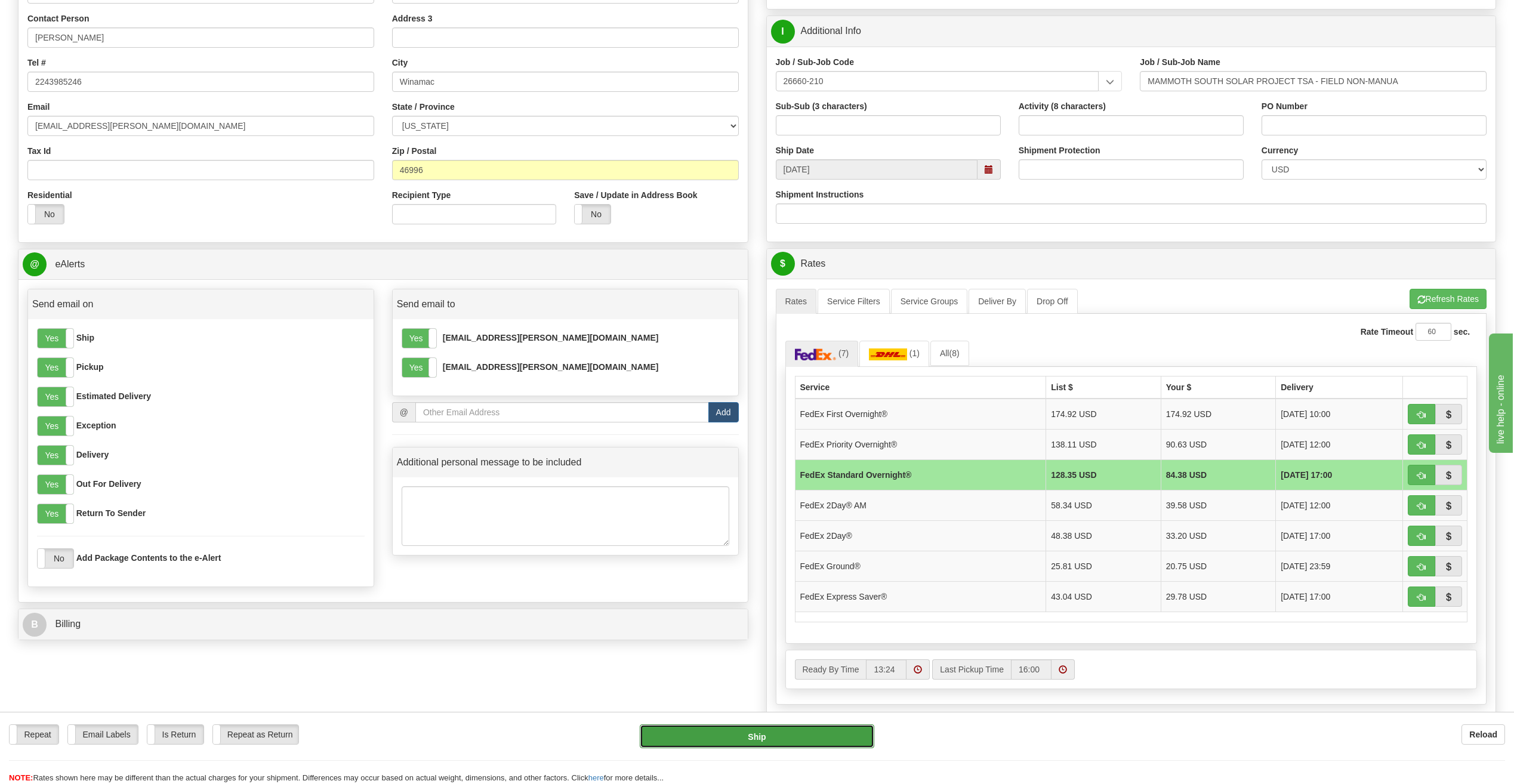
click at [749, 735] on button "Ship" at bounding box center [757, 735] width 235 height 24
type input "05"
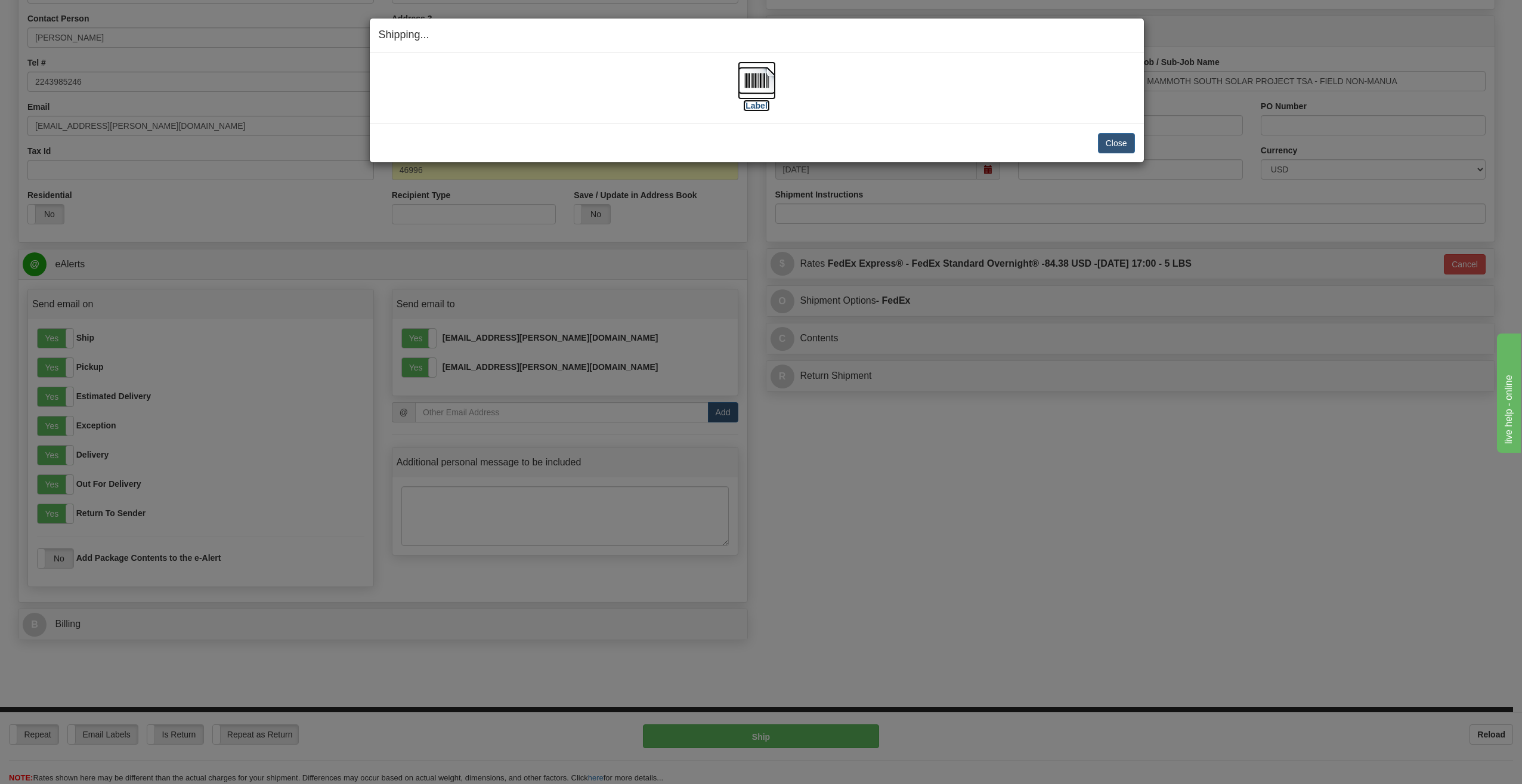
click at [755, 106] on label "[Label]" at bounding box center [756, 106] width 27 height 12
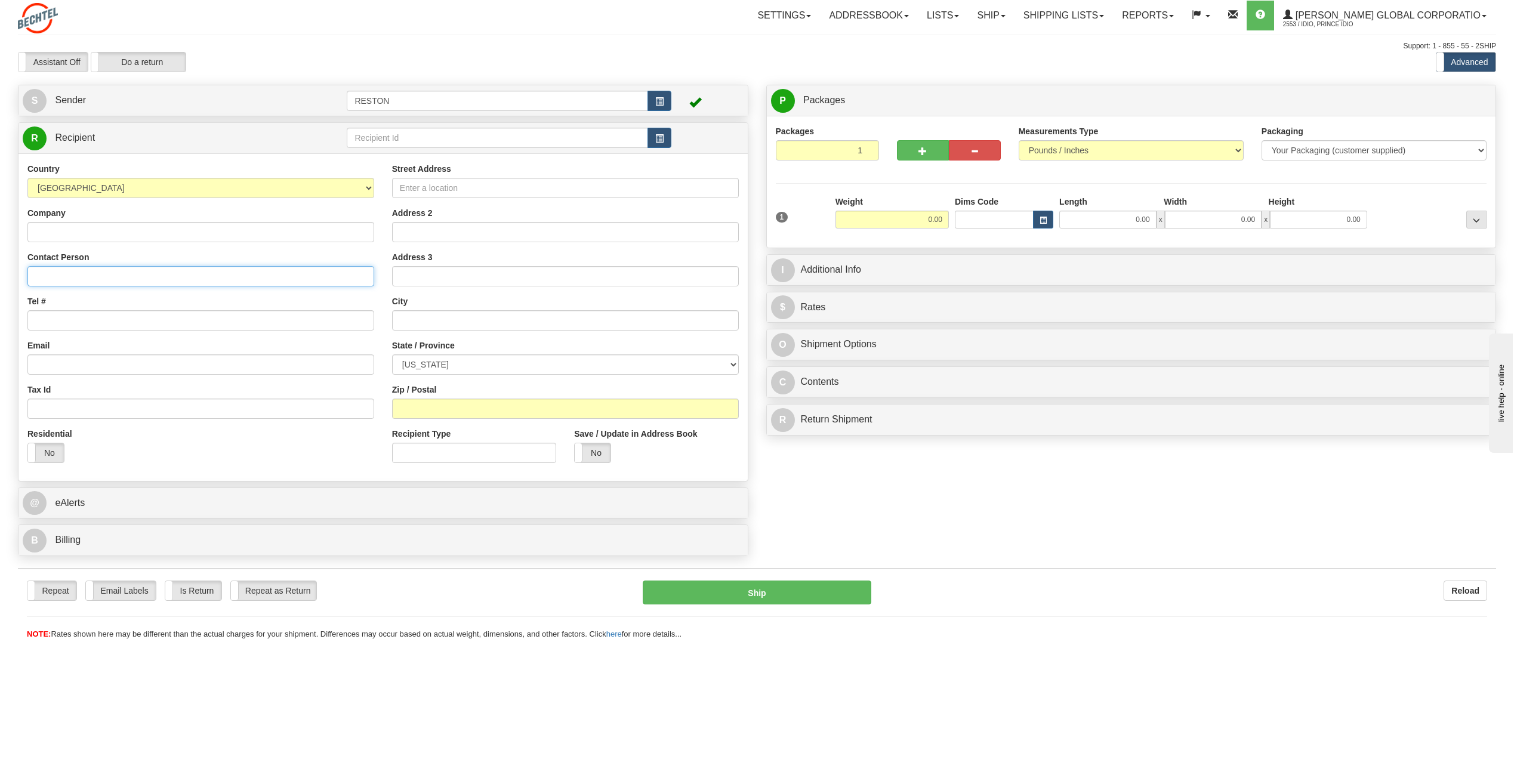
click at [160, 281] on input "Contact Person" at bounding box center [200, 276] width 346 height 20
paste input "[PERSON_NAME]"
type input "[PERSON_NAME]"
click at [65, 226] on input "Company" at bounding box center [200, 231] width 346 height 20
paste input "Homewood Suites"
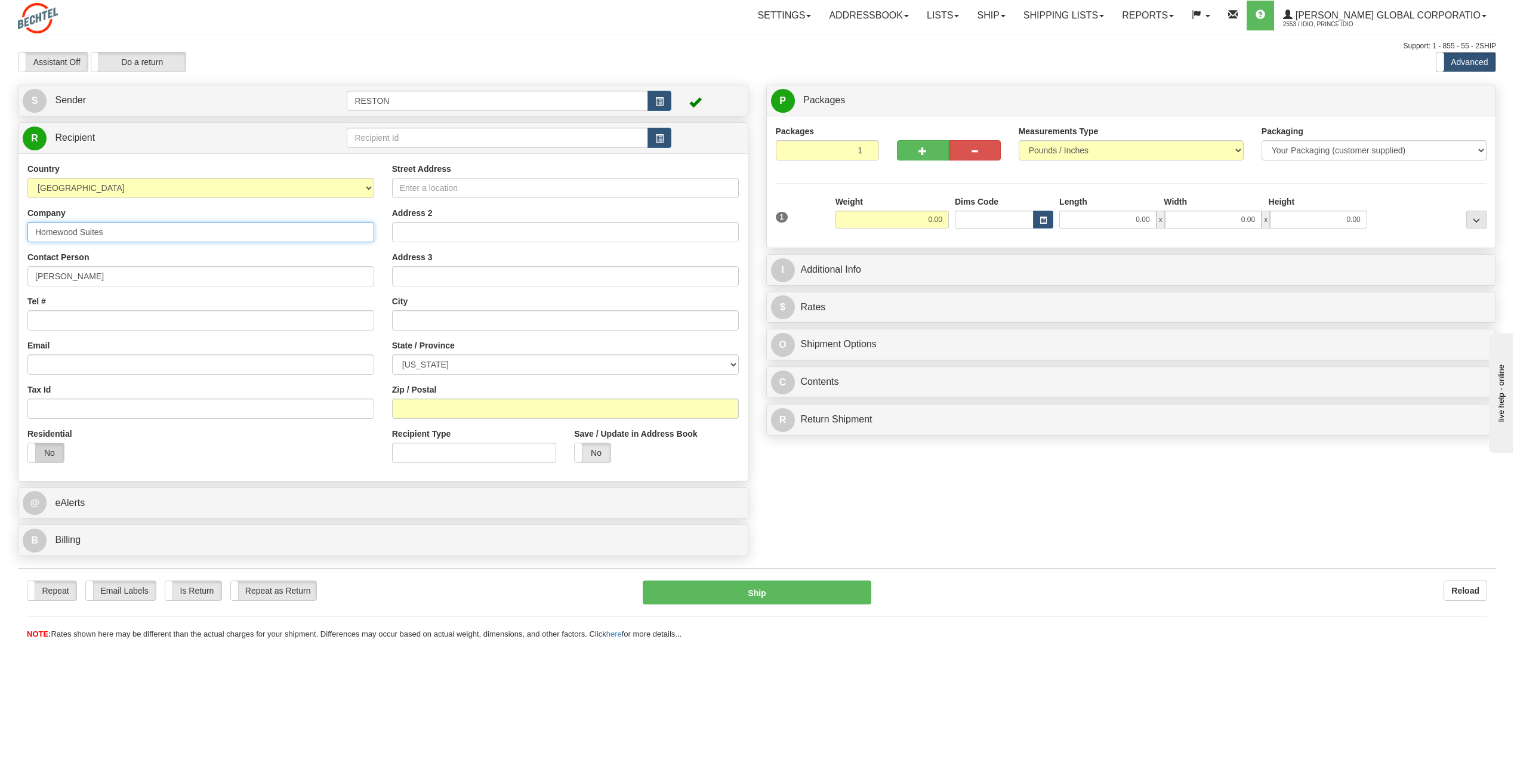
type input "Homewood Suites"
click at [56, 457] on label "No" at bounding box center [45, 453] width 36 height 19
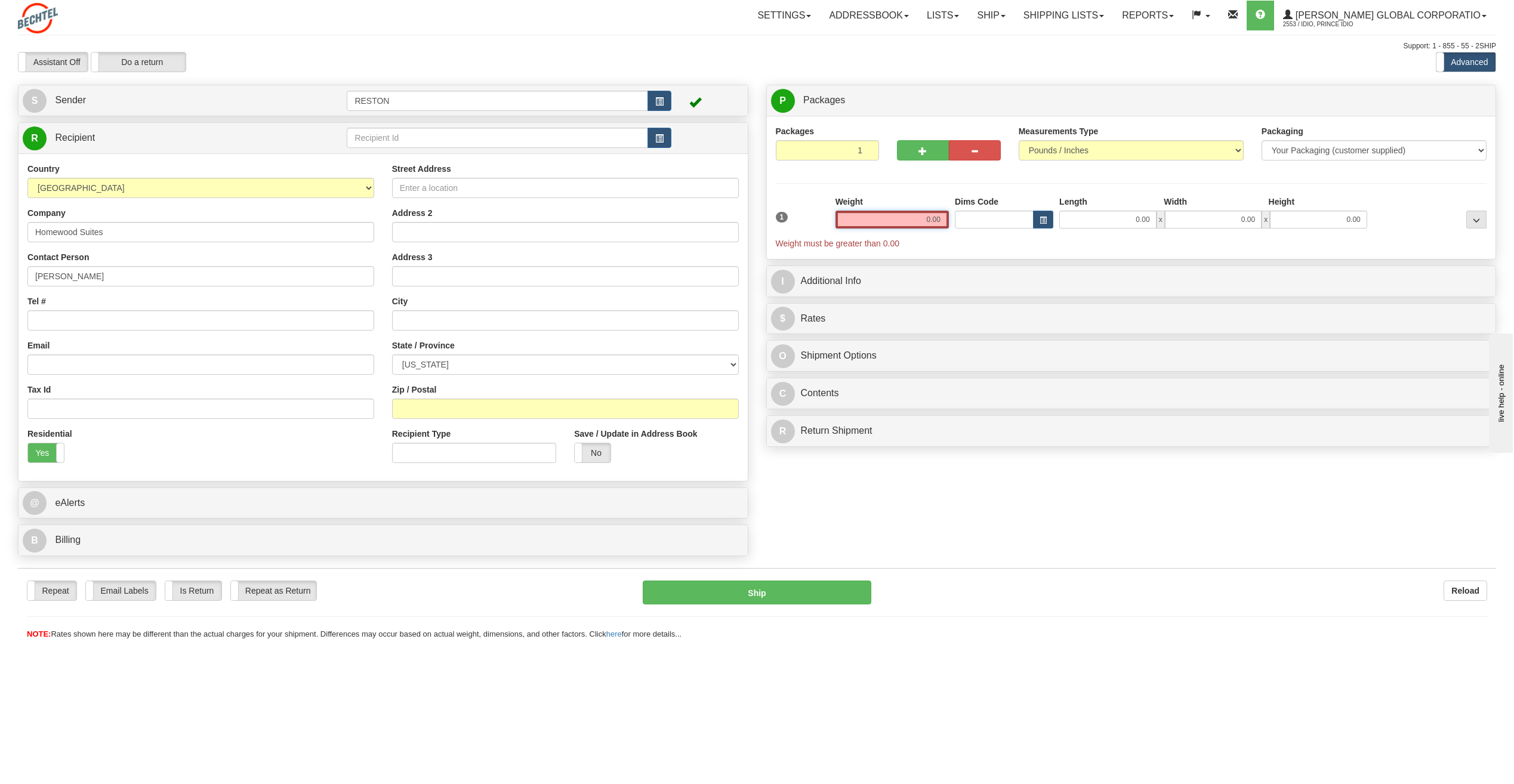
click at [937, 212] on input "0.00" at bounding box center [892, 219] width 113 height 18
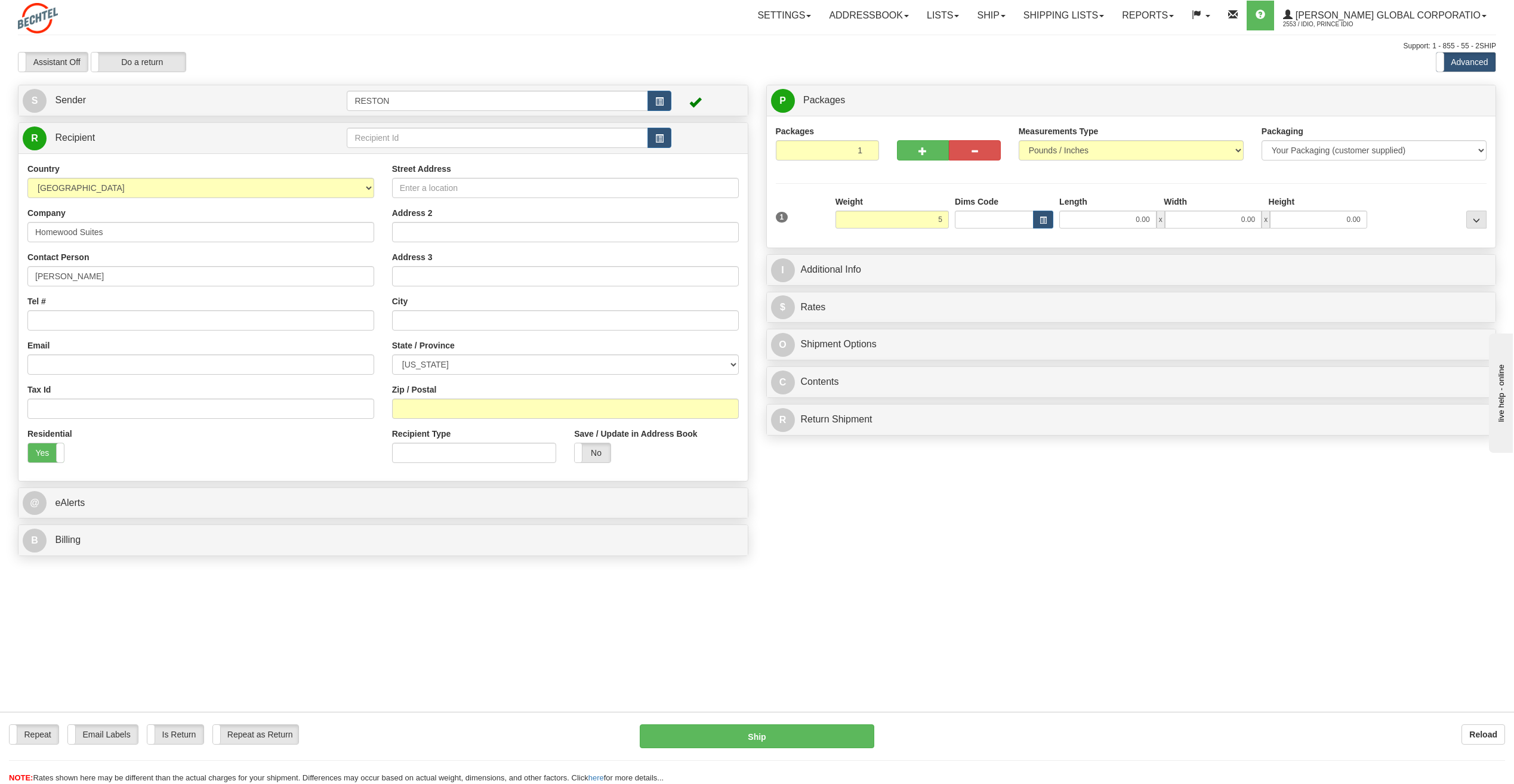
type input "5.00"
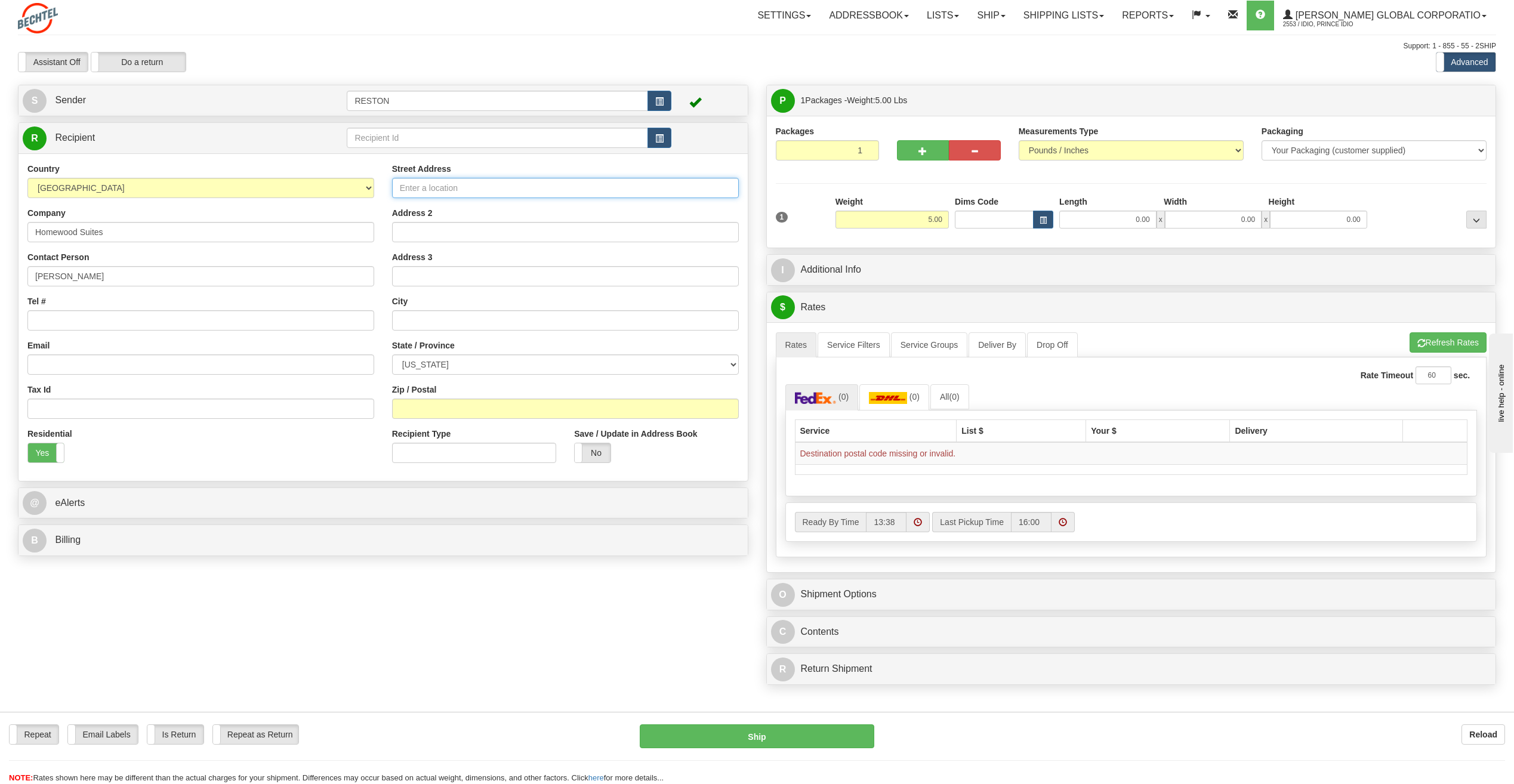
click at [428, 189] on input "Street Address" at bounding box center [565, 187] width 346 height 20
paste input "[STREET_ADDRESS]"
type input "[STREET_ADDRESS]"
click at [438, 316] on input "text" at bounding box center [565, 320] width 346 height 20
paste input "[GEOGRAPHIC_DATA]"
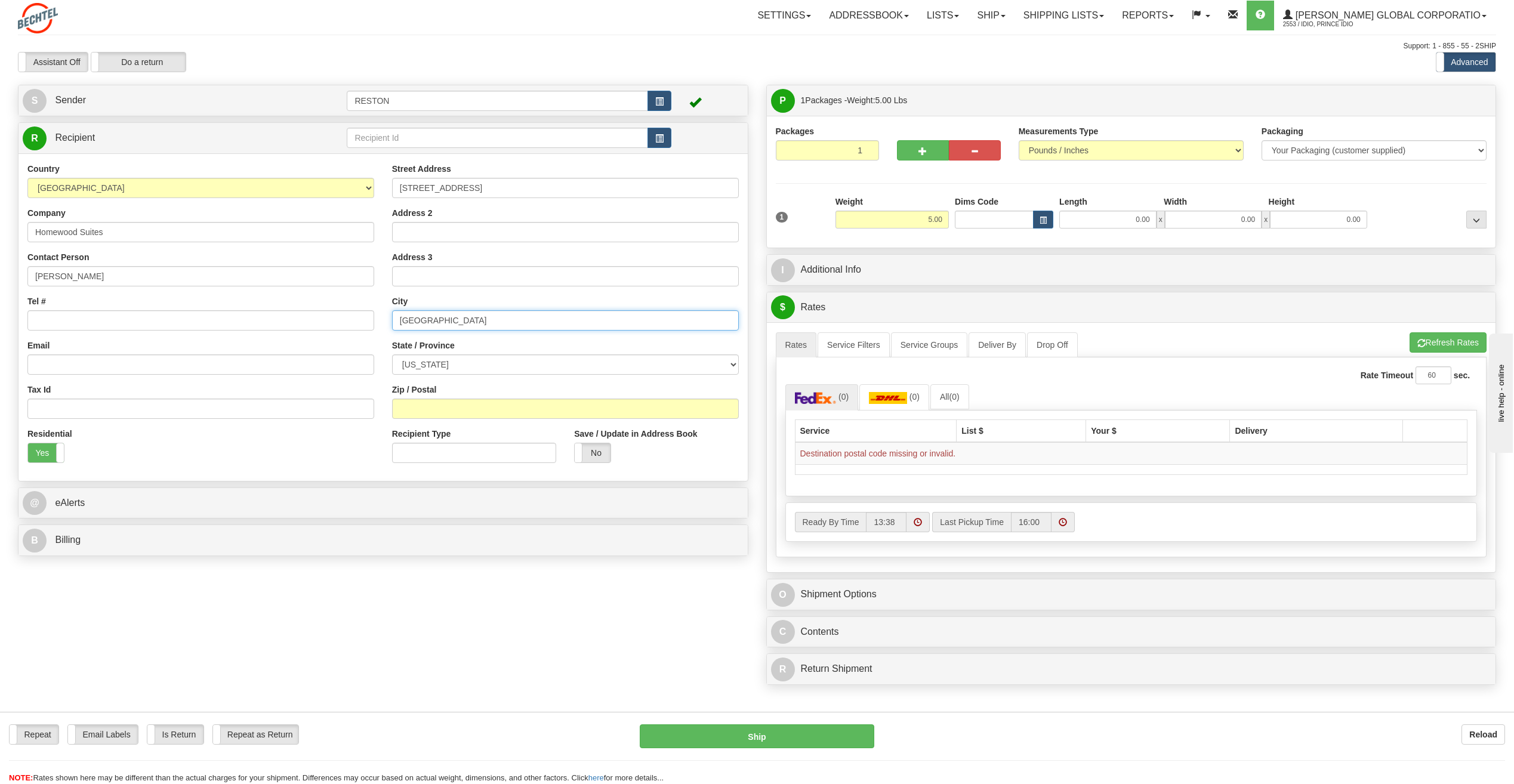
type input "[GEOGRAPHIC_DATA]"
click at [424, 360] on select "[US_STATE] [US_STATE] [US_STATE] [US_STATE] Armed Forces America Armed Forces E…" at bounding box center [565, 364] width 346 height 20
select select "[GEOGRAPHIC_DATA]"
click at [392, 354] on select "[US_STATE] [US_STATE] [US_STATE] [US_STATE] Armed Forces America Armed Forces E…" at bounding box center [565, 364] width 346 height 20
click at [445, 412] on input "Zip / Postal" at bounding box center [565, 408] width 346 height 20
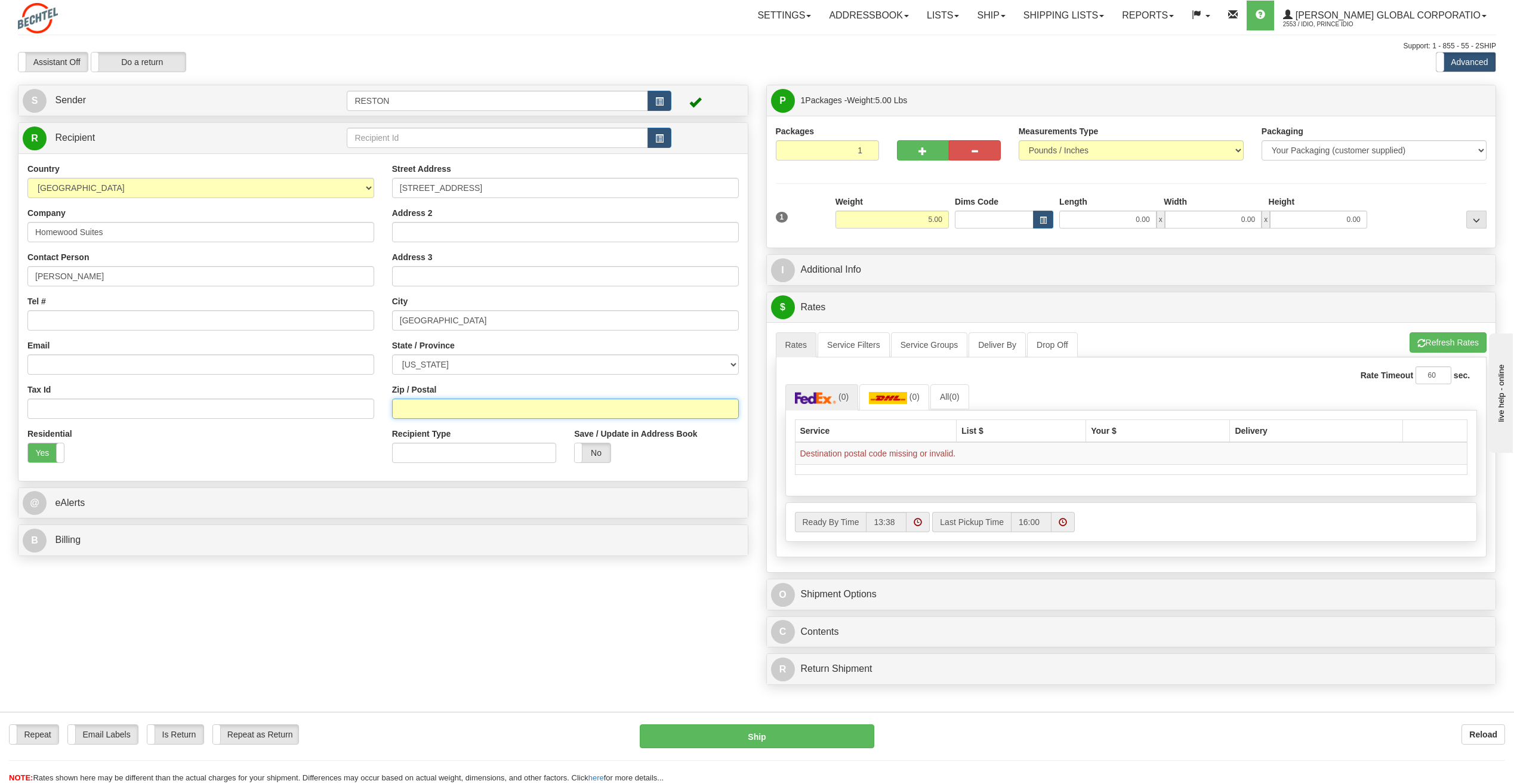
paste input "78520"
type input "78520"
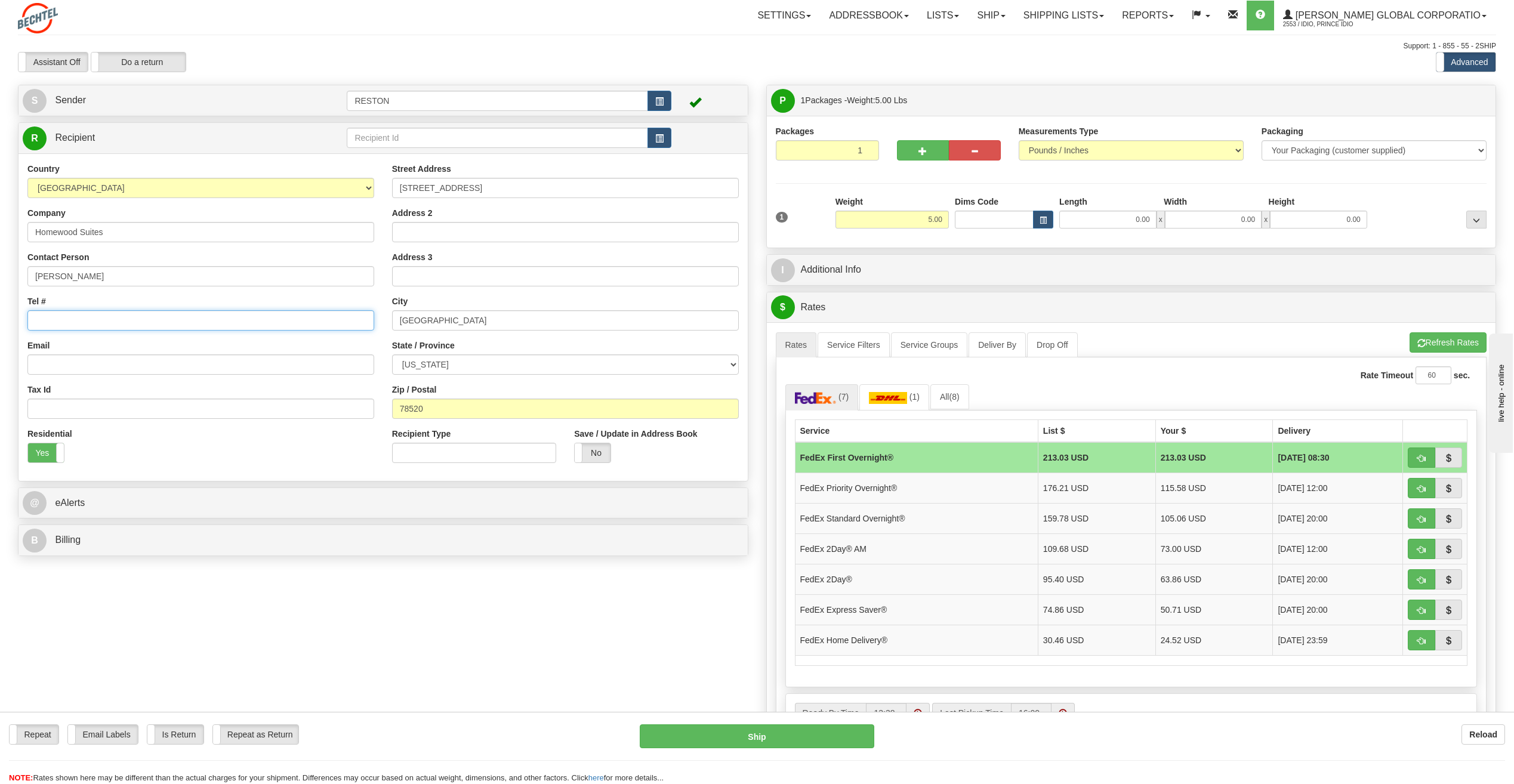
click at [45, 316] on input "Tel #" at bounding box center [200, 320] width 346 height 20
paste input "[PHONE_NUMBER]"
type input "[PHONE_NUMBER]"
click at [84, 365] on input "Email" at bounding box center [200, 364] width 346 height 20
paste input "[EMAIL_ADDRESS][PERSON_NAME][DOMAIN_NAME]"
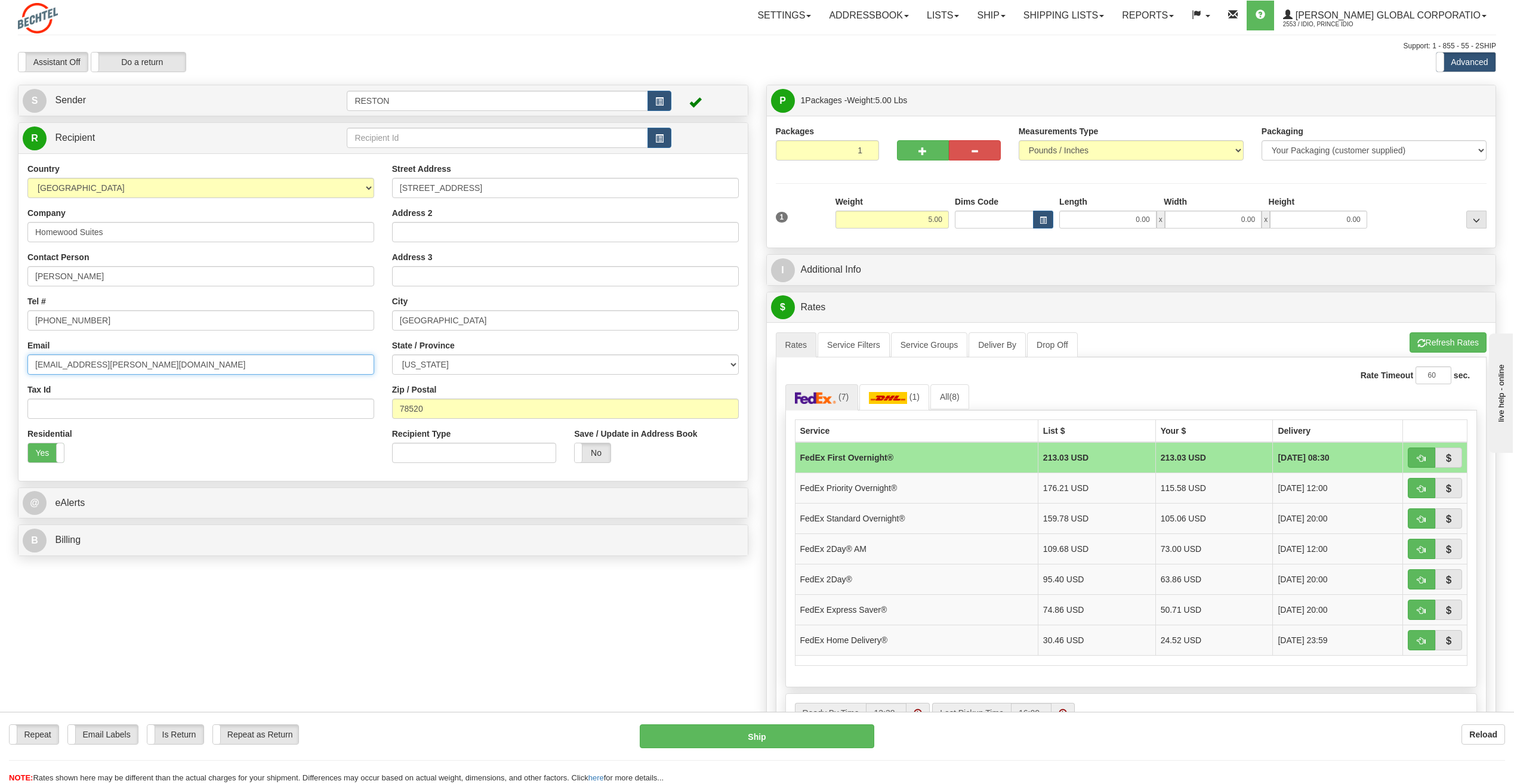
type input "[EMAIL_ADDRESS][PERSON_NAME][DOMAIN_NAME]"
click at [206, 458] on div "Residential Yes No" at bounding box center [201, 449] width 365 height 44
click at [50, 455] on label "Yes" at bounding box center [45, 453] width 36 height 19
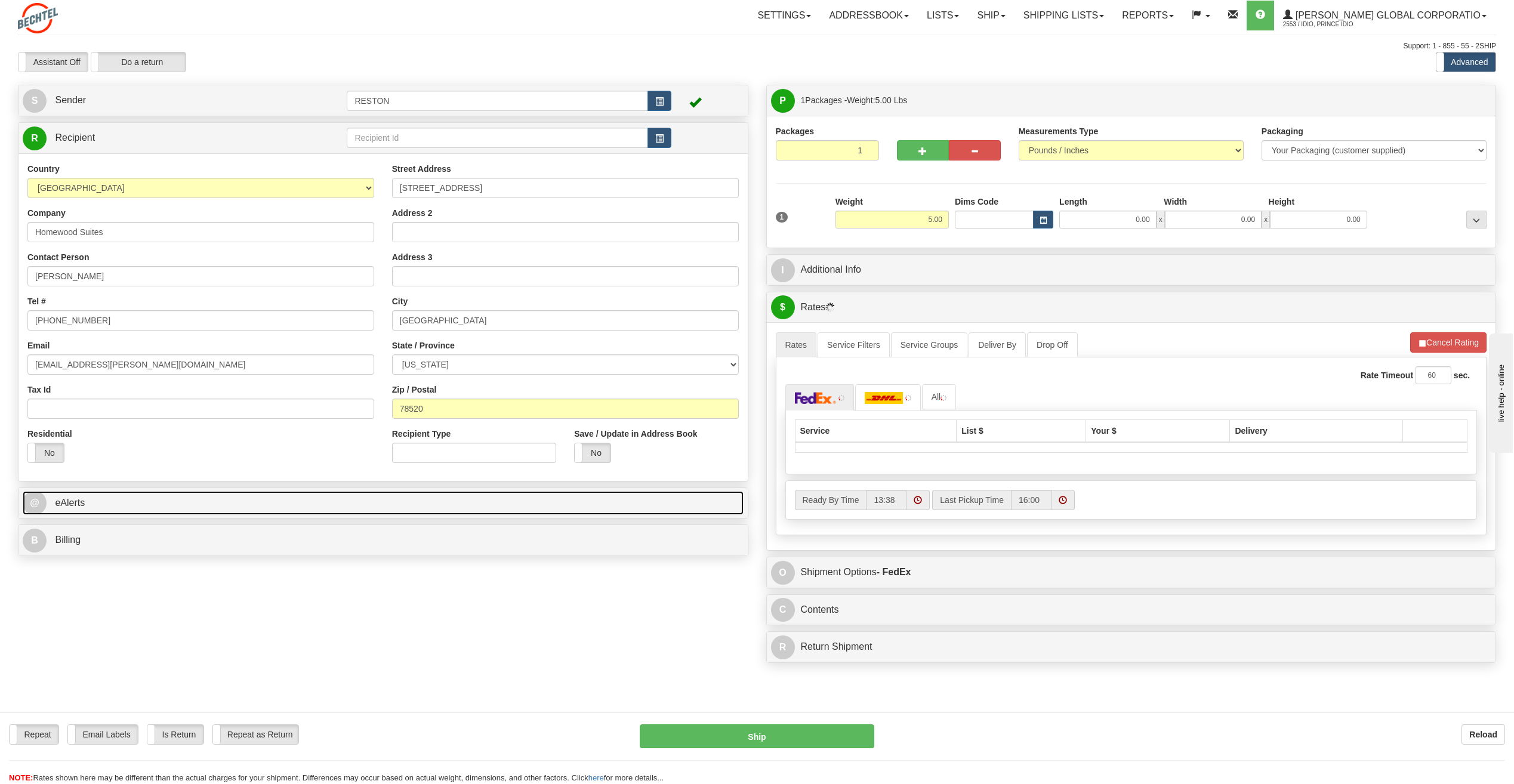
click at [167, 506] on link "@ eAlerts" at bounding box center [383, 503] width 721 height 24
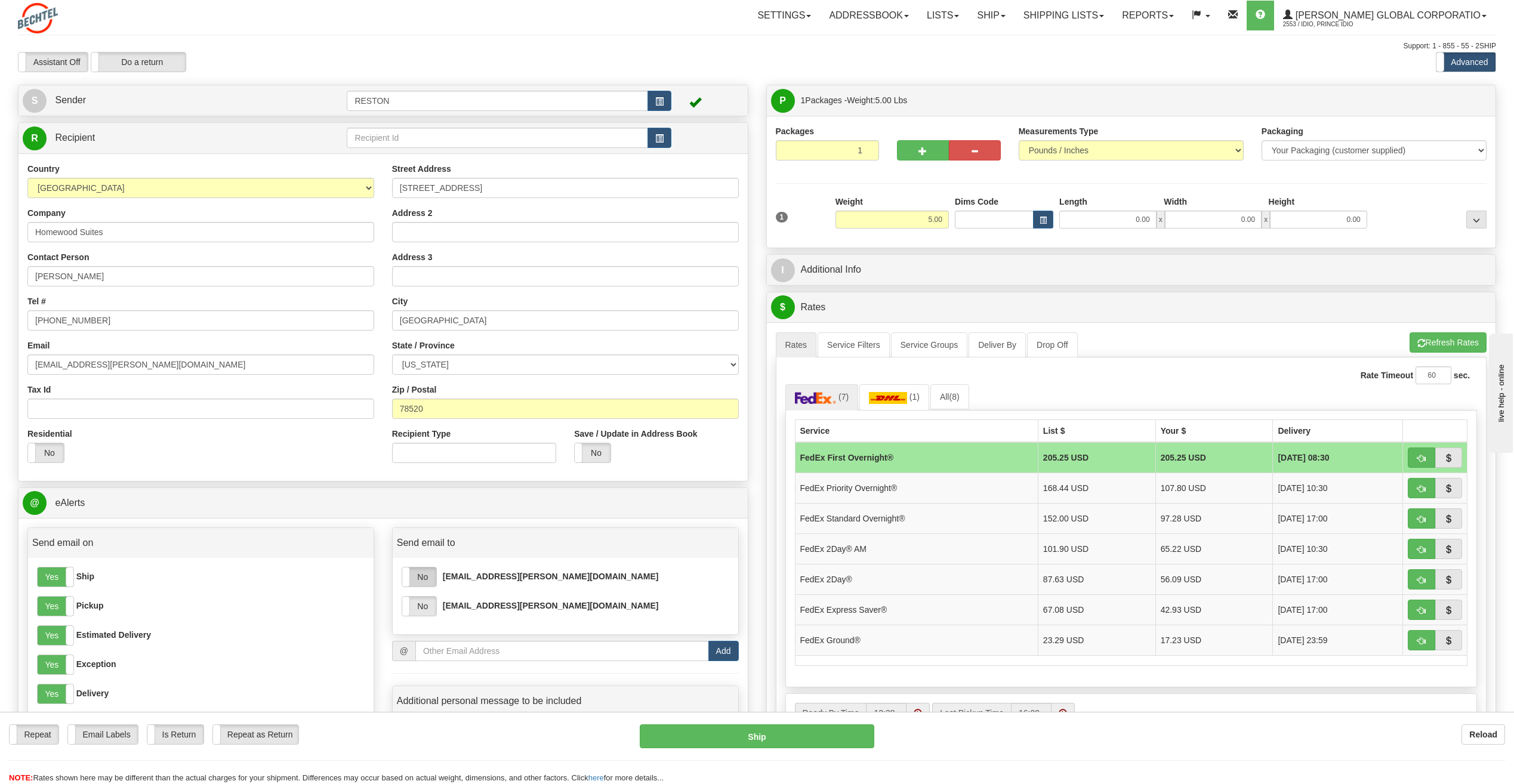
click at [421, 575] on label "No" at bounding box center [419, 576] width 34 height 19
click at [425, 606] on label "No" at bounding box center [419, 606] width 34 height 19
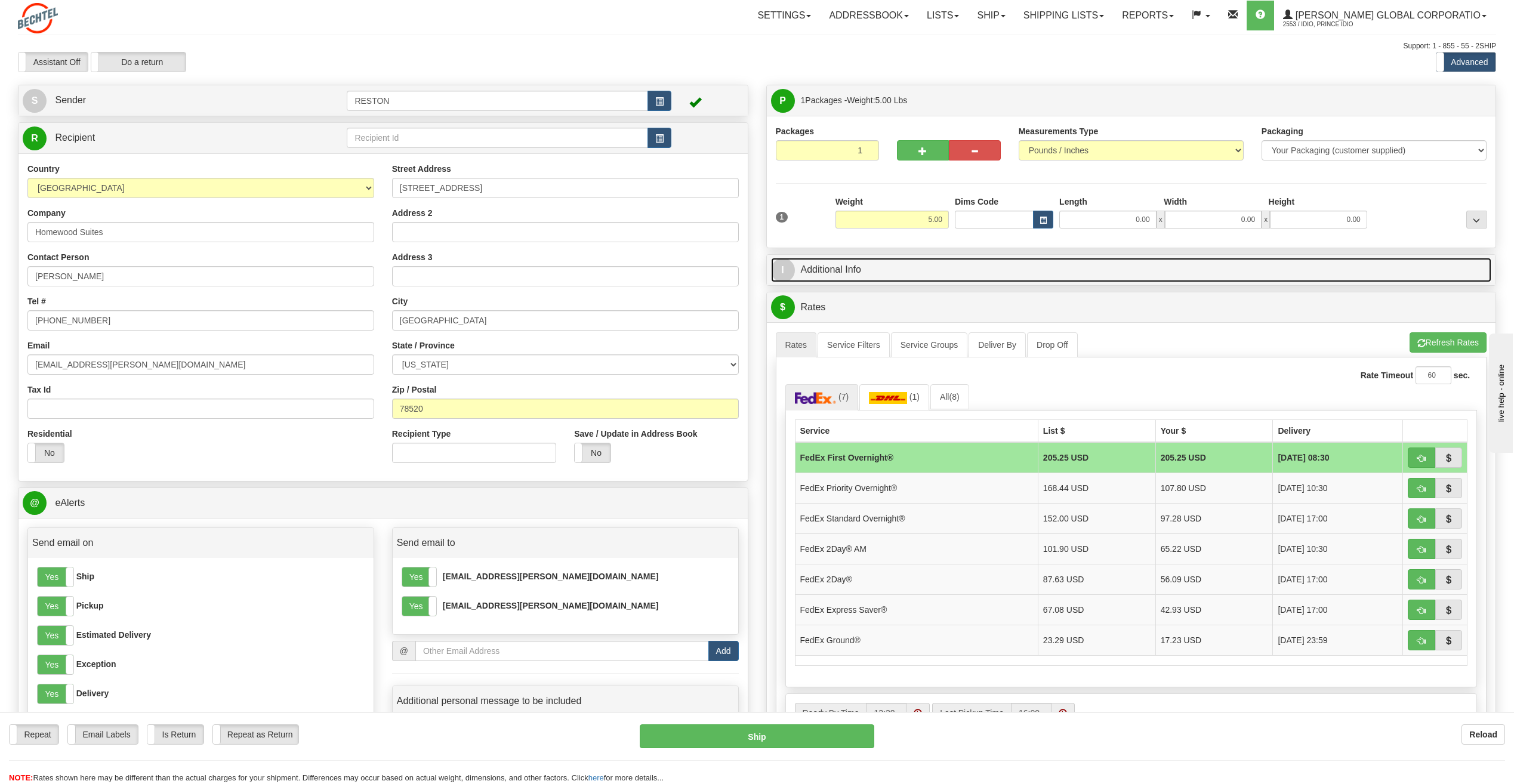
click at [806, 267] on link "I Additional Info" at bounding box center [1131, 269] width 721 height 24
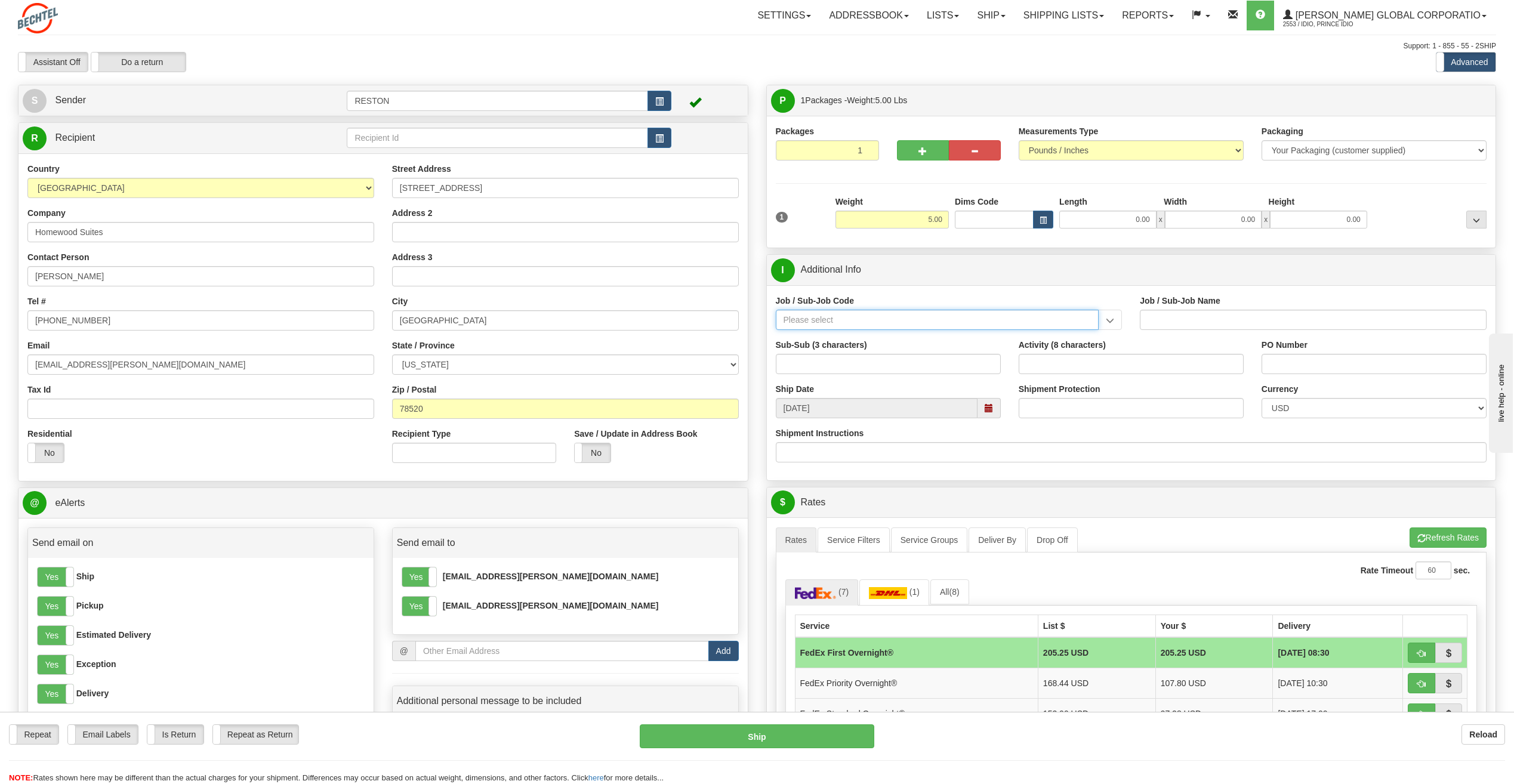
click at [822, 319] on input "Job / Sub-Job Code" at bounding box center [937, 319] width 324 height 20
paste input "26251-520"
type input "26251-520"
click at [855, 341] on div "26251-520" at bounding box center [934, 337] width 312 height 13
type input "RIO GRANDE LNG TRAINS 1 & 2 - CSU-FPS LABOR AND A"
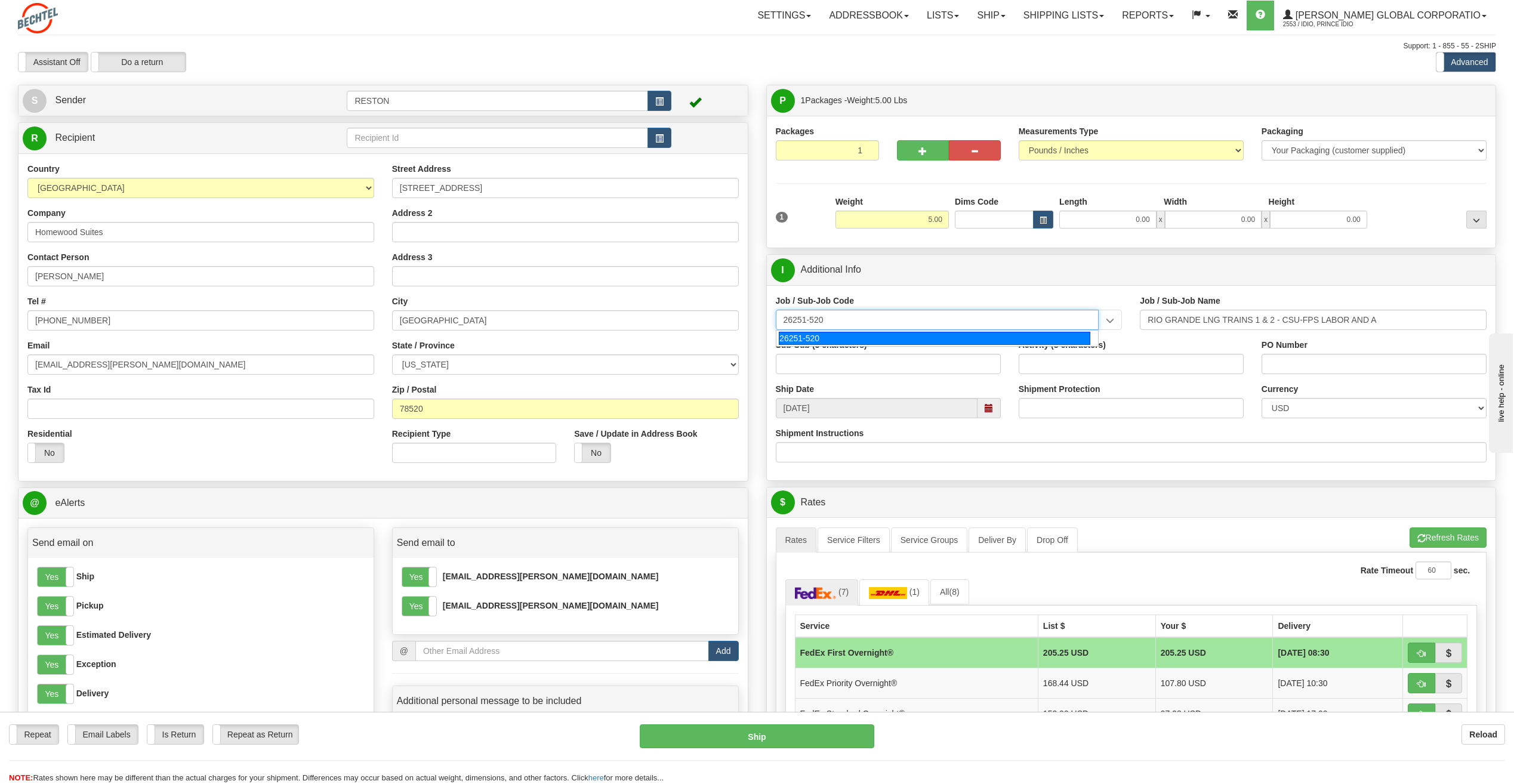
type input "26251-520"
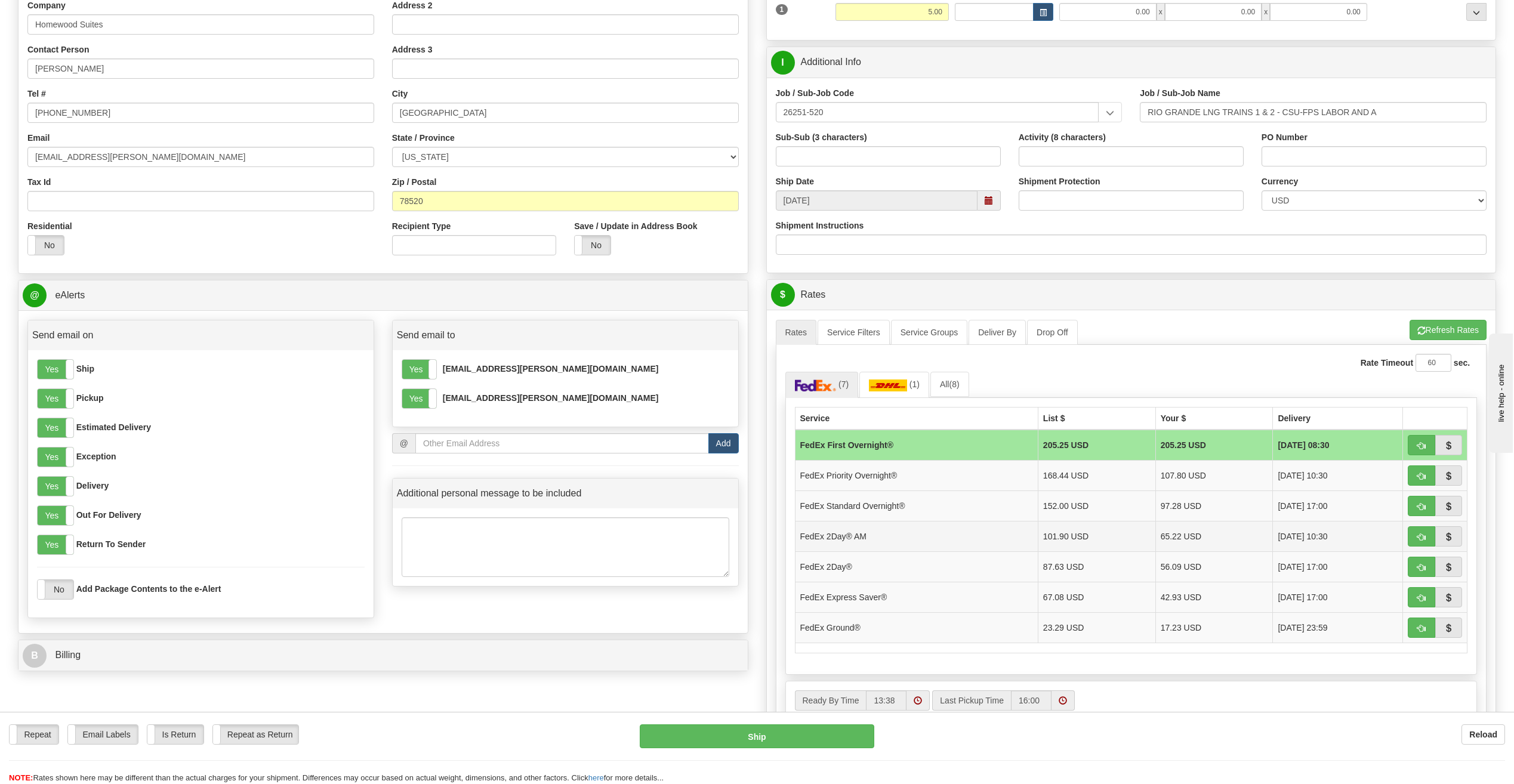
scroll to position [298, 0]
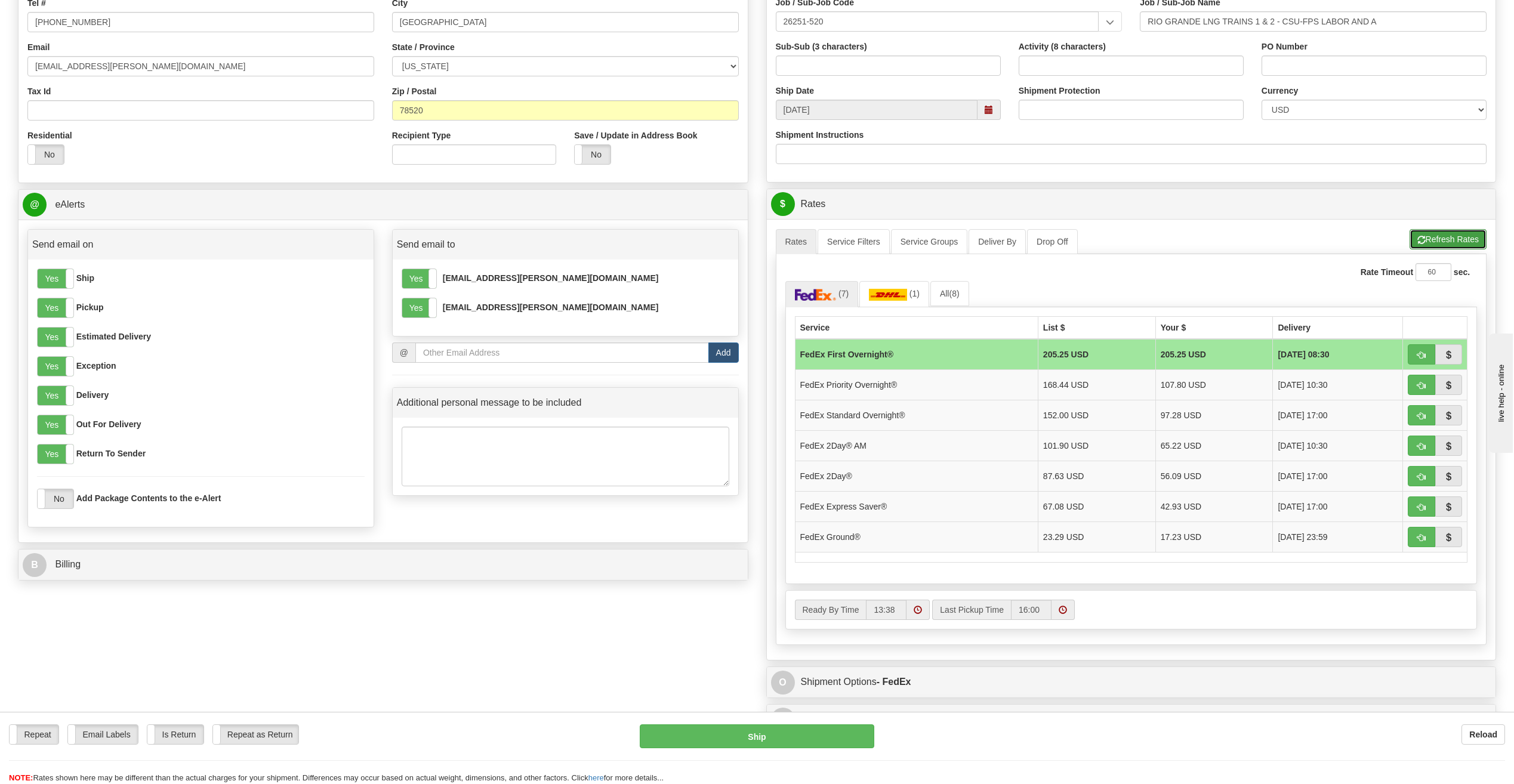
click at [1450, 236] on button "Refresh Rates" at bounding box center [1448, 239] width 77 height 20
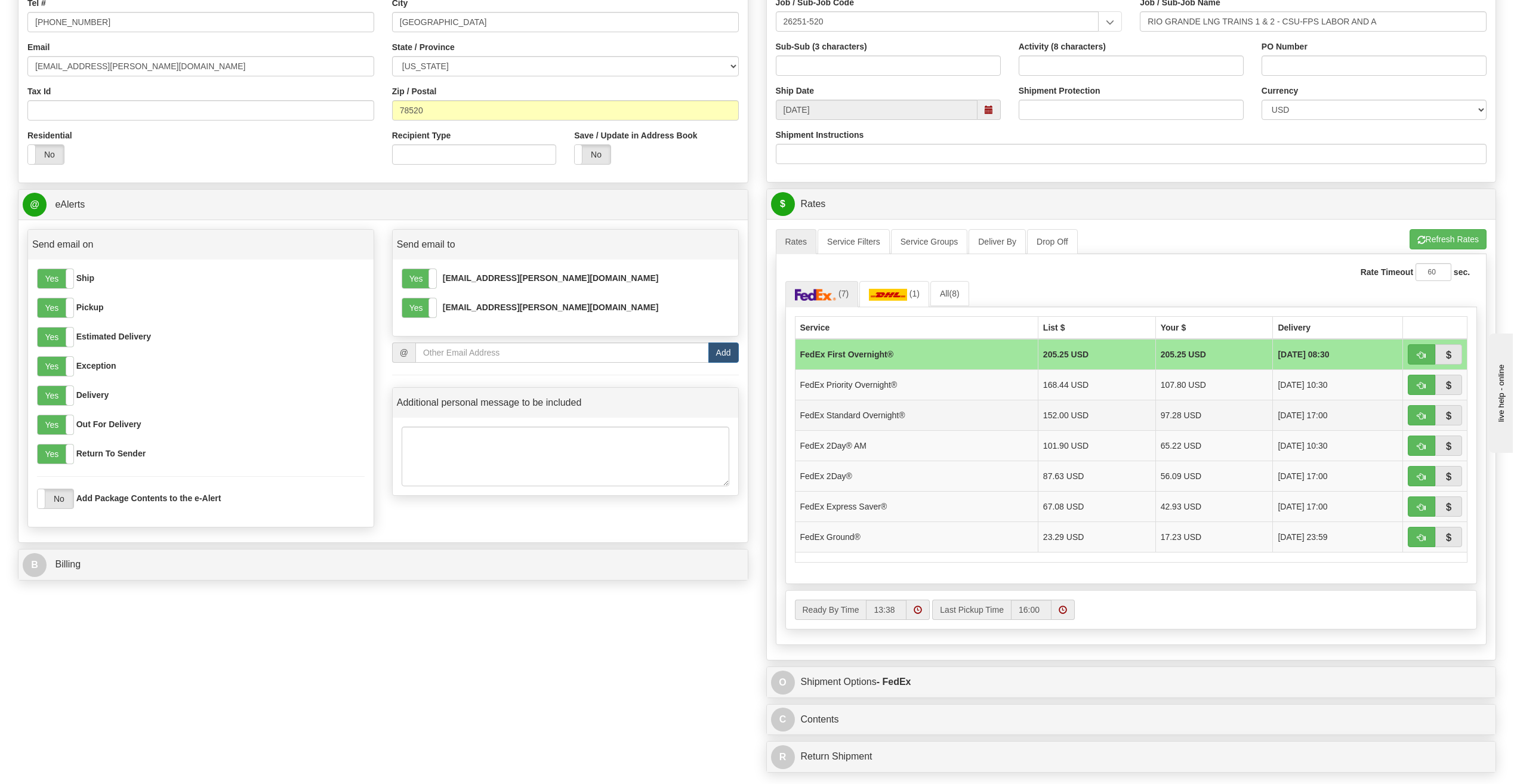
click at [910, 416] on td "FedEx Standard Overnight®" at bounding box center [916, 414] width 243 height 31
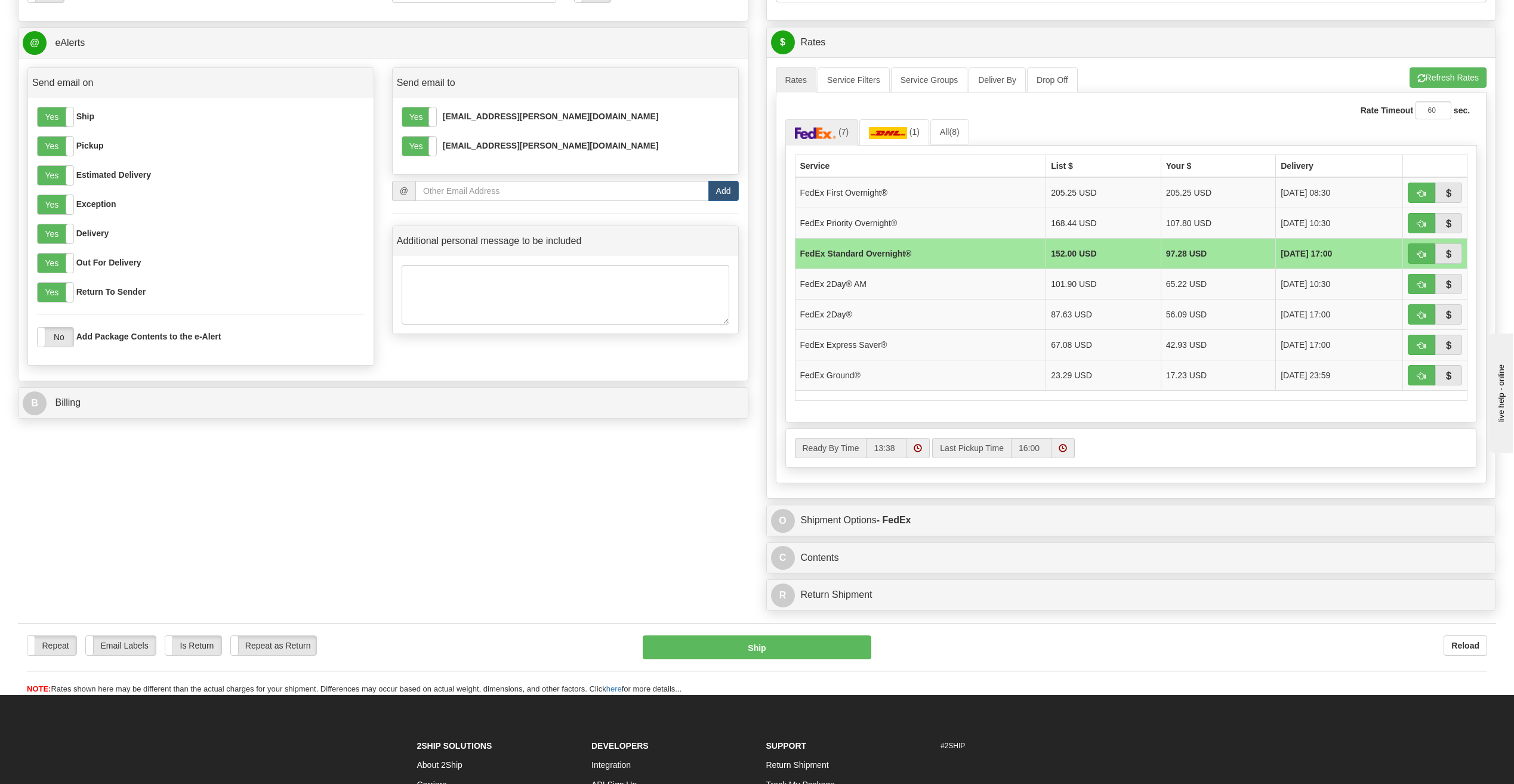
scroll to position [477, 0]
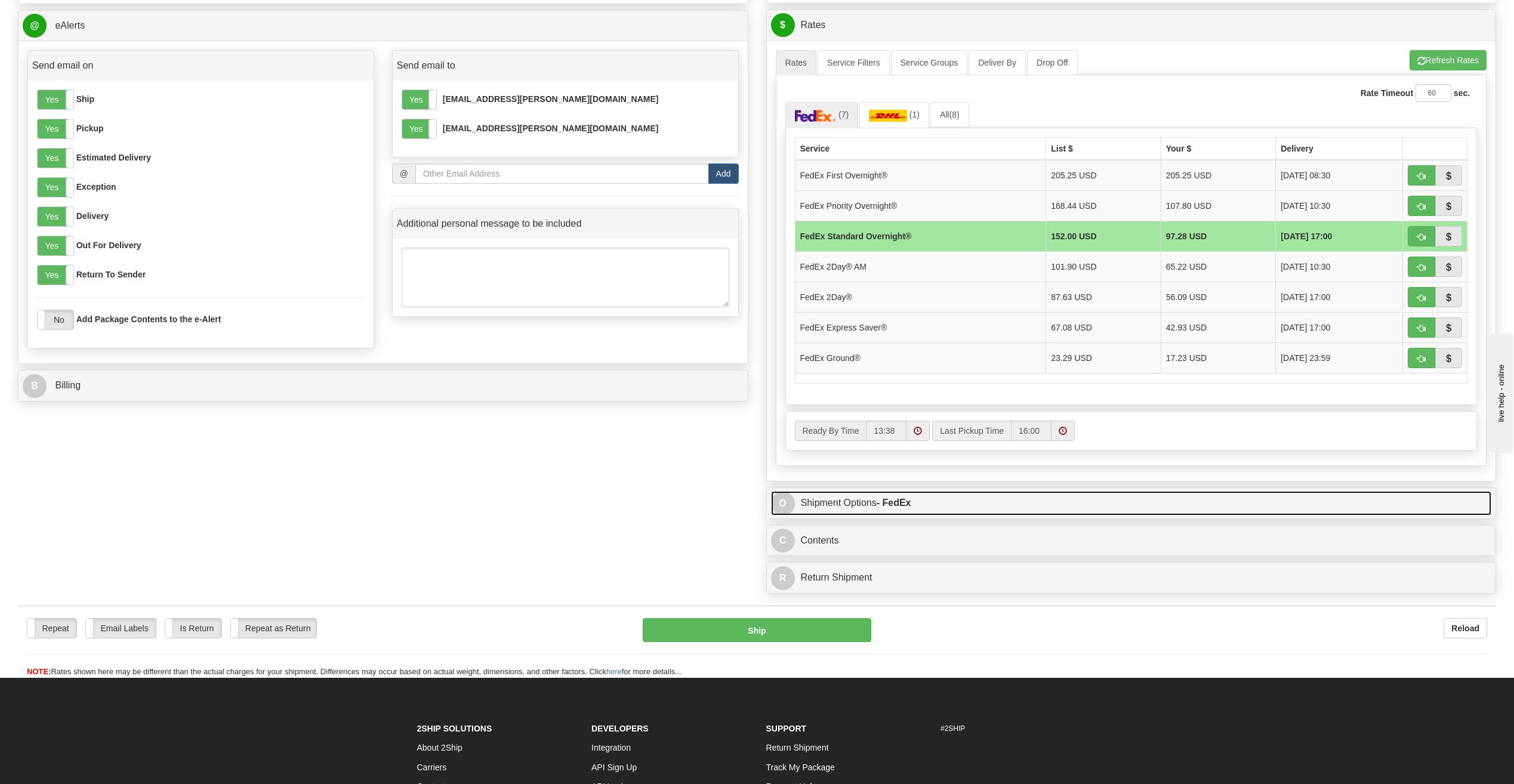
click at [903, 504] on strong "- FedEx" at bounding box center [894, 502] width 35 height 10
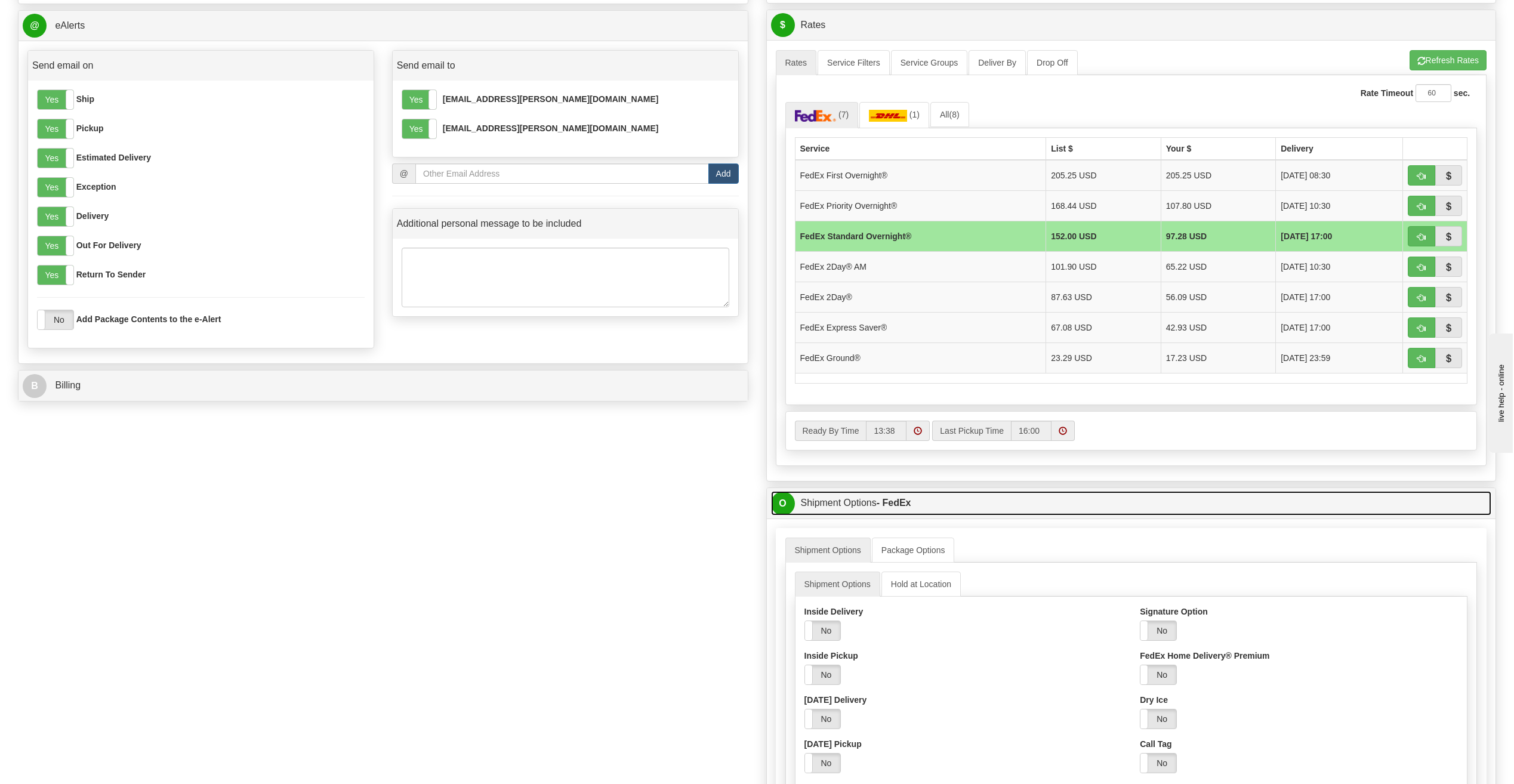
click at [903, 504] on strong "- FedEx" at bounding box center [894, 502] width 35 height 10
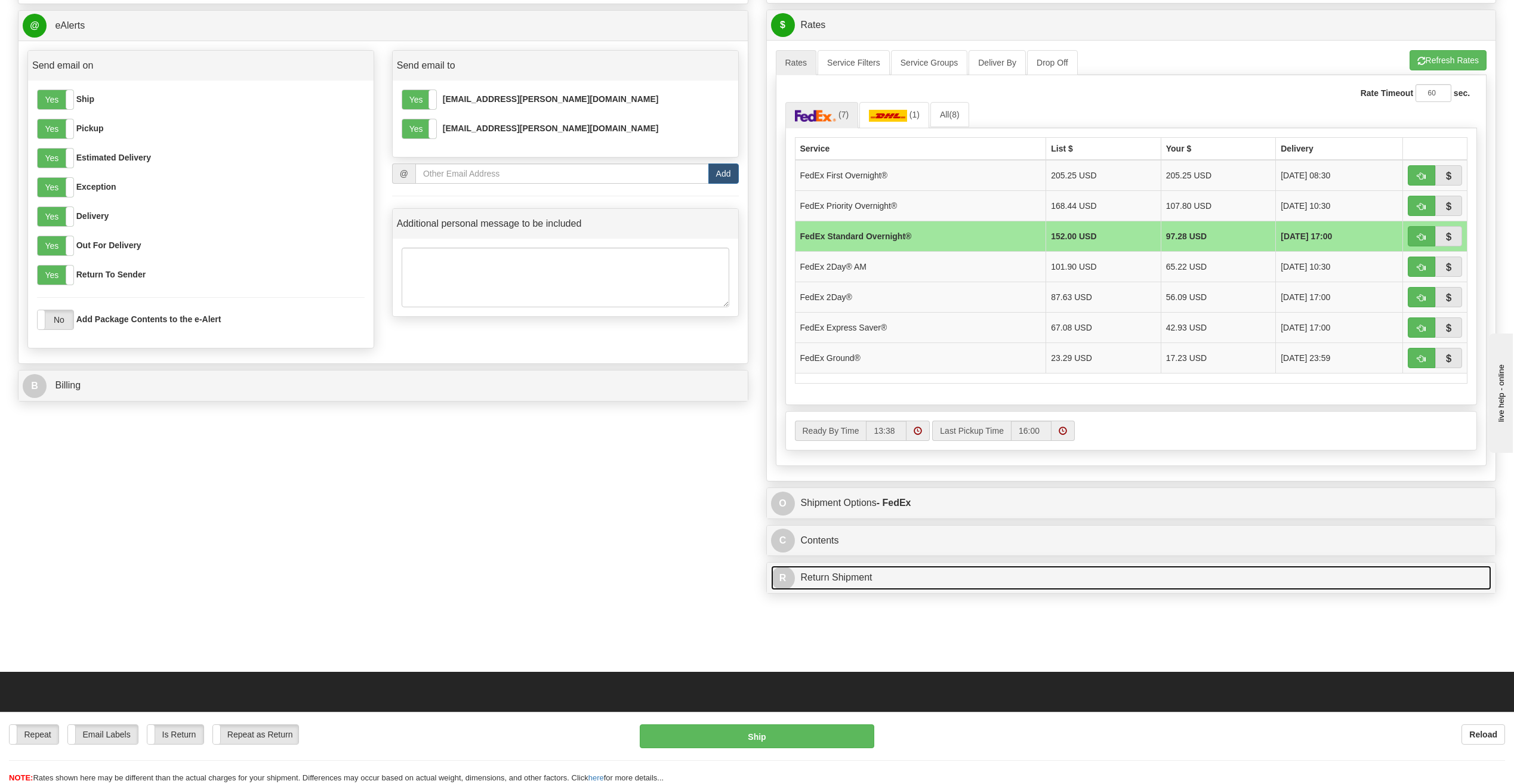
click at [871, 583] on link "R Return Shipment" at bounding box center [1131, 577] width 721 height 24
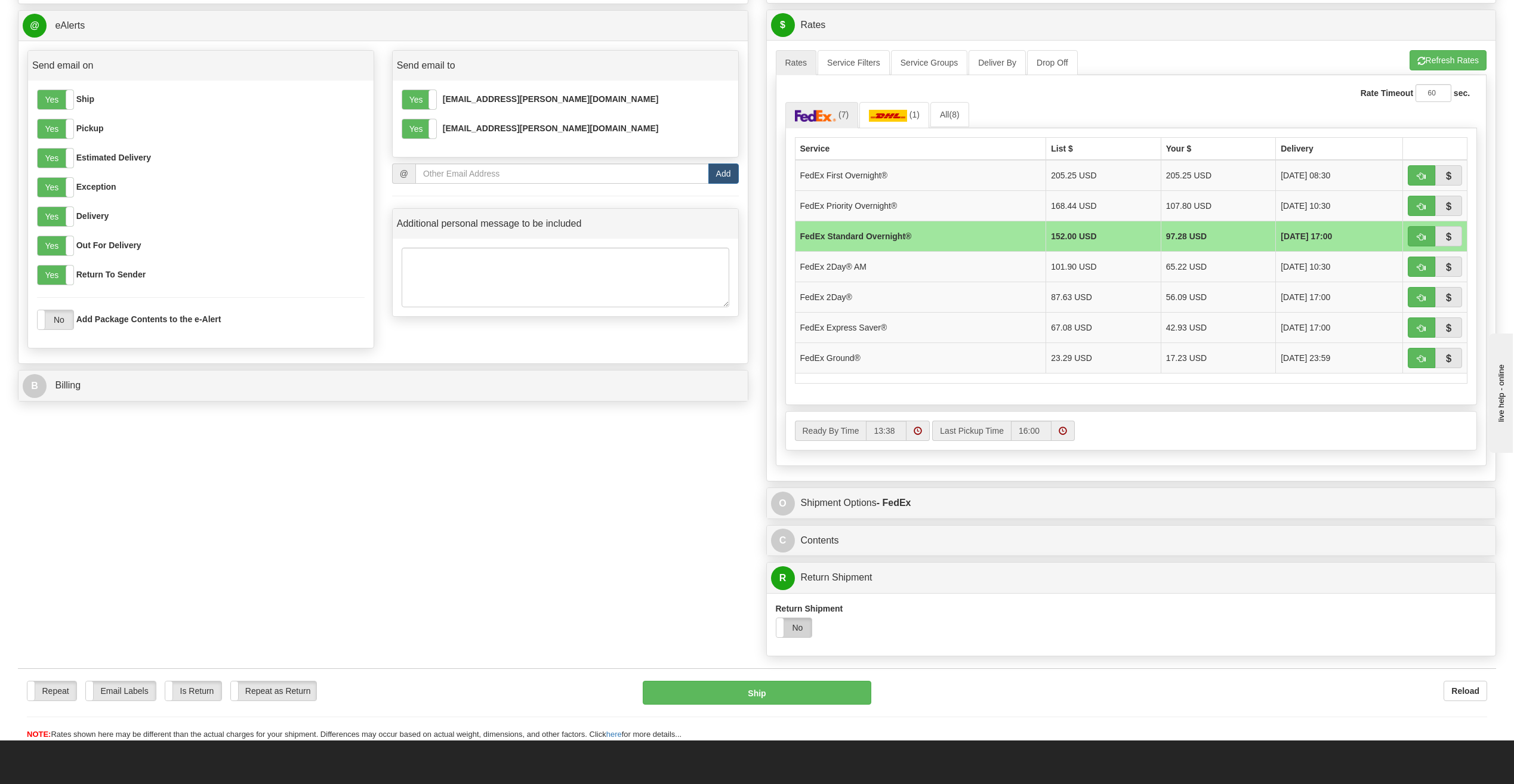
click at [800, 630] on label "No" at bounding box center [794, 627] width 36 height 19
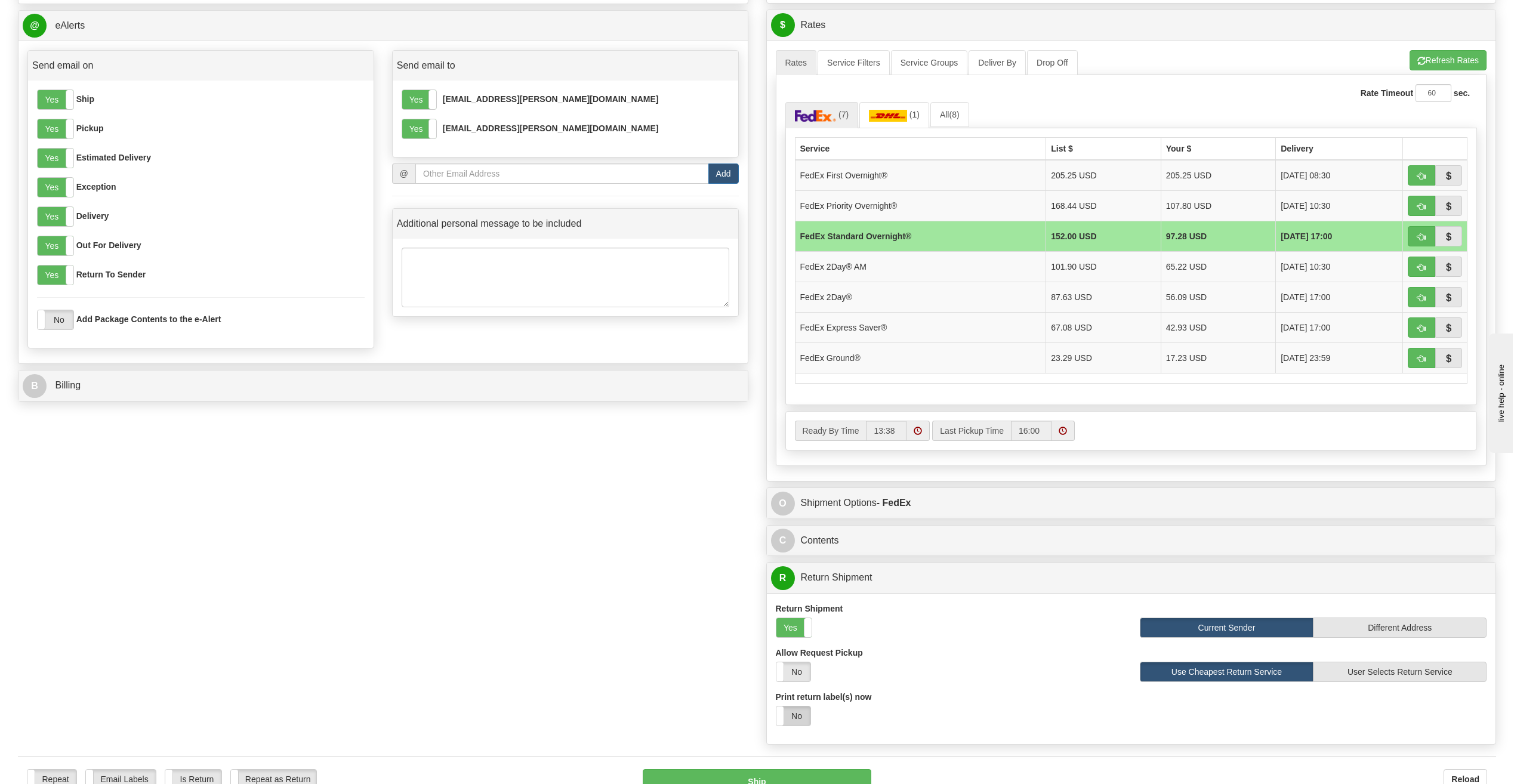
click at [801, 714] on label "No" at bounding box center [793, 716] width 34 height 19
select select "1"
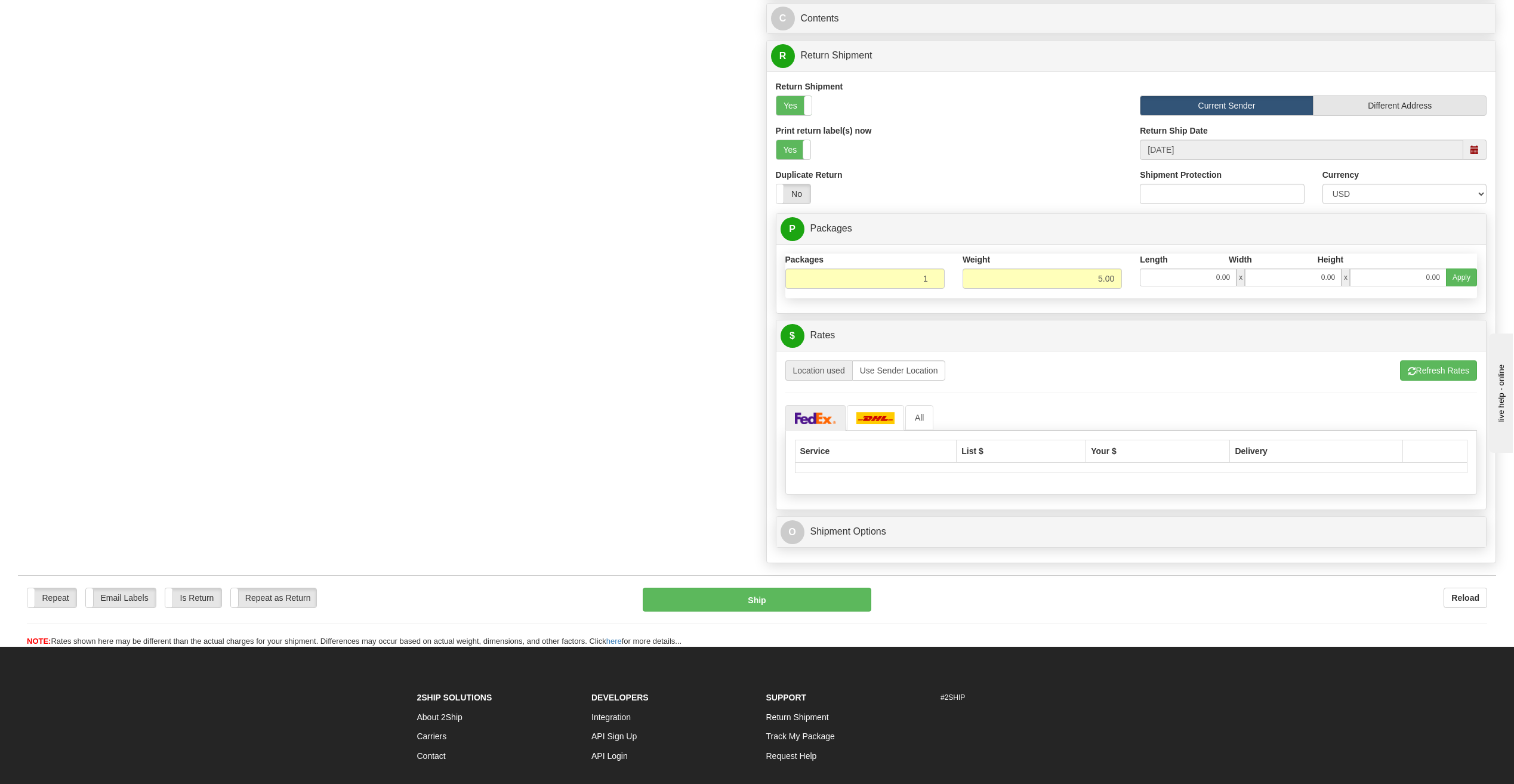
scroll to position [1074, 0]
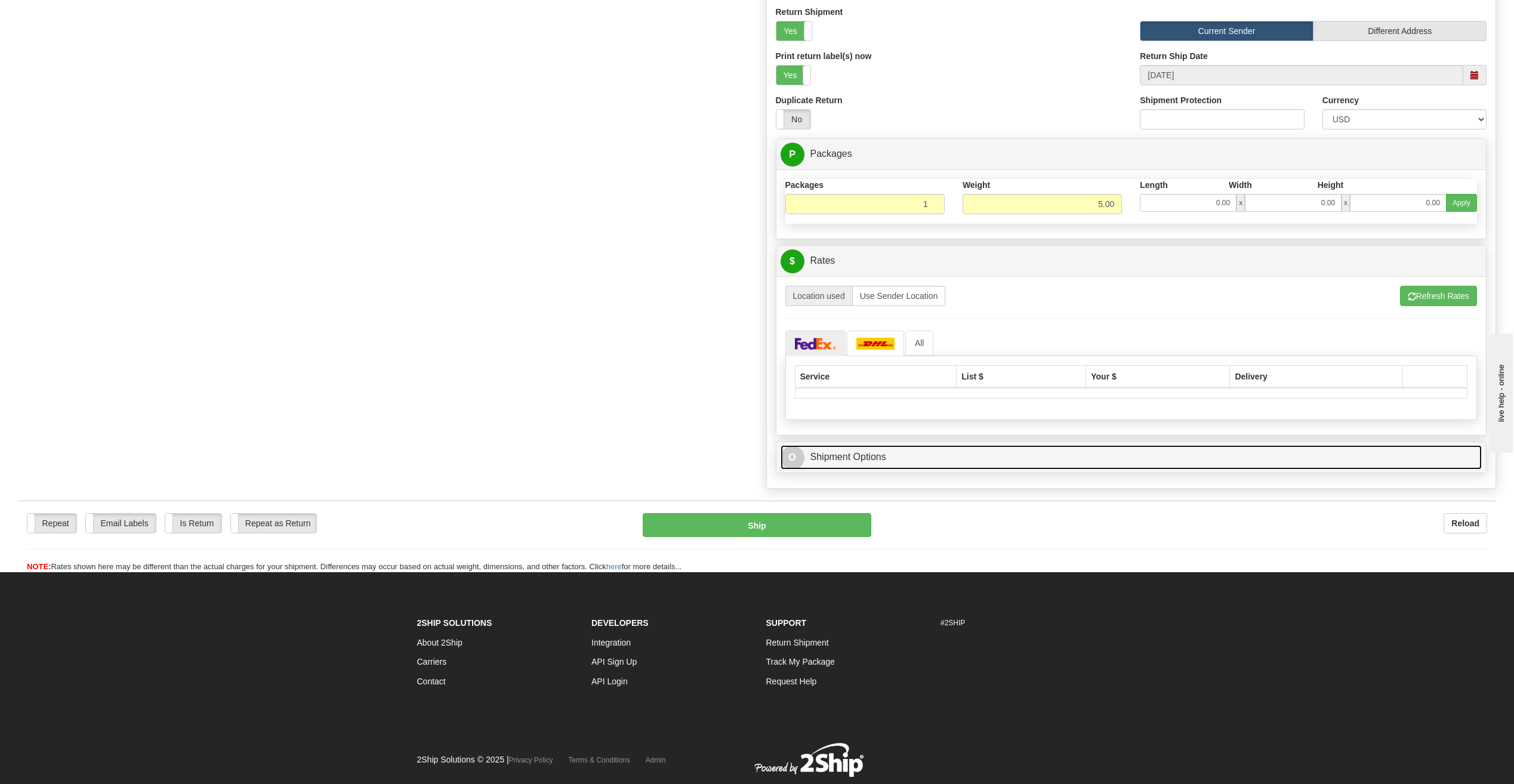
click at [1035, 452] on link "O Shipment Options" at bounding box center [1131, 457] width 702 height 24
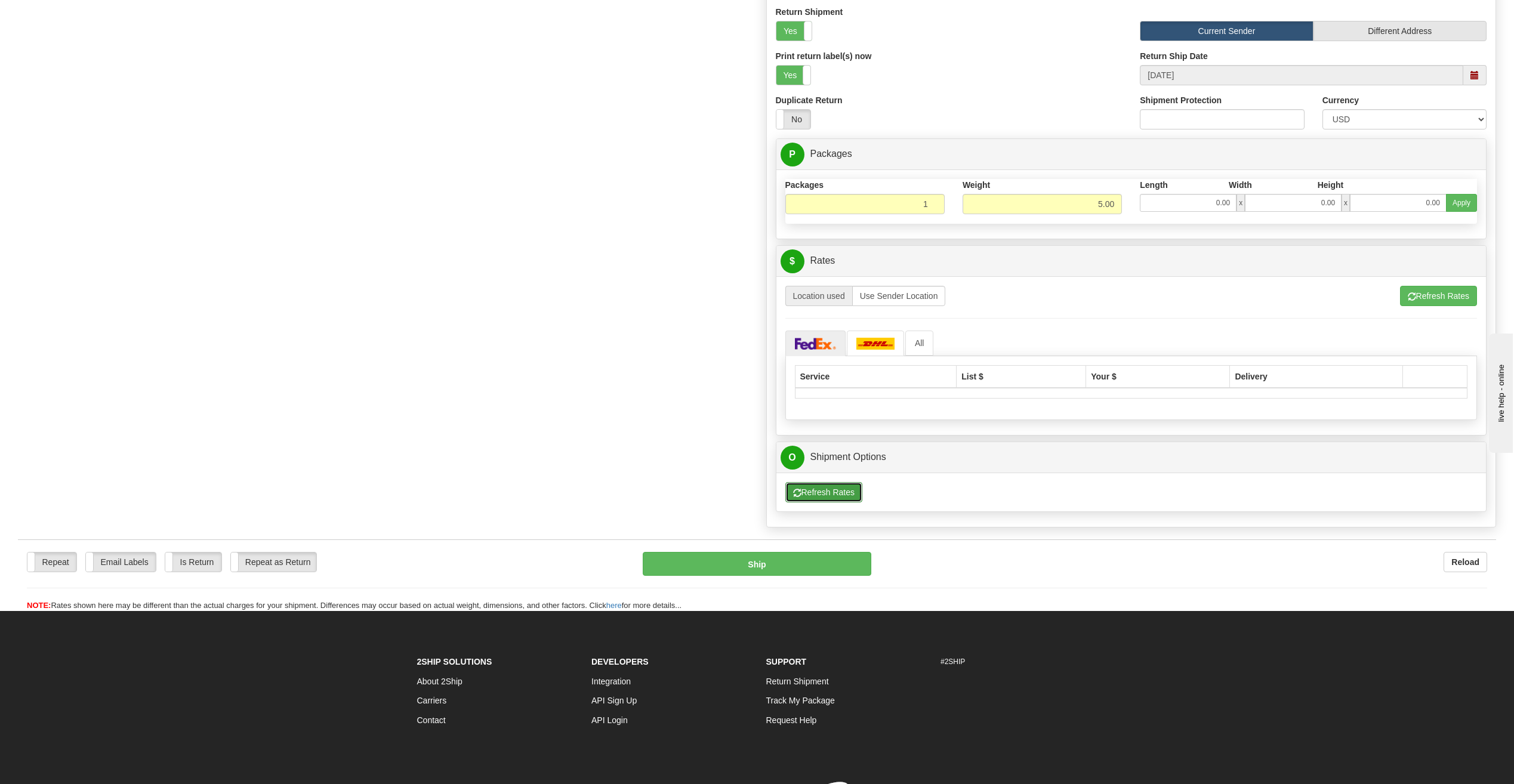
click at [848, 491] on button "Refresh Rates" at bounding box center [824, 492] width 77 height 20
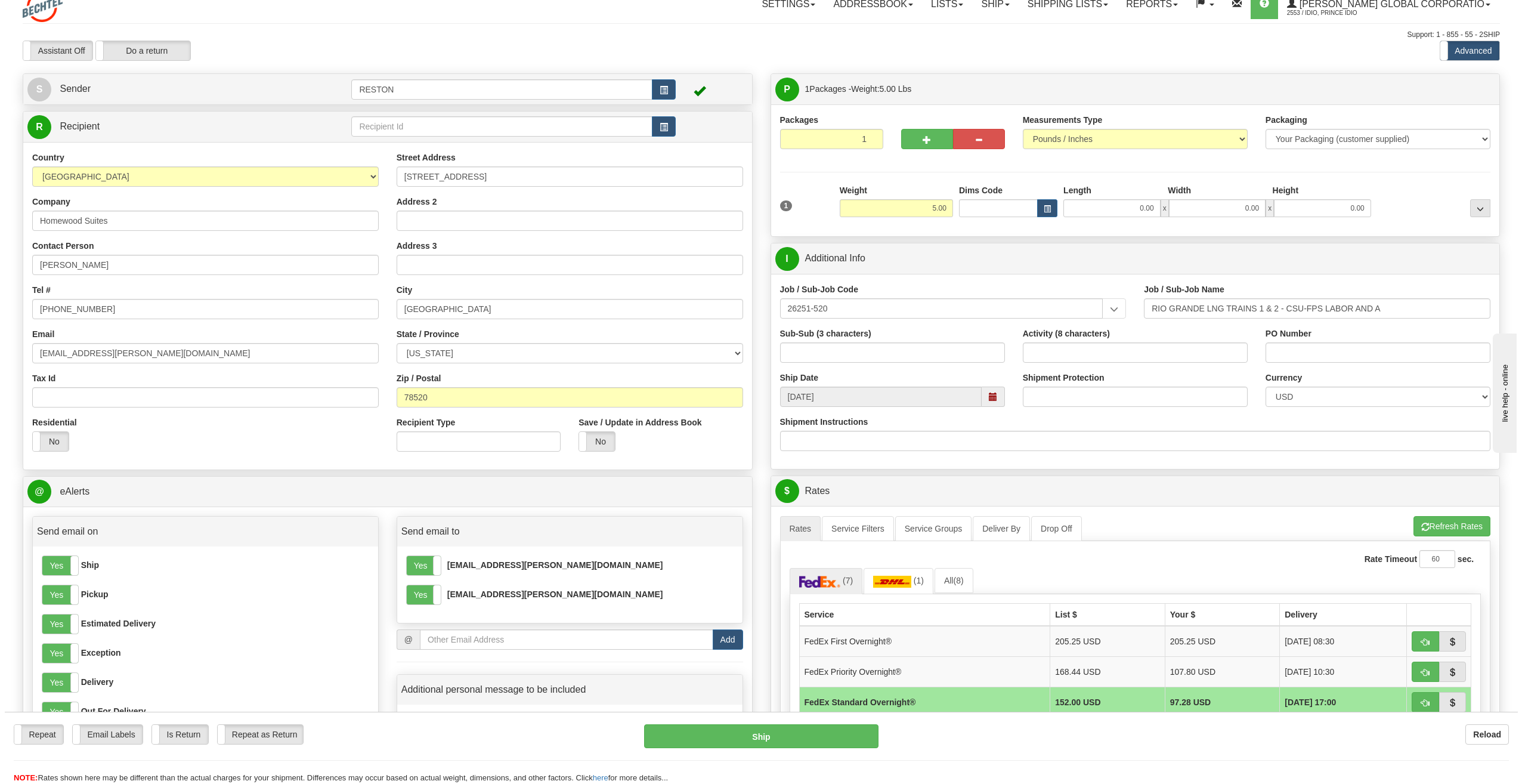
scroll to position [0, 0]
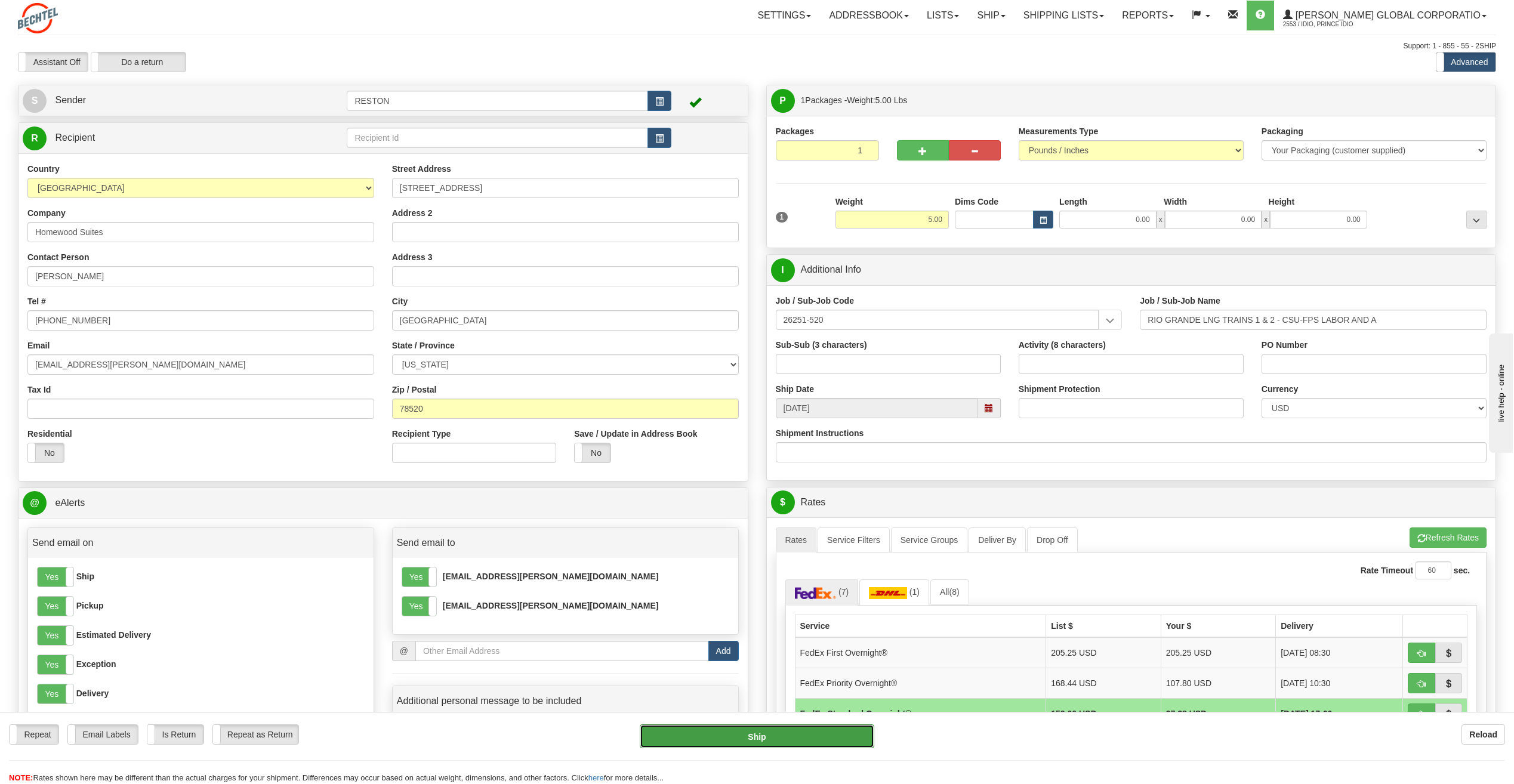
click at [765, 740] on button "Ship" at bounding box center [757, 735] width 235 height 24
type input "05"
type input "92"
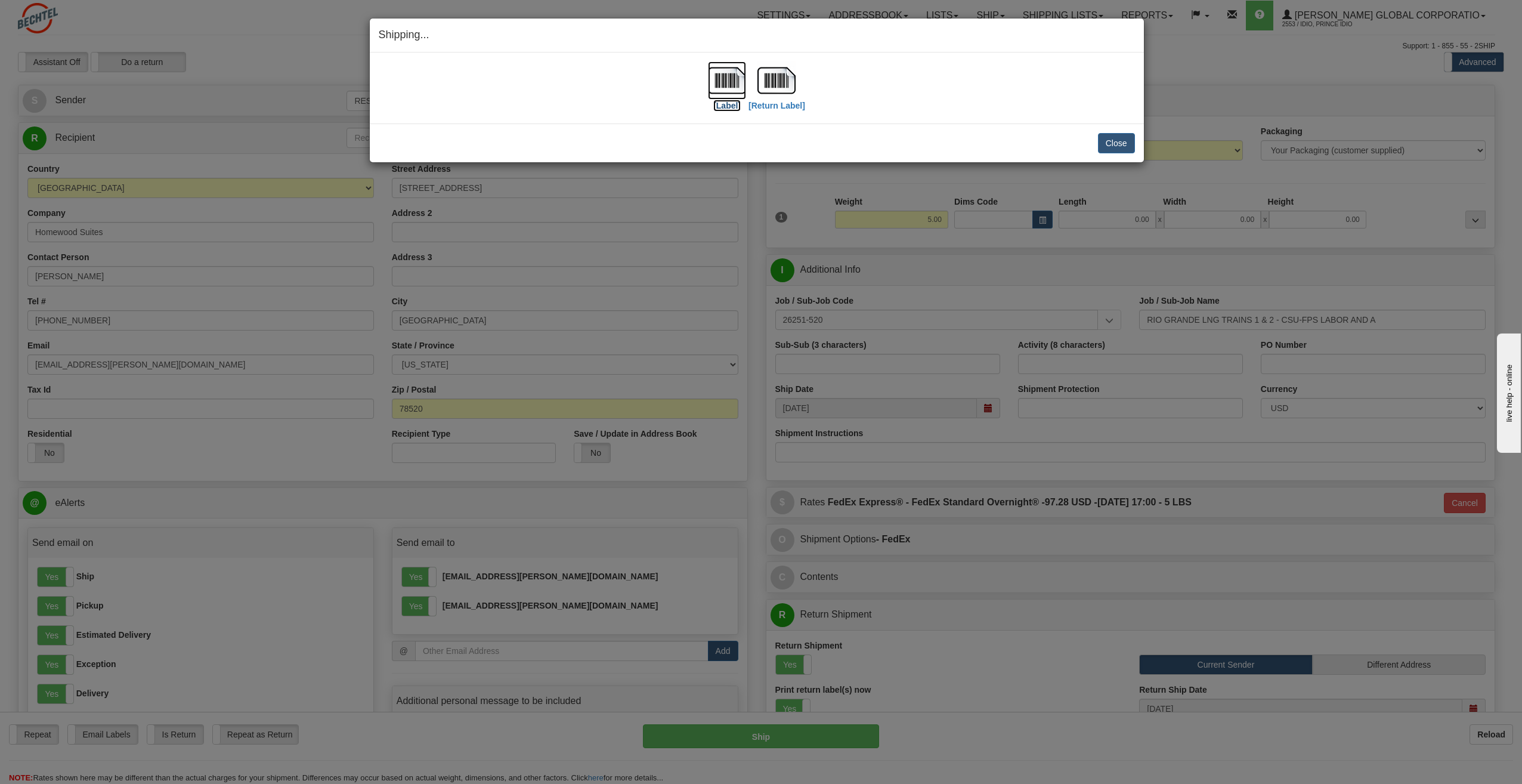
click at [732, 104] on label "[Label]" at bounding box center [727, 106] width 27 height 12
click at [786, 105] on label "[Return Label]" at bounding box center [776, 106] width 57 height 12
